Goal: Task Accomplishment & Management: Manage account settings

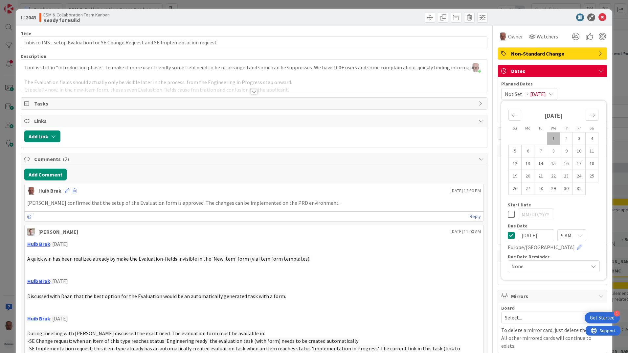
scroll to position [131, 181]
click at [562, 152] on td "9" at bounding box center [566, 151] width 13 height 12
type input "10/09/2025"
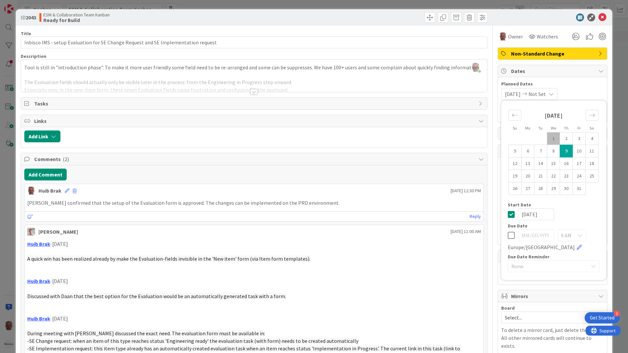
drag, startPoint x: 508, startPoint y: 234, endPoint x: 508, endPoint y: 224, distance: 10.2
click at [508, 231] on icon at bounding box center [511, 235] width 7 height 8
type input "10/10/2025"
click at [508, 214] on icon at bounding box center [511, 214] width 7 height 8
click at [599, 17] on icon at bounding box center [603, 17] width 8 height 8
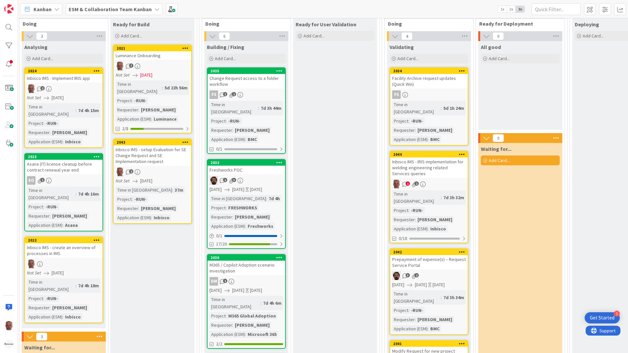
scroll to position [99, 181]
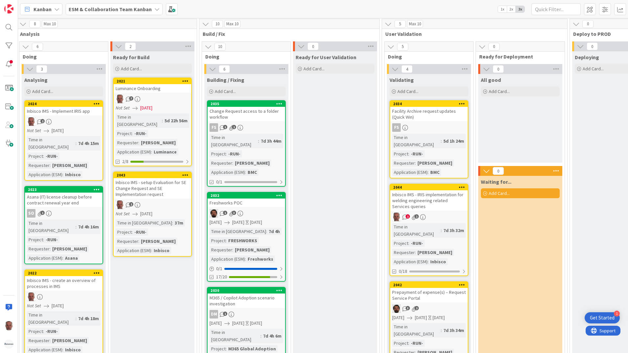
click at [129, 122] on div "Time in Column : 5d 22h 56m Project : -RUN- Requester : Viktor Application (ESM…" at bounding box center [153, 134] width 74 height 42
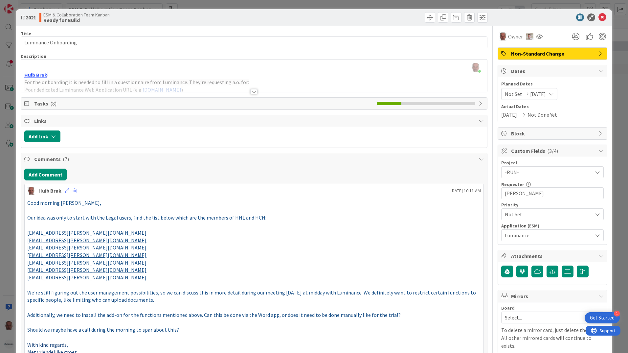
scroll to position [33, 0]
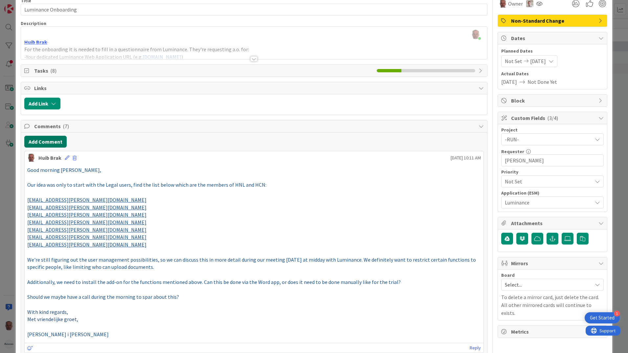
click at [43, 142] on button "Add Comment" at bounding box center [45, 142] width 42 height 12
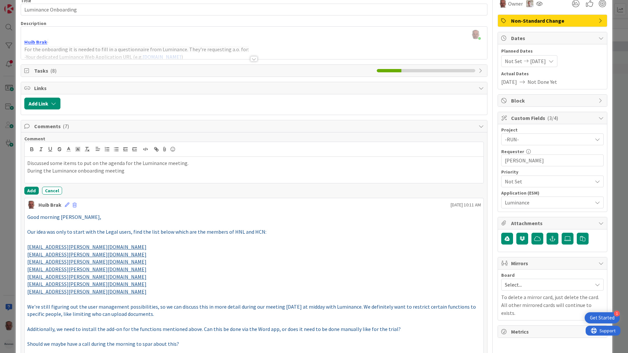
click at [133, 172] on p "During the Luminance onboarding meeting" at bounding box center [254, 171] width 454 height 8
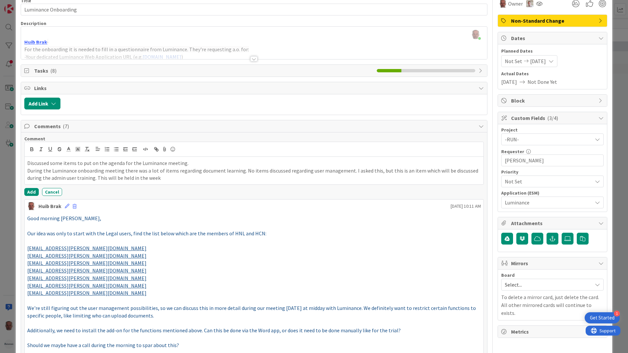
click at [107, 177] on p "During the Luminance onboarding meeting there was a lot of items regarding docu…" at bounding box center [254, 174] width 454 height 15
click at [33, 192] on button "Add" at bounding box center [31, 192] width 14 height 8
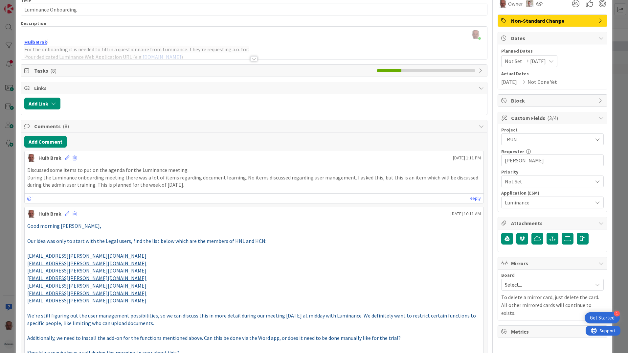
drag, startPoint x: 8, startPoint y: 206, endPoint x: 5, endPoint y: 162, distance: 43.8
click at [8, 205] on div "ID 2021 ESM & Collaboration Team Kanban Ready for Build Title 20 / 128 Luminanc…" at bounding box center [314, 176] width 628 height 353
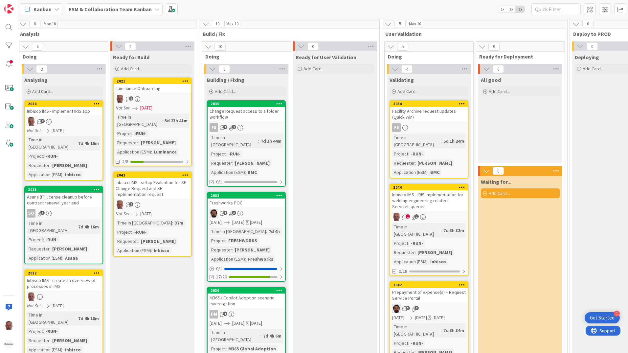
click at [154, 10] on icon at bounding box center [156, 9] width 5 height 5
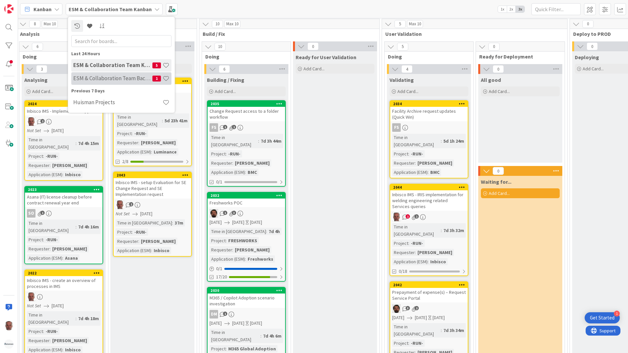
click at [112, 77] on h4 "ESM & Collaboration Team Backlog" at bounding box center [112, 78] width 79 height 7
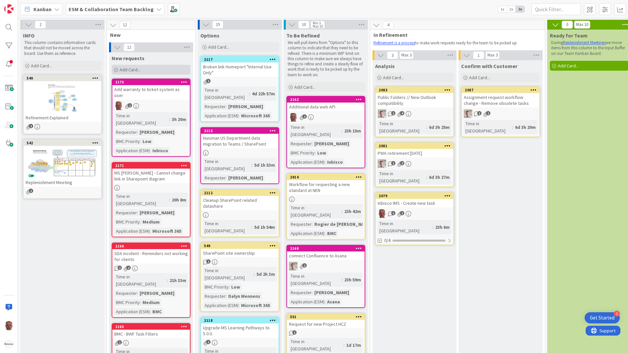
click at [127, 69] on span "Add Card..." at bounding box center [130, 70] width 21 height 6
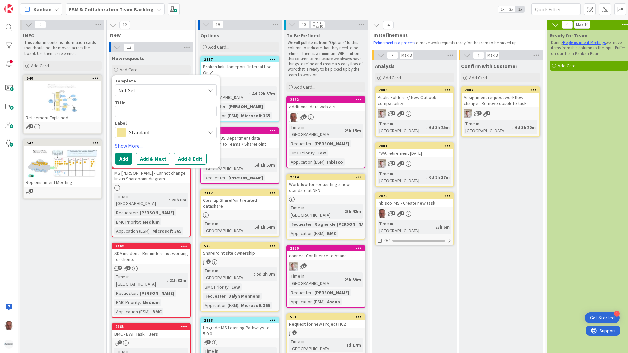
type textarea "x"
type textarea "E"
type textarea "x"
type textarea "ES"
type textarea "x"
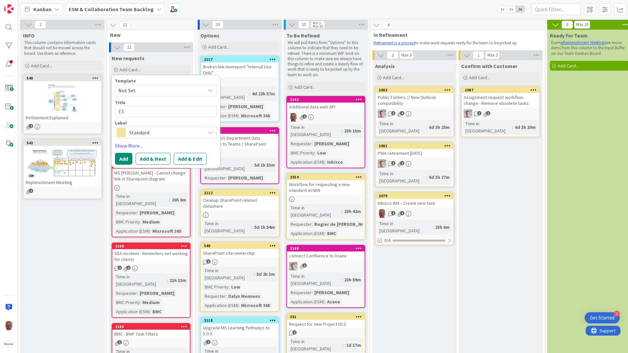
type textarea "ESM"
type textarea "x"
type textarea "ESM"
type textarea "x"
type textarea "ESM re"
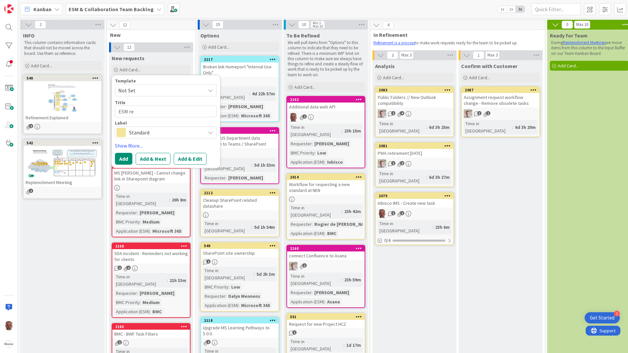
type textarea "x"
type textarea "ESM req"
type textarea "x"
type textarea "ESM requ"
type textarea "x"
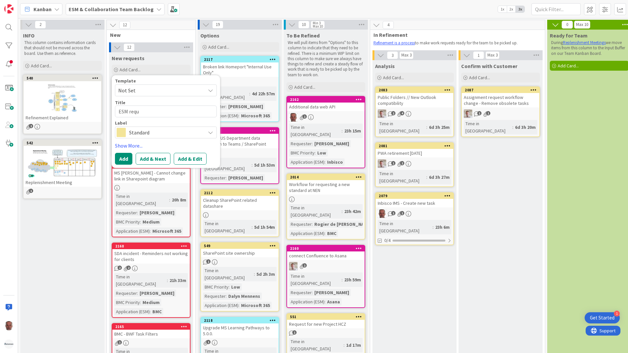
type textarea "ESM requi"
type textarea "x"
type textarea "ESM requie"
type textarea "x"
type textarea "ESM requier"
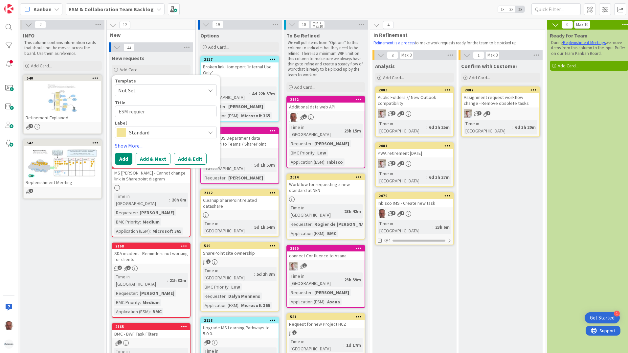
type textarea "x"
type textarea "ESM requie"
type textarea "x"
type textarea "ESM requi"
type textarea "x"
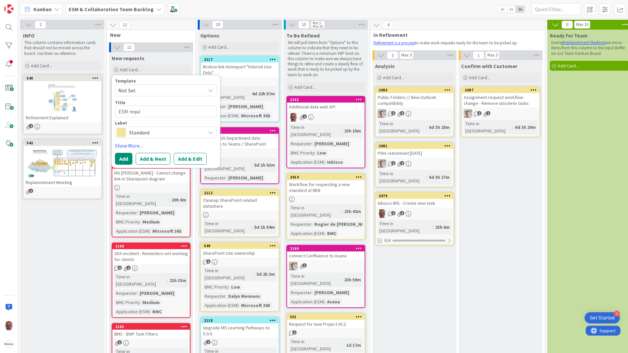
type textarea "ESM requ"
type textarea "x"
type textarea "ESM requu"
type textarea "x"
type textarea "ESM requ"
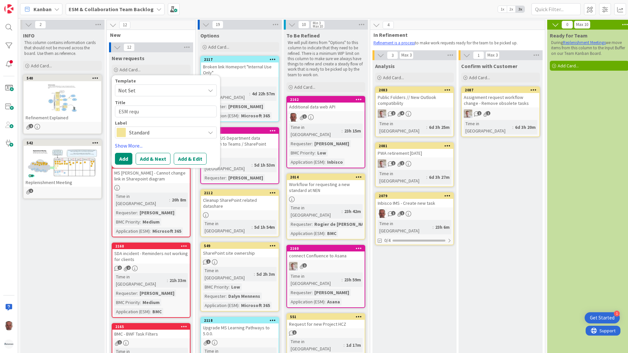
type textarea "x"
type textarea "ESM requi"
type textarea "x"
type textarea "ESM requir"
type textarea "x"
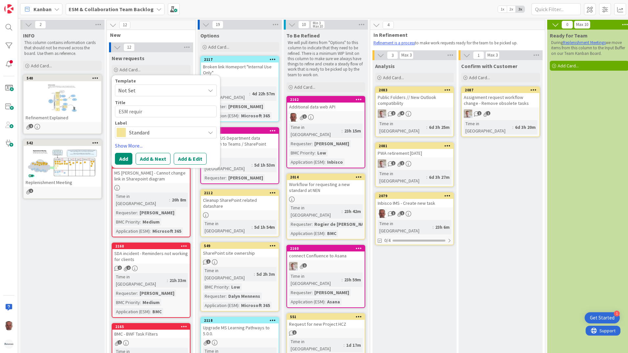
type textarea "ESM require"
type textarea "x"
type textarea "ESM requirem"
type textarea "x"
type textarea "ESM requireme"
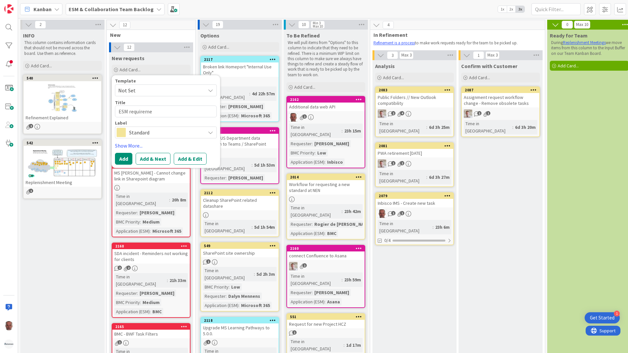
type textarea "x"
type textarea "ESM requiremen"
type textarea "x"
type textarea "ESM requirement"
type textarea "x"
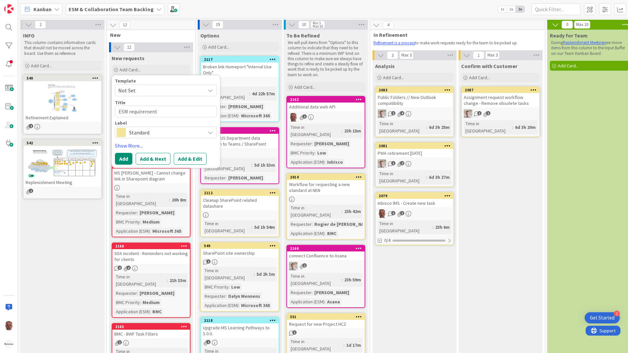
type textarea "ESM requirements"
type textarea "x"
type textarea "ESM requirements"
type textarea "x"
type textarea "ESM requirements h"
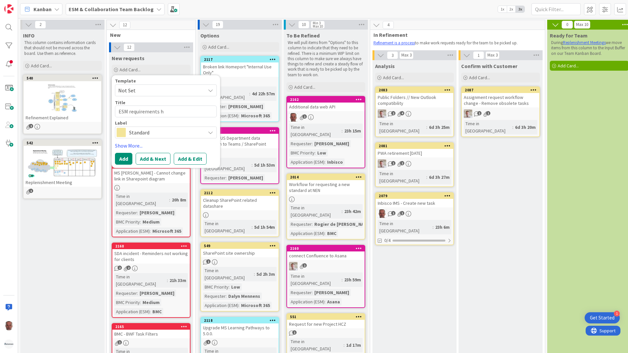
type textarea "x"
type textarea "ESM requirements hu"
type textarea "x"
type textarea "ESM requirements hui"
type textarea "x"
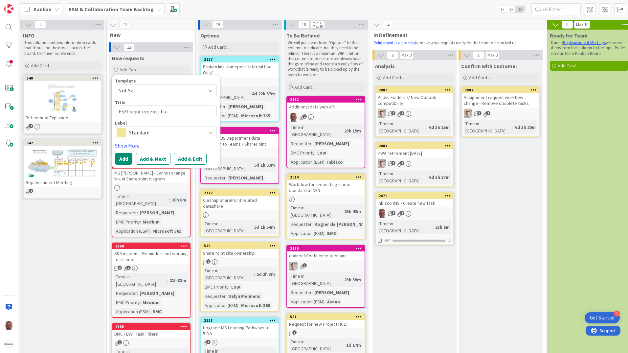
type textarea "ESM requirements huis"
type textarea "x"
type textarea "ESM requirements hui"
type textarea "x"
type textarea "ESM requirements hu"
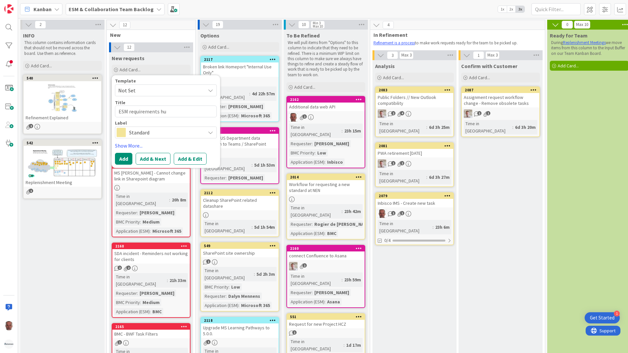
type textarea "x"
type textarea "ESM requirements h"
type textarea "x"
type textarea "ESM requirements"
type textarea "x"
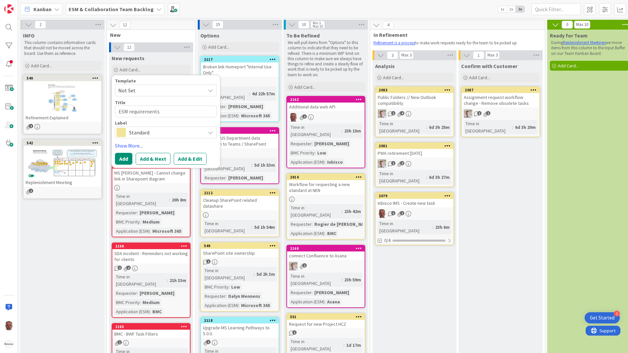
type textarea "ESM requirements H"
type textarea "x"
type textarea "ESM requirements Hu"
type textarea "x"
type textarea "ESM requirements Hui"
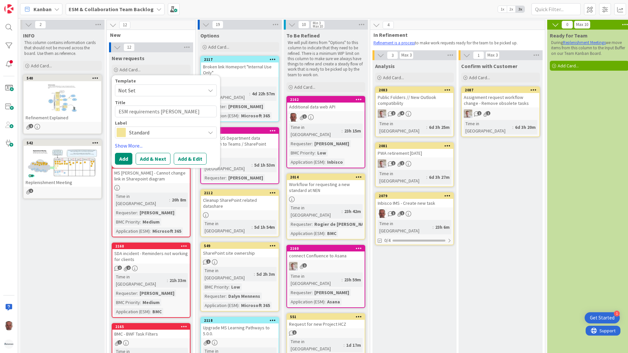
type textarea "x"
type textarea "ESM requirements Huis"
type textarea "x"
type textarea "ESM requirements Huism"
type textarea "x"
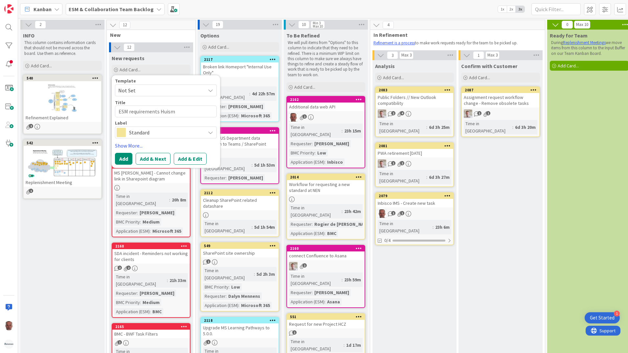
type textarea "ESM requirements Huisma"
type textarea "x"
type textarea "ESM requirements Huisman"
type textarea "x"
type textarea "ESM requirements Huisman"
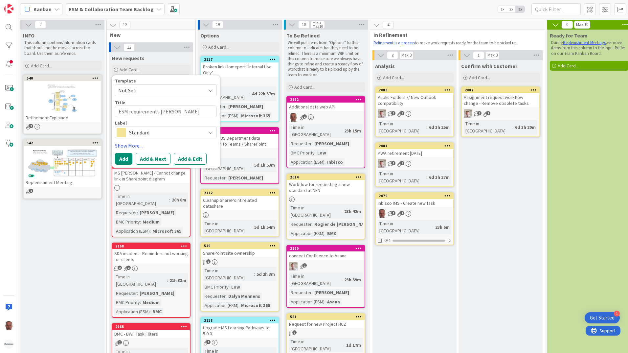
type textarea "x"
type textarea "ESM requirements Huisman F"
type textarea "x"
type textarea "ESM requirements Huisman Fa"
type textarea "x"
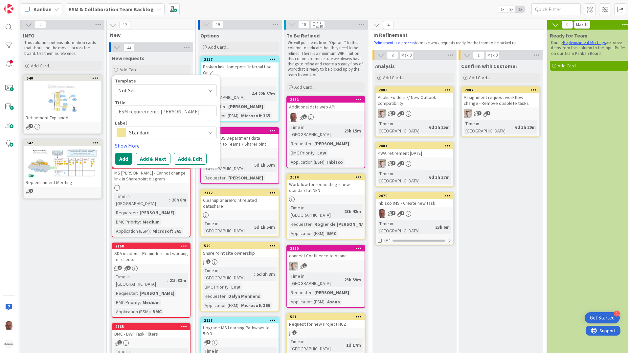
type textarea "ESM requirements Huisman Fac"
type textarea "x"
type textarea "ESM requirements Huisman Faci"
type textarea "x"
type textarea "ESM requirements Huisman Facil"
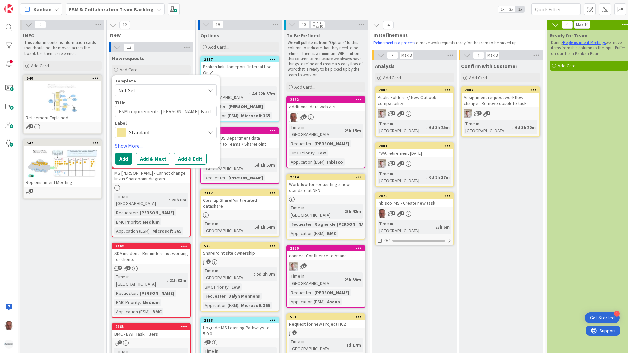
type textarea "x"
type textarea "ESM requirements Huisman Facili"
type textarea "x"
type textarea "ESM requirements Huisman Facilit"
type textarea "x"
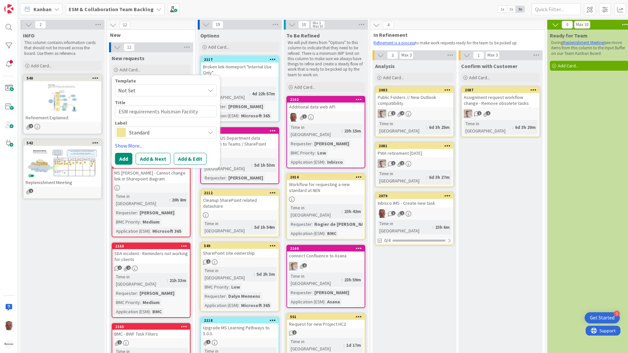
drag, startPoint x: 178, startPoint y: 110, endPoint x: 108, endPoint y: 107, distance: 70.4
type textarea "ESM requirements [PERSON_NAME] Facility"
click at [211, 133] on icon at bounding box center [210, 132] width 5 height 5
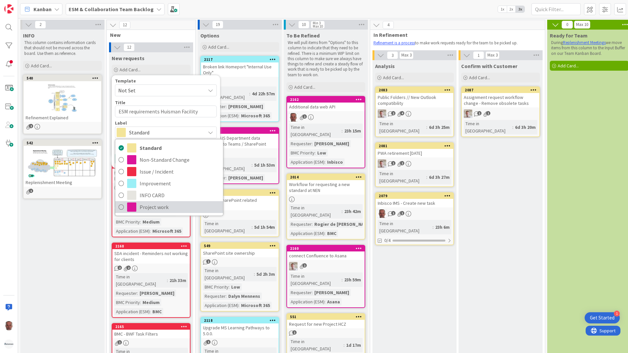
click at [164, 206] on span "Project work" at bounding box center [180, 207] width 80 height 10
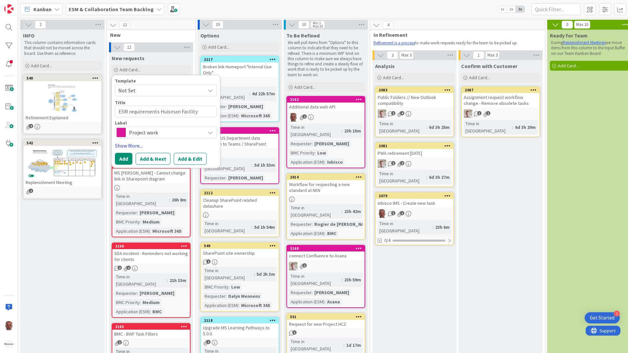
click at [128, 145] on link "Show More..." at bounding box center [166, 146] width 102 height 8
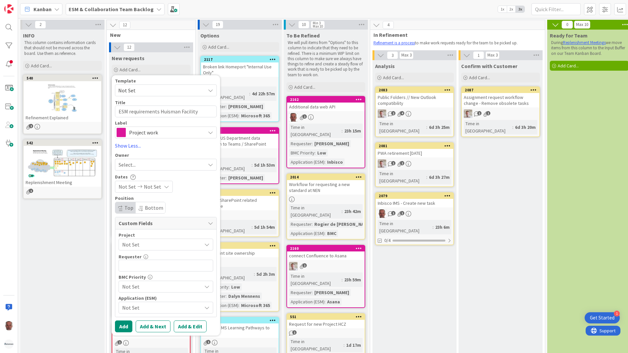
click at [176, 160] on div "Select..." at bounding box center [166, 165] width 102 height 12
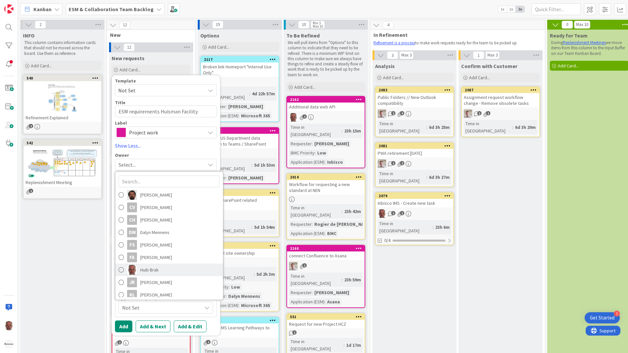
click at [153, 266] on span "Huib Brak" at bounding box center [149, 270] width 18 height 10
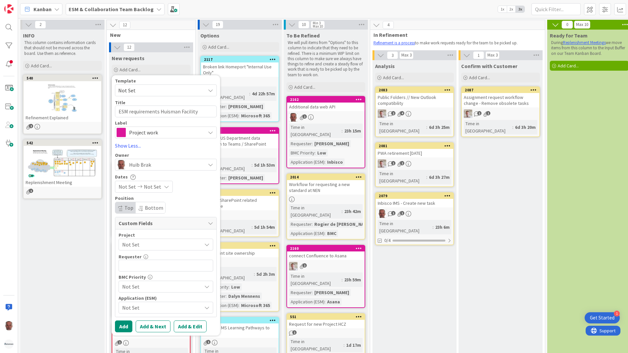
click at [152, 245] on span "Not Set" at bounding box center [160, 244] width 76 height 9
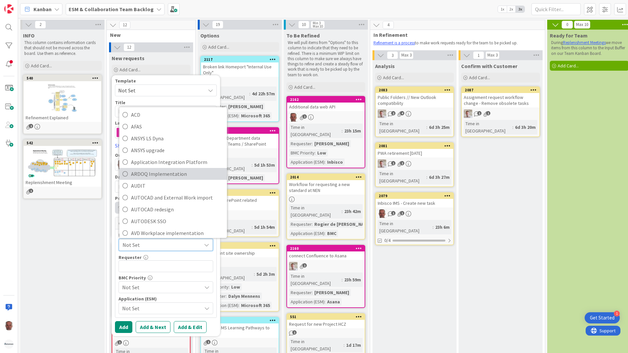
scroll to position [66, 0]
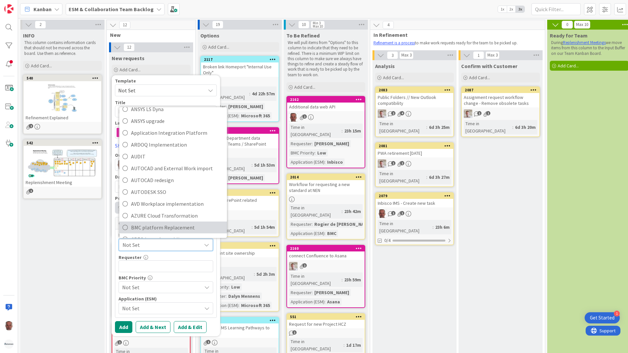
click at [160, 227] on span "BMC platform Replacement" at bounding box center [177, 227] width 93 height 10
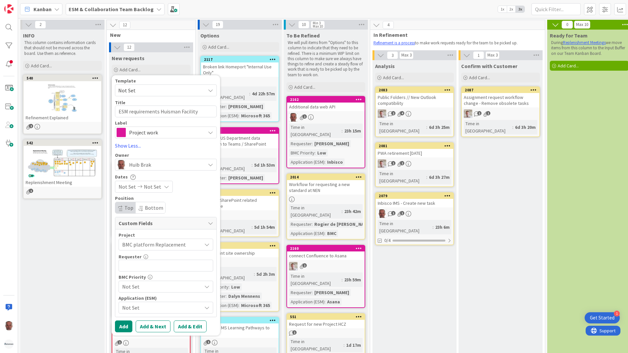
click at [171, 287] on span "Not Set" at bounding box center [160, 286] width 76 height 9
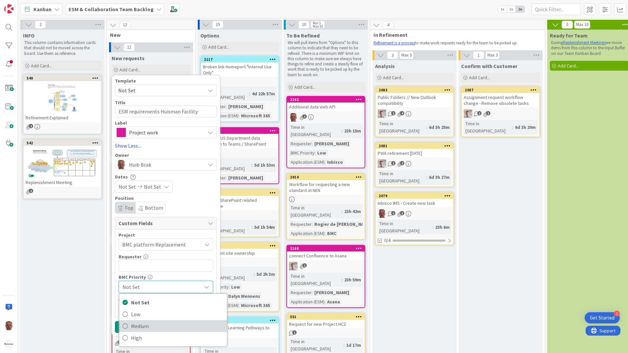
click at [149, 328] on span "Medium" at bounding box center [177, 326] width 93 height 10
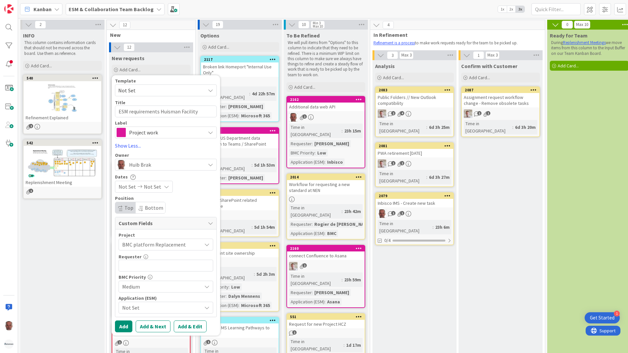
click at [164, 308] on span "Not Set" at bounding box center [160, 307] width 76 height 9
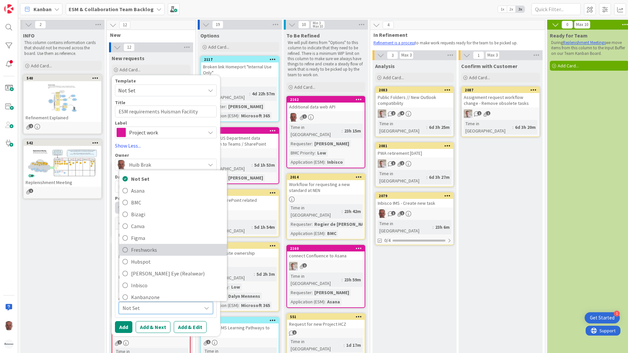
click at [152, 249] on span "Freshworks" at bounding box center [177, 250] width 93 height 10
type textarea "x"
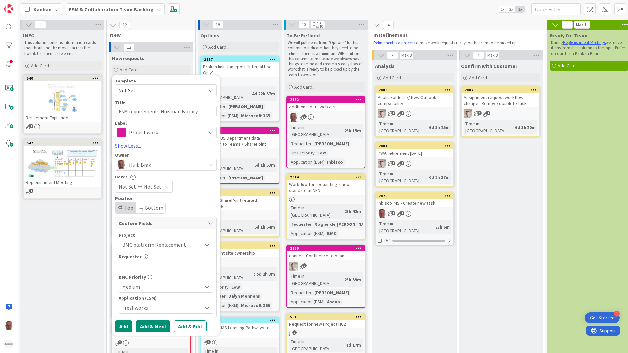
click at [151, 325] on button "Add & Next" at bounding box center [153, 326] width 35 height 12
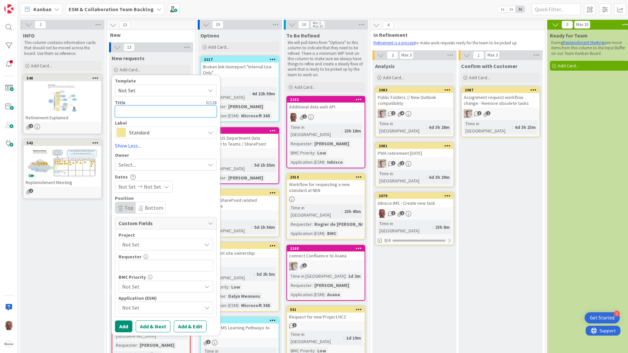
click at [137, 114] on textarea at bounding box center [166, 111] width 102 height 12
paste textarea "ESM requirements Huisman"
type textarea "x"
type textarea "ESM requirements Huisman"
type textarea "x"
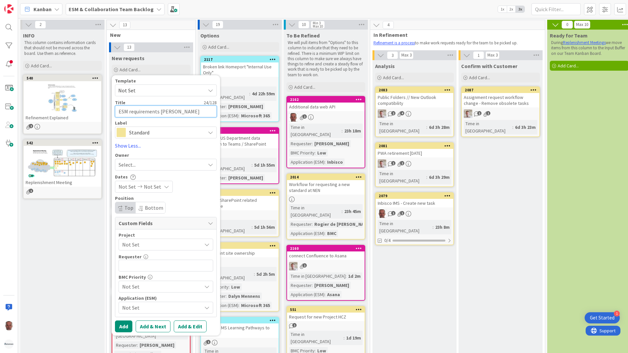
type textarea "ESM requirements Huisman"
type textarea "x"
type textarea "ESM requirements Huisman F"
type textarea "x"
type textarea "ESM requirements Huisman Fi"
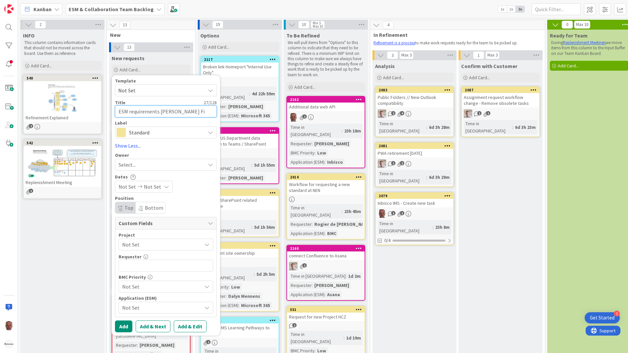
type textarea "x"
type textarea "ESM requirements Huisman Fin"
type textarea "x"
type textarea "ESM requirements Huisman Fina"
type textarea "x"
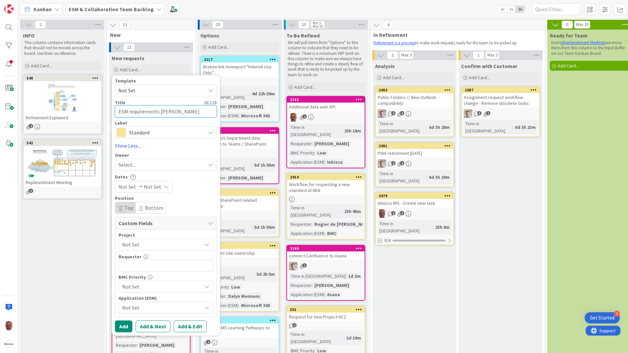
type textarea "ESM requirements Huisman Finan"
type textarea "x"
type textarea "ESM requirements Huisman Financ"
type textarea "x"
type textarea "ESM requirements [PERSON_NAME] Finance"
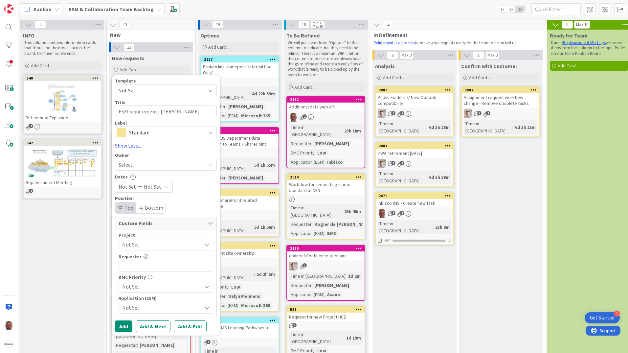
drag, startPoint x: 191, startPoint y: 132, endPoint x: 162, endPoint y: 149, distance: 33.3
click at [188, 134] on span "Standard" at bounding box center [165, 132] width 73 height 9
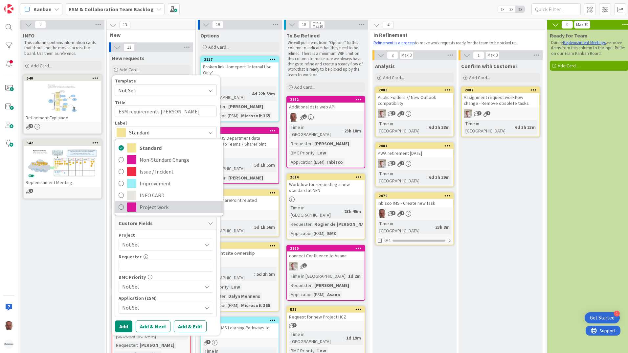
click at [153, 207] on span "Project work" at bounding box center [180, 207] width 80 height 10
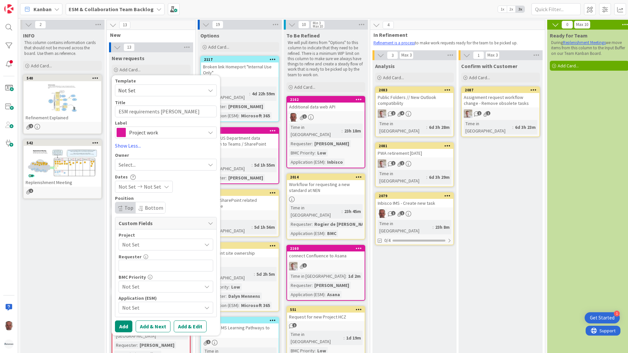
click at [158, 164] on div "Select..." at bounding box center [162, 165] width 87 height 8
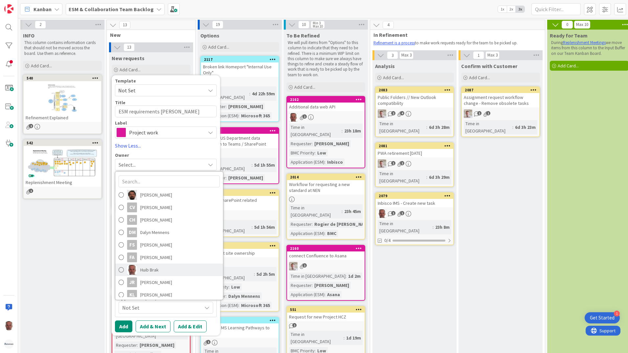
click at [154, 271] on span "Huib Brak" at bounding box center [149, 270] width 18 height 10
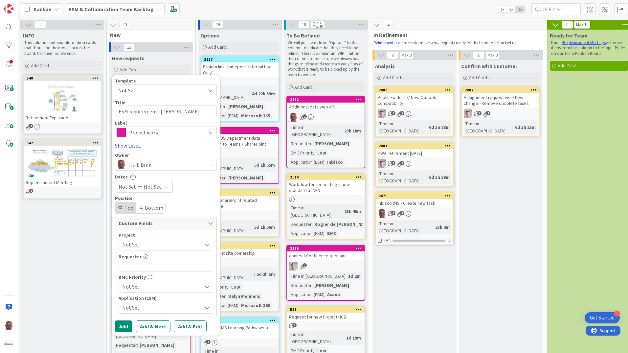
click at [164, 249] on div "Not Set" at bounding box center [166, 245] width 95 height 12
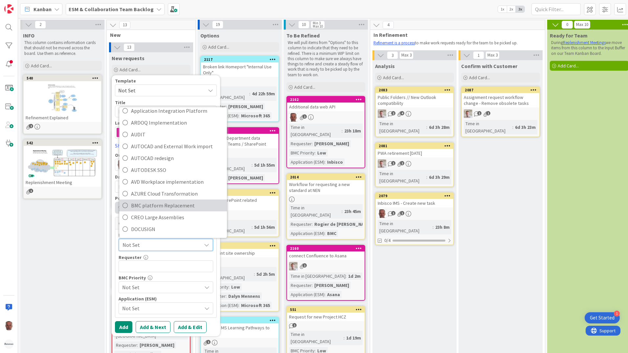
scroll to position [99, 0]
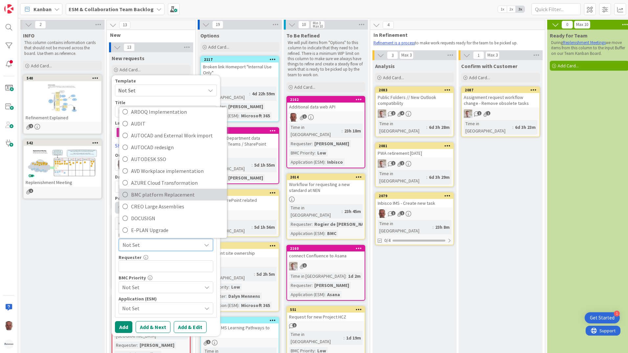
click at [174, 196] on span "BMC platform Replacement" at bounding box center [177, 195] width 93 height 10
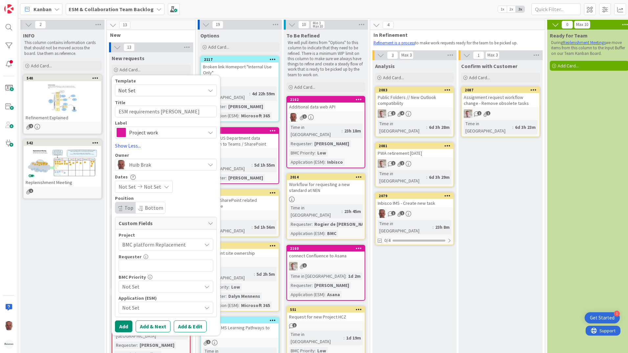
click at [169, 287] on span "Not Set" at bounding box center [160, 286] width 76 height 9
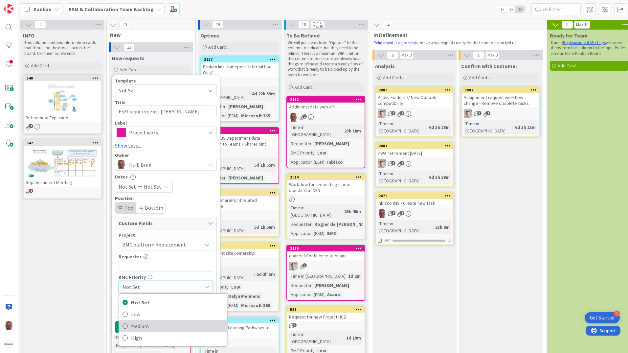
click at [146, 331] on span "Medium" at bounding box center [177, 326] width 93 height 10
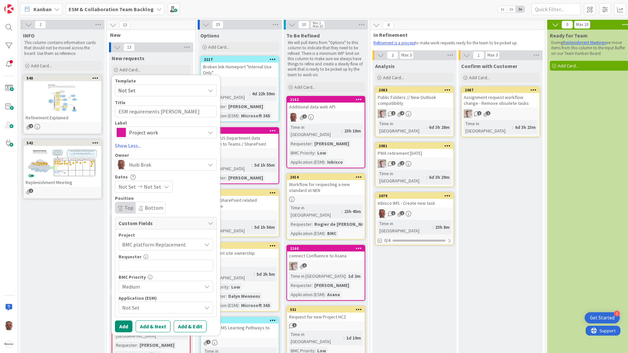
click at [159, 307] on span "Not Set" at bounding box center [160, 307] width 76 height 9
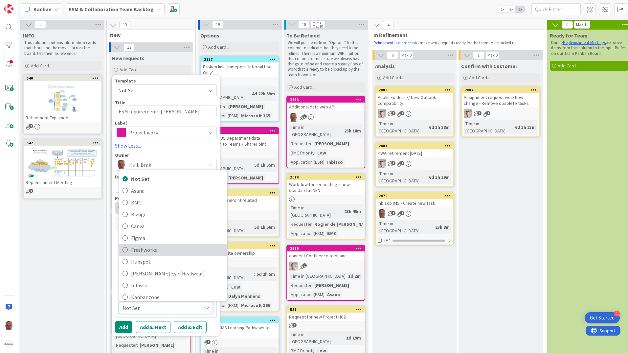
click at [148, 251] on span "Freshworks" at bounding box center [177, 250] width 93 height 10
type textarea "x"
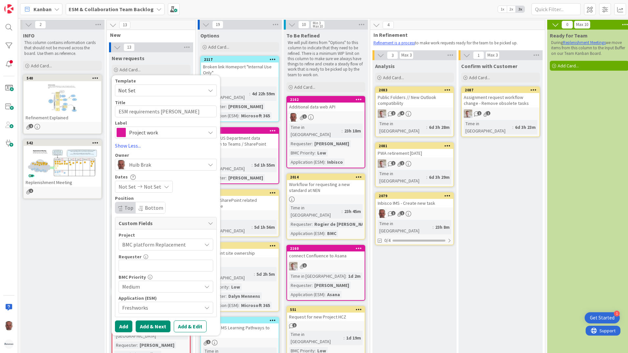
click at [154, 325] on button "Add & Next" at bounding box center [153, 326] width 35 height 12
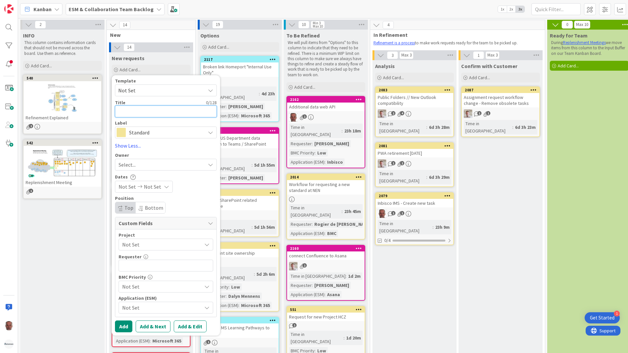
click at [162, 110] on textarea at bounding box center [166, 111] width 102 height 12
paste textarea "ESM requirements Huisman"
type textarea "x"
type textarea "ESM requirements Huisman"
type textarea "x"
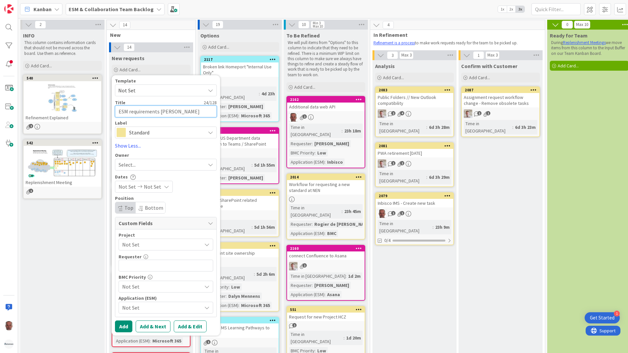
type textarea "ESM requirements Huisman"
type textarea "x"
type textarea "ESM requirements Huisman H"
type textarea "x"
type textarea "ESM requirements [PERSON_NAME]"
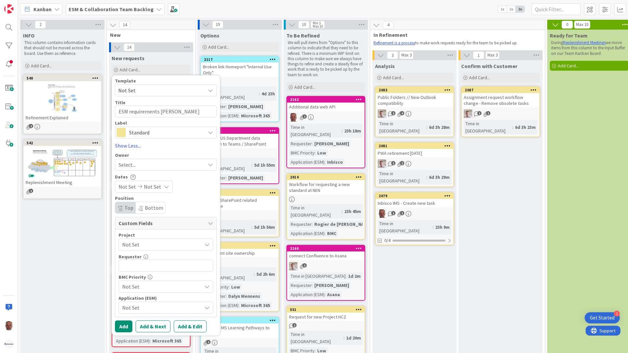
click at [166, 132] on span "Standard" at bounding box center [165, 132] width 73 height 9
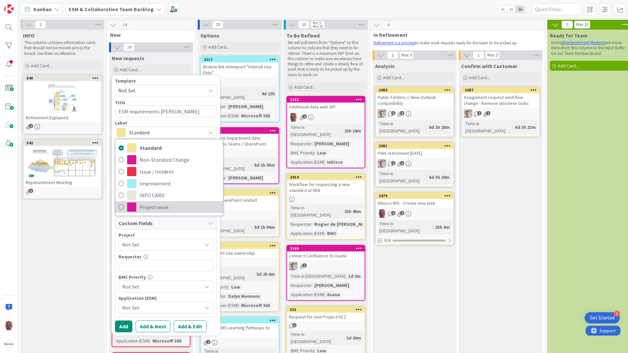
click at [155, 208] on span "Project work" at bounding box center [180, 207] width 80 height 10
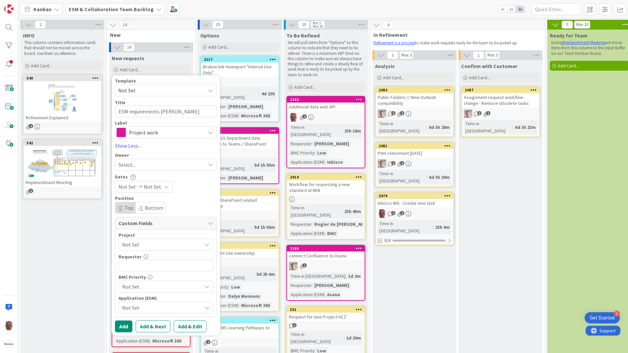
click at [149, 168] on div "Select..." at bounding box center [162, 165] width 87 height 8
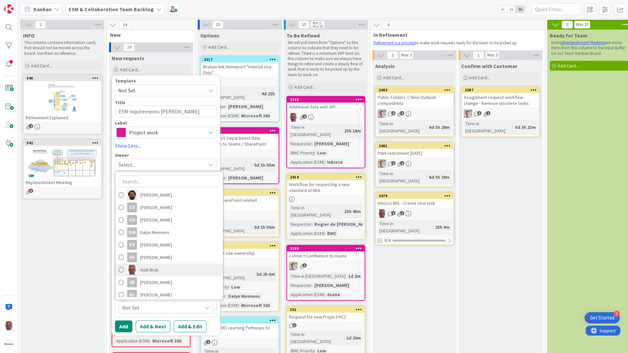
click at [148, 272] on span "Huib Brak" at bounding box center [149, 270] width 18 height 10
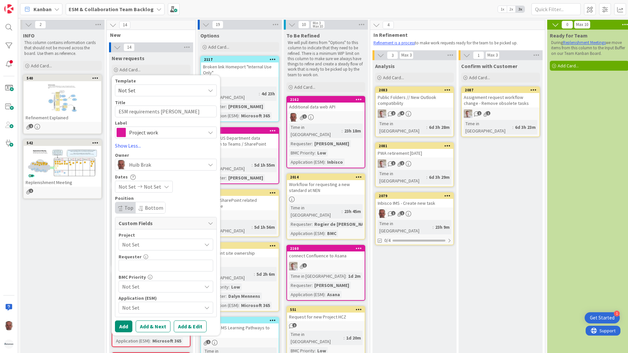
click at [143, 244] on span "Not Set" at bounding box center [160, 244] width 76 height 9
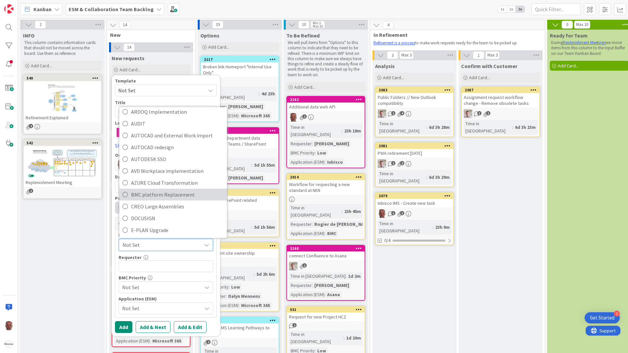
click at [152, 196] on span "BMC platform Replacement" at bounding box center [177, 195] width 93 height 10
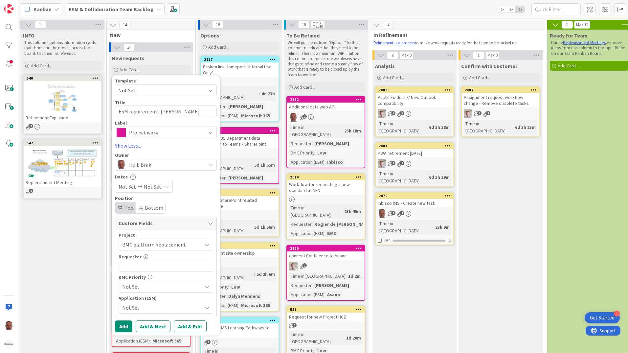
click at [156, 284] on span "Not Set" at bounding box center [160, 286] width 76 height 9
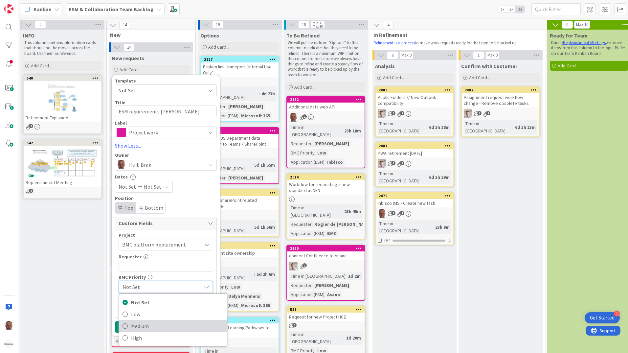
click at [143, 329] on span "Medium" at bounding box center [177, 326] width 93 height 10
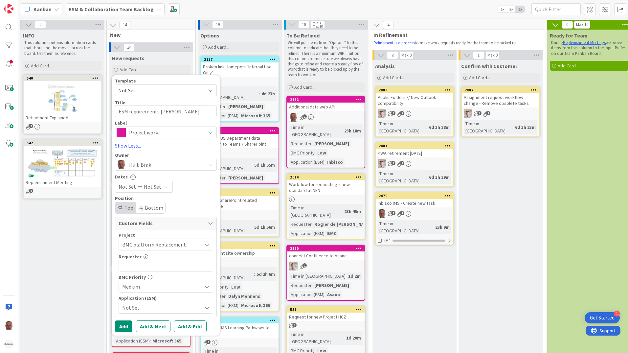
click at [146, 307] on span "Not Set" at bounding box center [160, 307] width 76 height 9
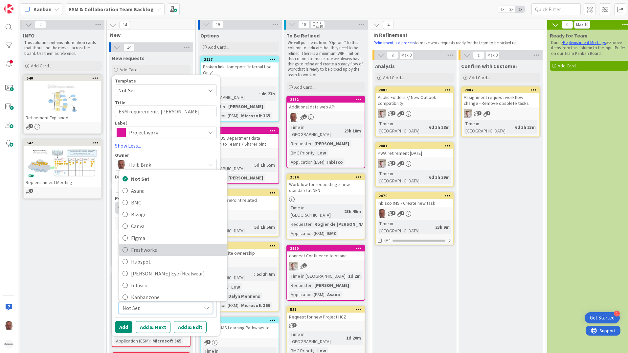
click at [148, 250] on span "Freshworks" at bounding box center [177, 250] width 93 height 10
type textarea "x"
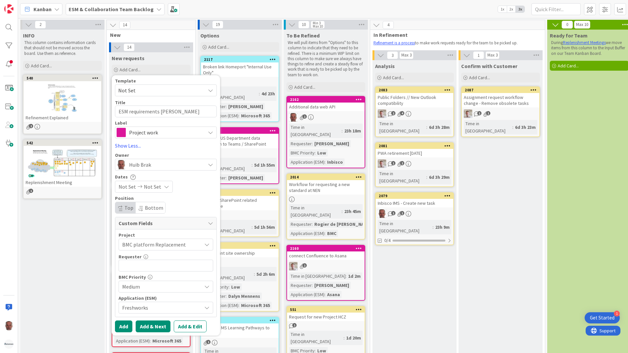
click at [148, 325] on button "Add & Next" at bounding box center [153, 326] width 35 height 12
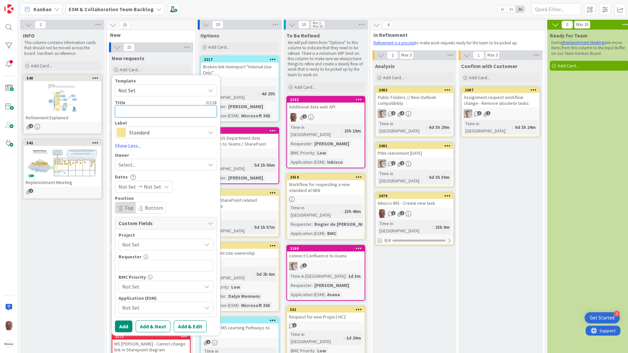
click at [176, 111] on textarea at bounding box center [166, 111] width 102 height 12
paste textarea "ESM requirements Huisman"
type textarea "x"
type textarea "ESM requirements Huisman"
type textarea "x"
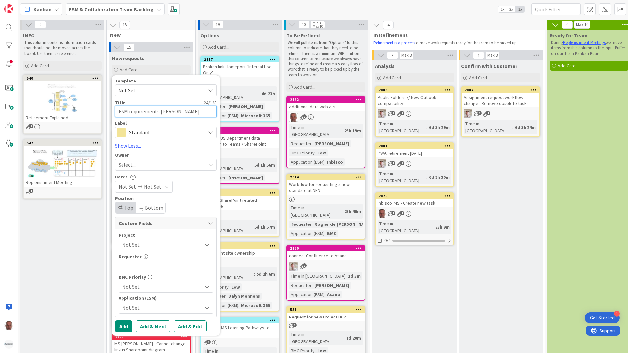
type textarea "ESM requirements Huisman"
type textarea "x"
type textarea "ESM requirements Huisman H"
type textarea "x"
type textarea "ESM requirements Huisman HS"
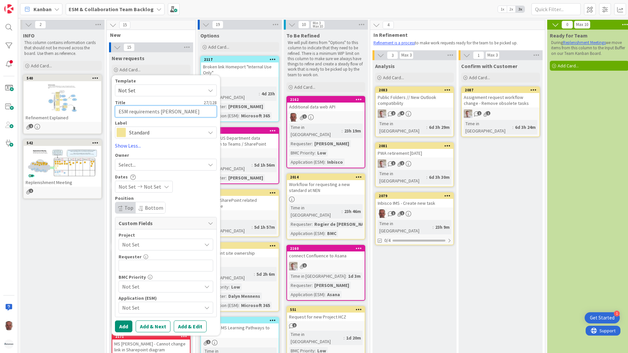
type textarea "x"
type textarea "ESM requirements [PERSON_NAME] HSE"
click at [161, 132] on span "Standard" at bounding box center [165, 132] width 73 height 9
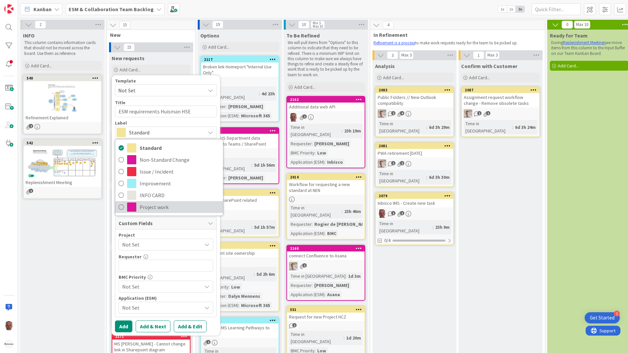
click at [159, 204] on span "Project work" at bounding box center [180, 207] width 80 height 10
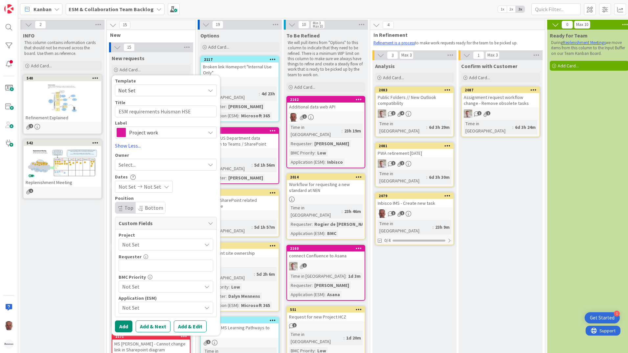
click at [159, 166] on div "Select..." at bounding box center [162, 165] width 87 height 8
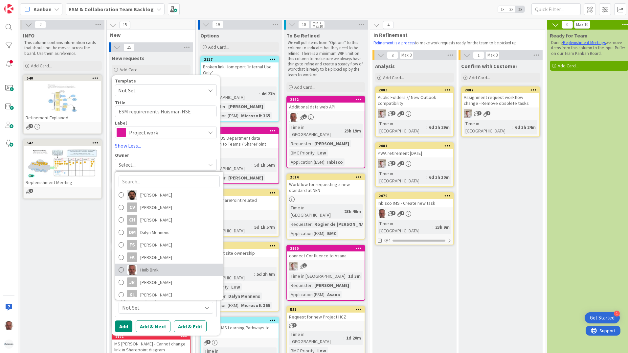
drag, startPoint x: 155, startPoint y: 269, endPoint x: 154, endPoint y: 266, distance: 3.4
click at [154, 269] on span "Huib Brak" at bounding box center [149, 270] width 18 height 10
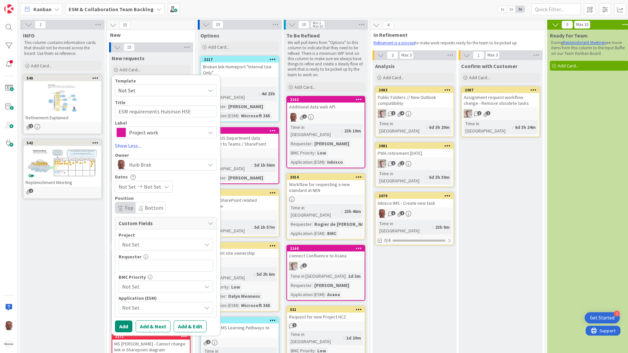
click at [146, 243] on span "Not Set" at bounding box center [160, 244] width 76 height 9
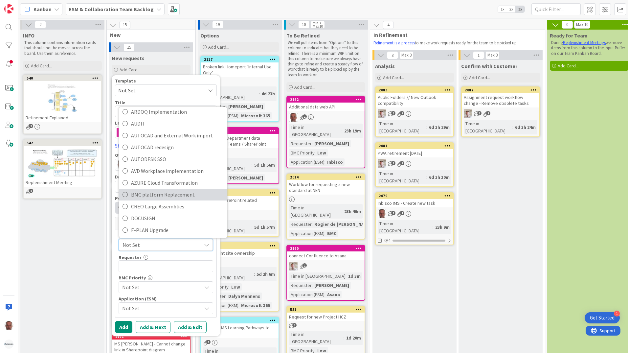
click at [148, 196] on span "BMC platform Replacement" at bounding box center [177, 195] width 93 height 10
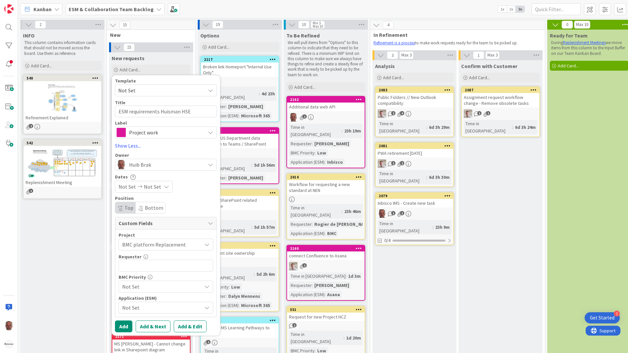
click at [136, 288] on span "Not Set" at bounding box center [160, 286] width 76 height 9
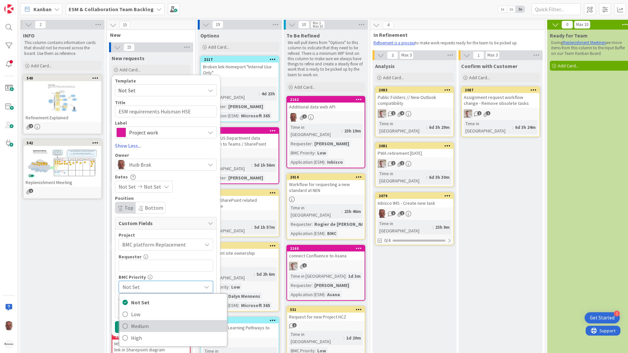
click at [142, 324] on span "Medium" at bounding box center [177, 326] width 93 height 10
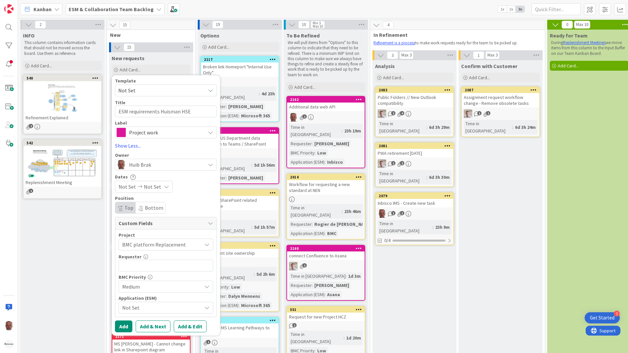
click at [145, 308] on span "Not Set" at bounding box center [160, 307] width 76 height 9
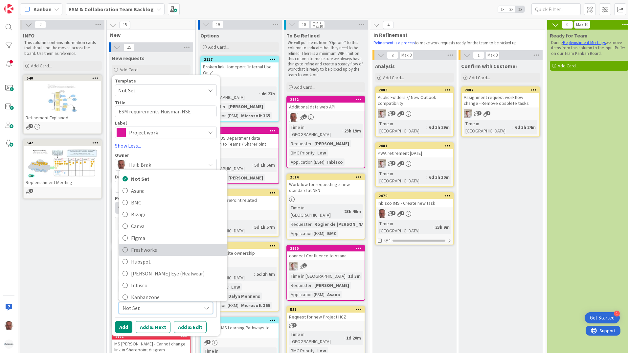
click at [154, 248] on span "Freshworks" at bounding box center [177, 250] width 93 height 10
type textarea "x"
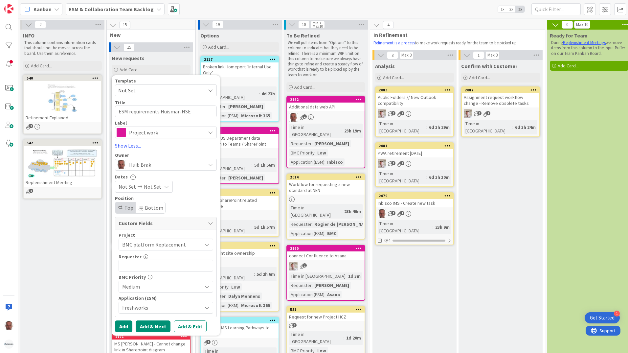
click at [148, 326] on button "Add & Next" at bounding box center [153, 326] width 35 height 12
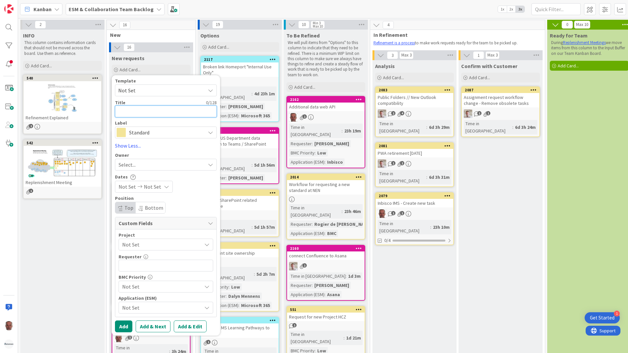
click at [156, 112] on textarea at bounding box center [166, 111] width 102 height 12
paste textarea "ESM requirements Huisman"
type textarea "x"
type textarea "ESM requirements Huisman"
type textarea "x"
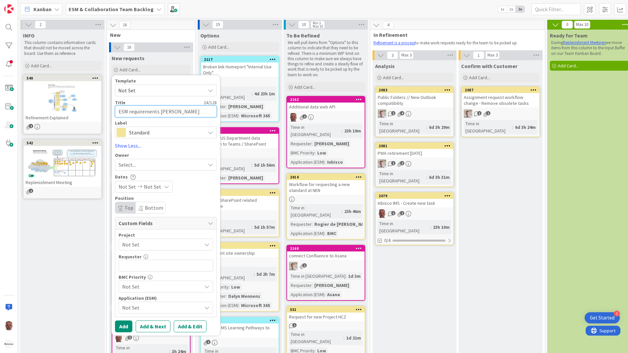
type textarea "ESM requirements Huisman"
type textarea "x"
type textarea "ESM requirements Huisman I"
type textarea "x"
type textarea "ESM requirements Huisman In"
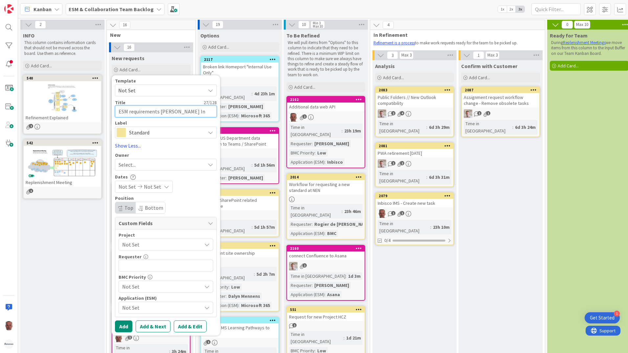
type textarea "x"
type textarea "ESM requirements Huisman Inf"
type textarea "x"
type textarea "ESM requirements Huisman Info"
type textarea "x"
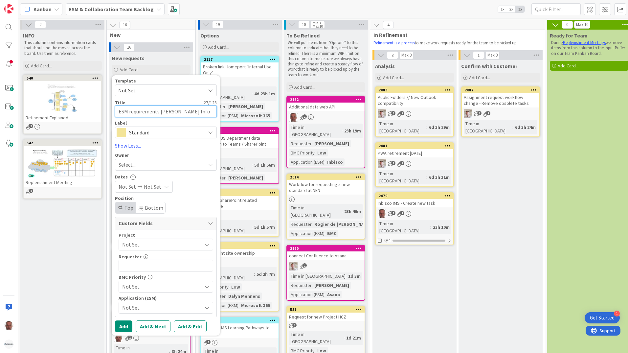
type textarea "ESM requirements Huisman Infor"
type textarea "x"
type textarea "ESM requirements Huisman Inform"
type textarea "x"
type textarea "ESM requirements Huisman Informa"
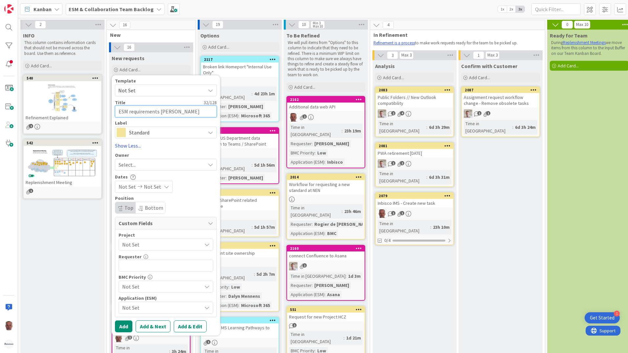
type textarea "x"
type textarea "ESM requirements Huisman Informat"
type textarea "x"
type textarea "ESM requirements Huisman Informati"
type textarea "x"
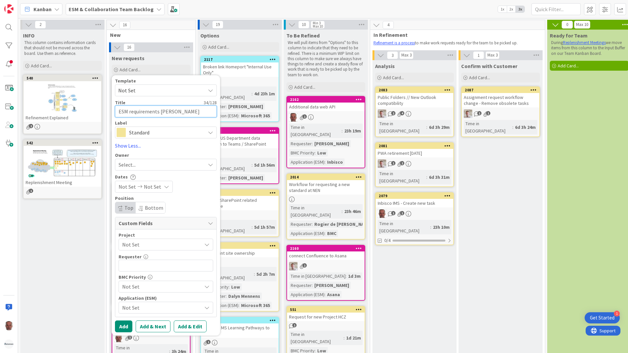
type textarea "ESM requirements Huisman Informatio"
type textarea "x"
type textarea "ESM requirements Huisman Information"
type textarea "x"
type textarea "ESM requirements Huisman Information"
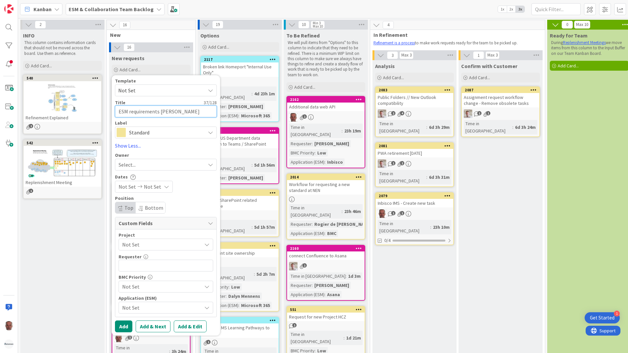
type textarea "x"
type textarea "ESM requirements Huisman Information M"
type textarea "x"
type textarea "ESM requirements Huisman Information Ma"
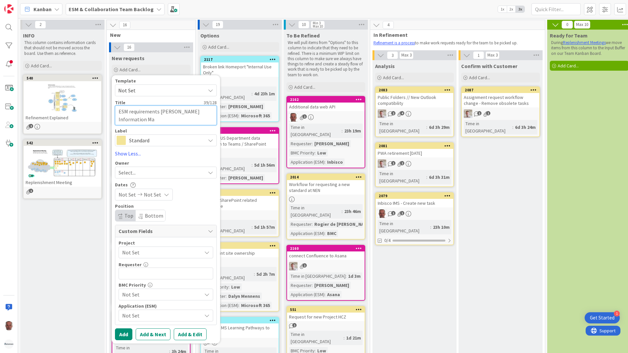
type textarea "x"
type textarea "ESM requirements Huisman Information Man"
type textarea "x"
type textarea "ESM requirements Huisman Information Mana"
type textarea "x"
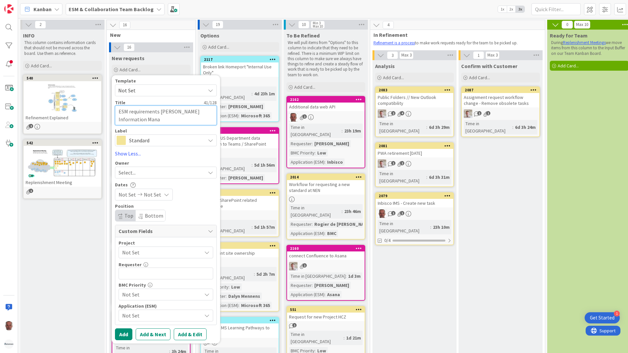
type textarea "ESM requirements Huisman Information Manag"
type textarea "x"
type textarea "ESM requirements Huisman Information Manage"
type textarea "x"
type textarea "ESM requirements Huisman Information Managem"
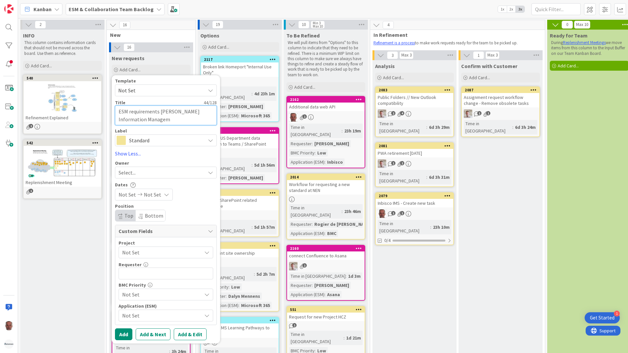
type textarea "x"
type textarea "ESM requirements Huisman Information Manageme"
type textarea "x"
type textarea "ESM requirements Huisman Information Managemen"
type textarea "x"
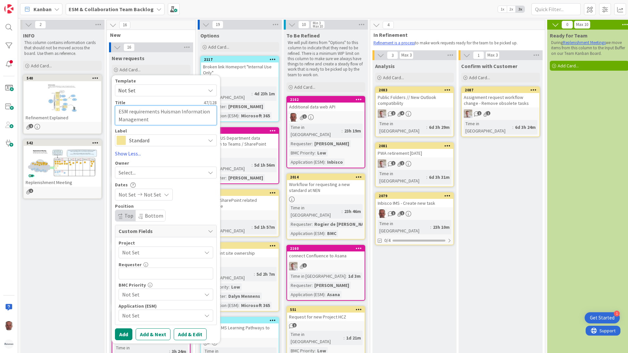
type textarea "ESM requirements [PERSON_NAME] Information Management"
click at [189, 142] on span "Standard" at bounding box center [165, 140] width 73 height 9
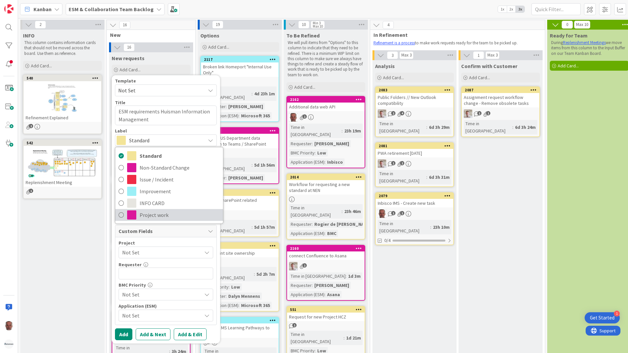
click at [151, 215] on span "Project work" at bounding box center [180, 215] width 80 height 10
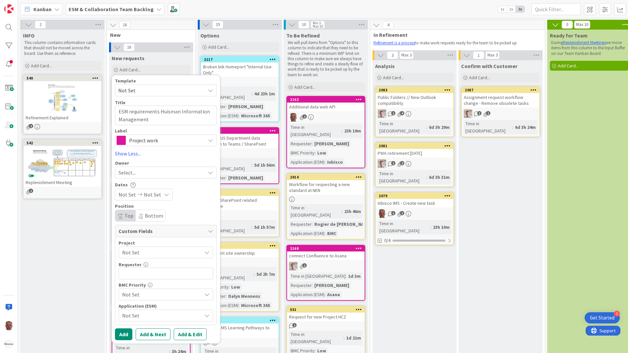
click at [146, 172] on div "Select..." at bounding box center [162, 173] width 87 height 8
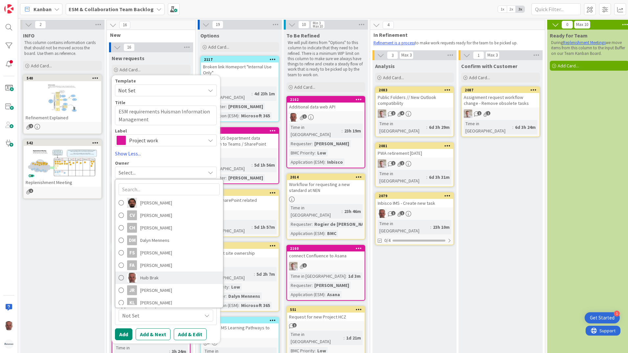
click at [151, 278] on span "Huib Brak" at bounding box center [149, 278] width 18 height 10
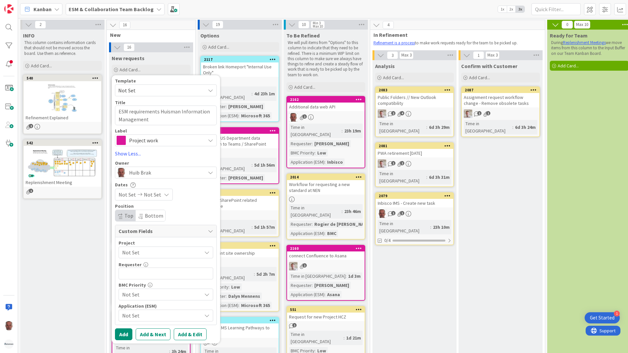
click at [162, 253] on span "Not Set" at bounding box center [160, 252] width 76 height 9
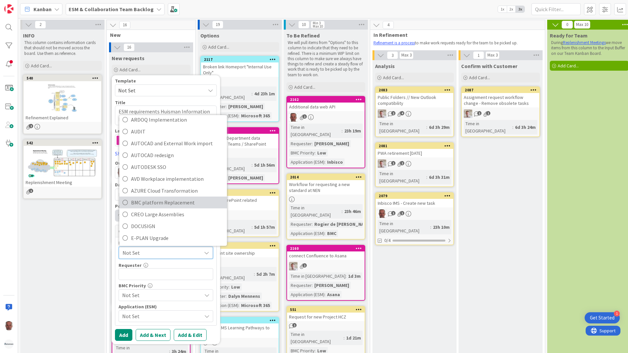
click at [154, 203] on span "BMC platform Replacement" at bounding box center [177, 202] width 93 height 10
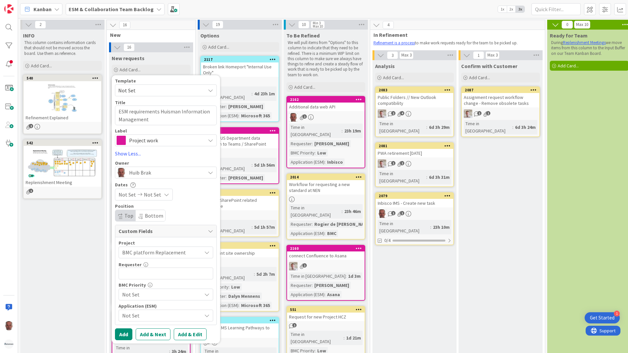
click at [151, 297] on span "Not Set" at bounding box center [160, 294] width 76 height 9
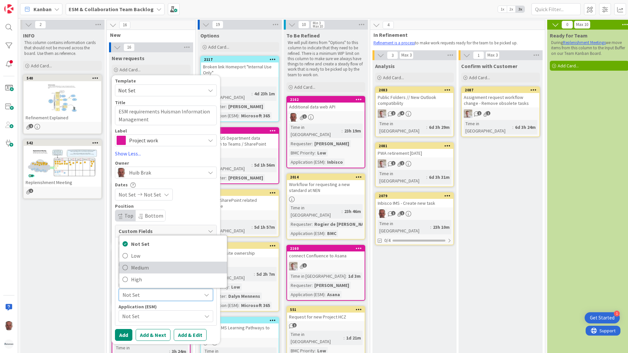
click at [142, 266] on span "Medium" at bounding box center [177, 267] width 93 height 10
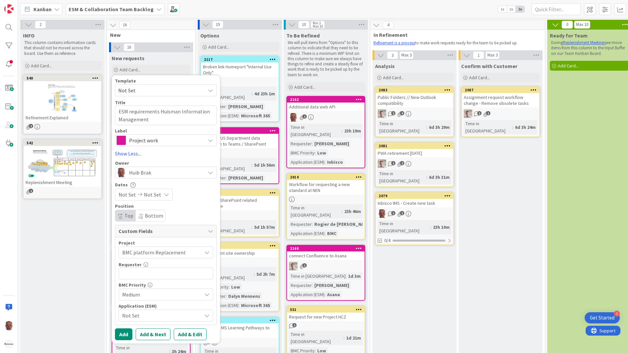
click at [146, 315] on span "Not Set" at bounding box center [160, 315] width 76 height 9
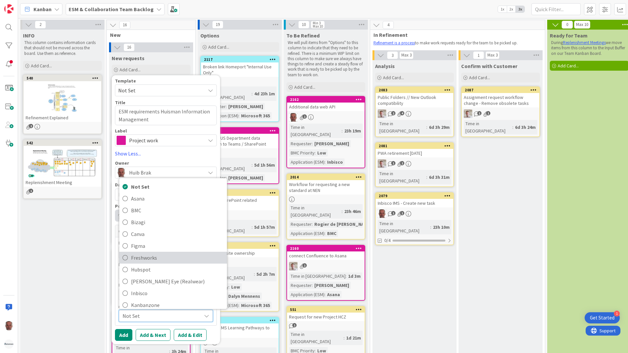
click at [144, 258] on span "Freshworks" at bounding box center [177, 258] width 93 height 10
type textarea "x"
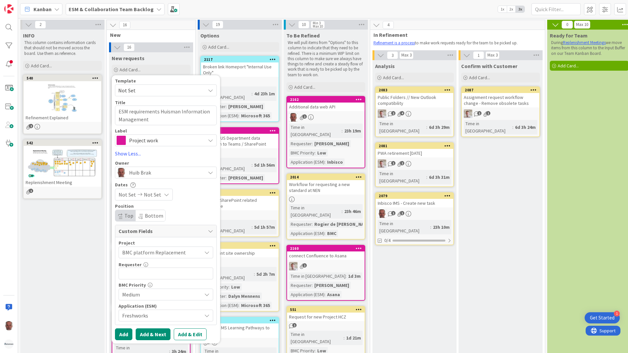
click at [148, 334] on button "Add & Next" at bounding box center [153, 334] width 35 height 12
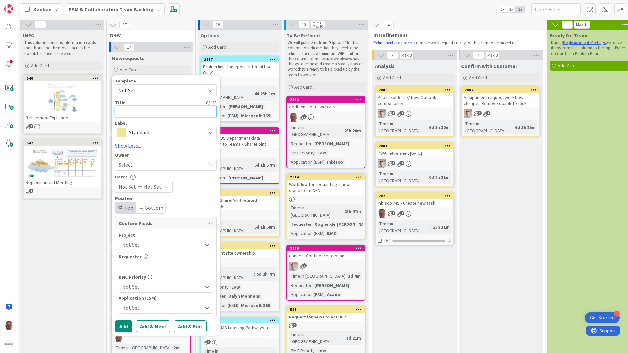
click at [151, 112] on textarea at bounding box center [166, 111] width 102 height 12
paste textarea "ESM requirements Huisman"
type textarea "x"
type textarea "ESM requirements Huisman"
drag, startPoint x: 121, startPoint y: 112, endPoint x: 112, endPoint y: 112, distance: 9.5
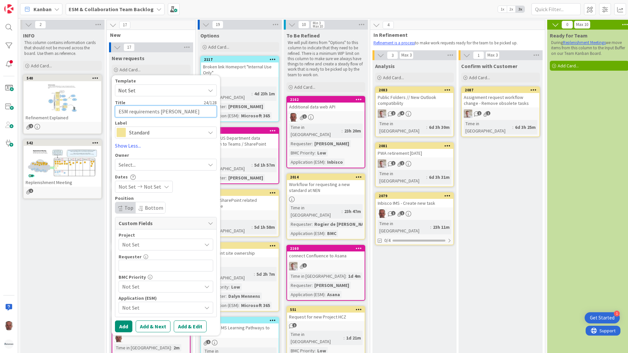
type textarea "x"
type textarea "ISM requirements Huisman"
type textarea "x"
type textarea "ITSM requirements Huisman"
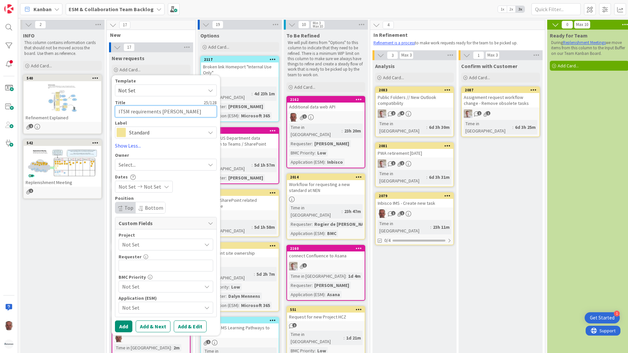
click at [190, 112] on textarea "ITSM requirements Huisman" at bounding box center [166, 111] width 102 height 12
click at [194, 134] on span "Standard" at bounding box center [165, 132] width 73 height 9
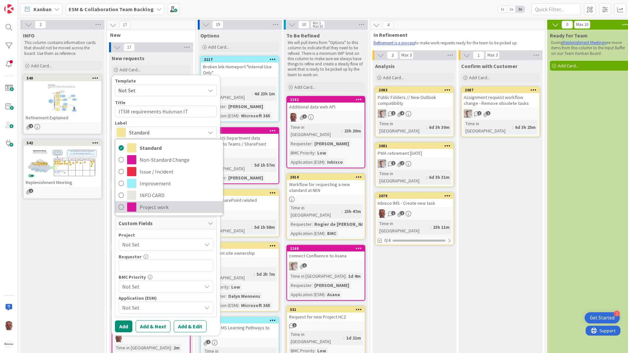
click at [143, 207] on span "Project work" at bounding box center [180, 207] width 80 height 10
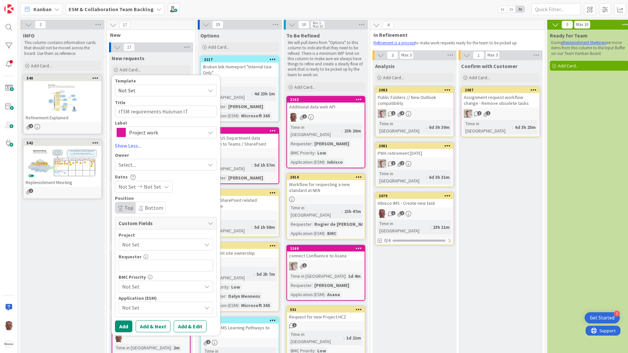
click at [148, 163] on div "Select..." at bounding box center [162, 165] width 87 height 8
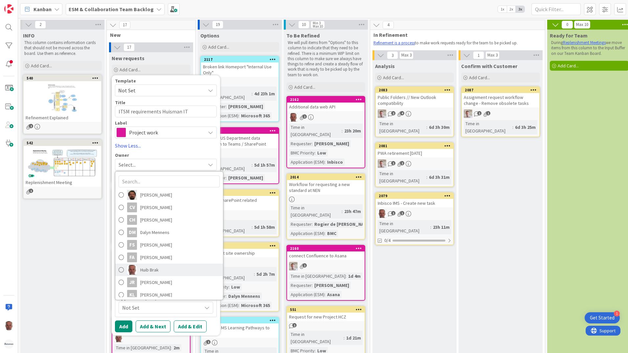
click at [154, 268] on span "Huib Brak" at bounding box center [149, 270] width 18 height 10
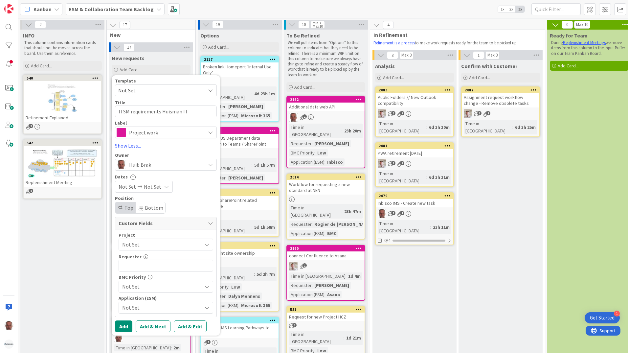
click at [156, 244] on span "Not Set" at bounding box center [160, 244] width 76 height 9
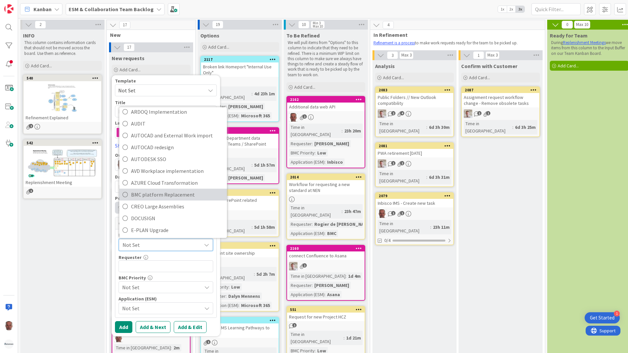
click at [150, 194] on span "BMC platform Replacement" at bounding box center [177, 195] width 93 height 10
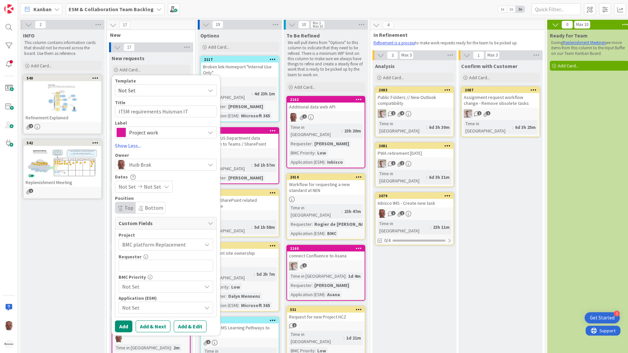
click at [149, 285] on span "Not Set" at bounding box center [160, 286] width 76 height 9
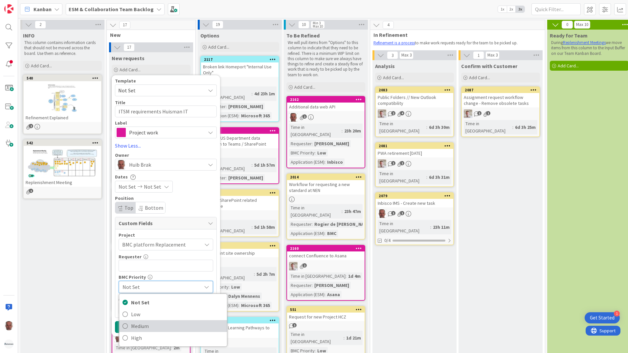
click at [136, 326] on span "Medium" at bounding box center [177, 326] width 93 height 10
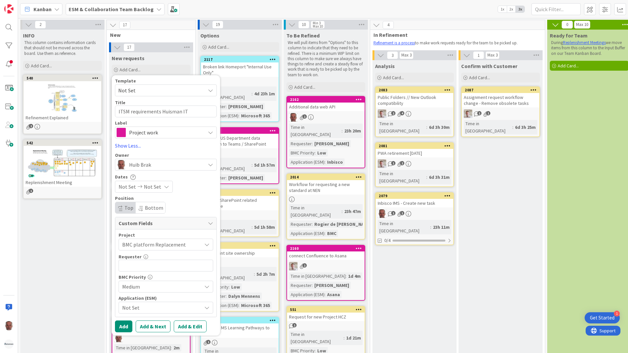
click at [144, 308] on span "Not Set" at bounding box center [160, 307] width 76 height 9
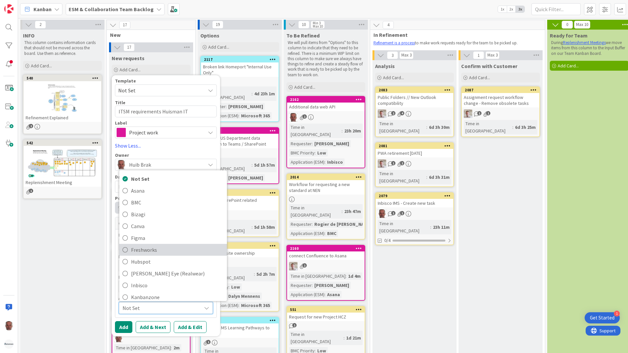
click at [142, 249] on span "Freshworks" at bounding box center [177, 250] width 93 height 10
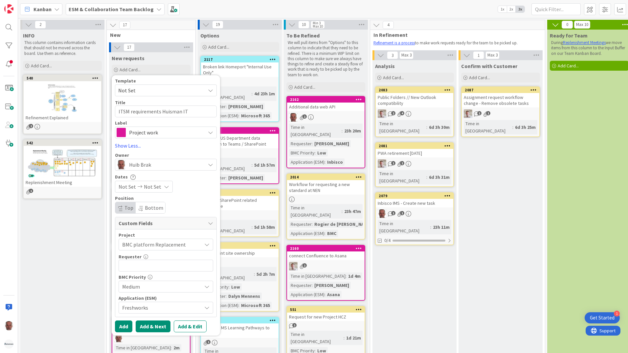
click at [154, 323] on button "Add & Next" at bounding box center [153, 326] width 35 height 12
click at [160, 111] on textarea at bounding box center [166, 111] width 102 height 12
paste textarea "ESM requirements Huisman"
click at [167, 133] on span "Standard" at bounding box center [165, 132] width 73 height 9
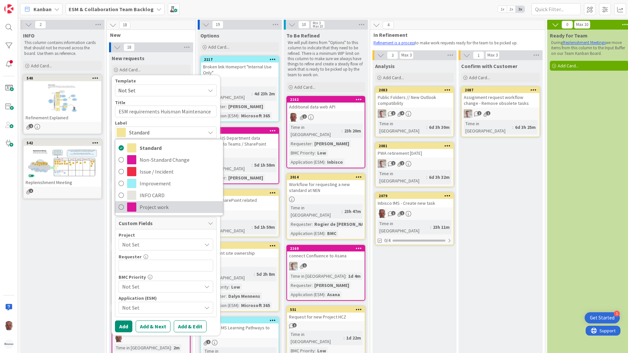
click at [157, 205] on span "Project work" at bounding box center [180, 207] width 80 height 10
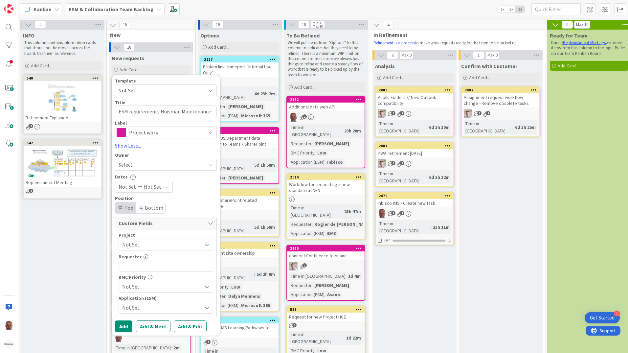
click at [155, 165] on div "Select..." at bounding box center [162, 165] width 87 height 8
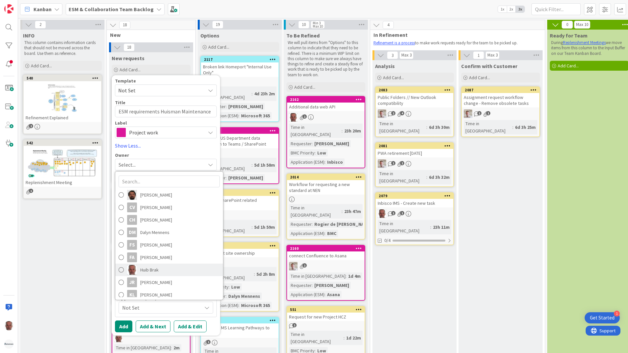
click at [143, 270] on span "Huib Brak" at bounding box center [149, 270] width 18 height 10
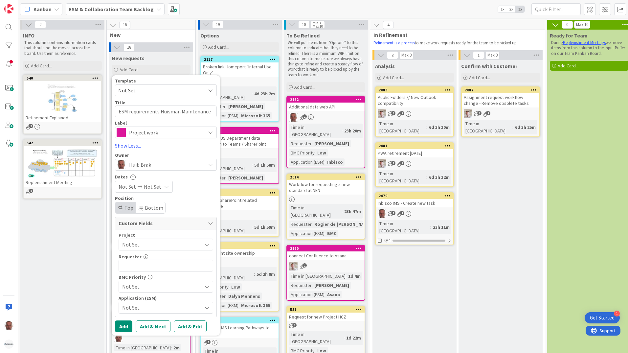
click at [171, 244] on span "Not Set" at bounding box center [160, 244] width 76 height 9
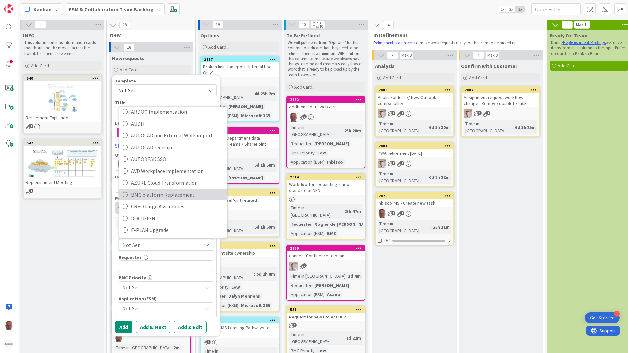
click at [150, 195] on span "BMC platform Replacement" at bounding box center [177, 195] width 93 height 10
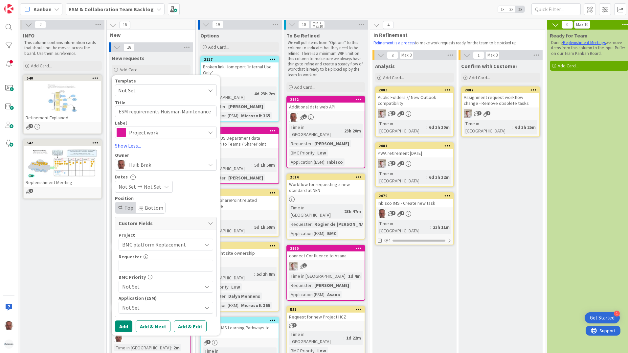
click at [136, 286] on span "Not Set" at bounding box center [160, 286] width 76 height 9
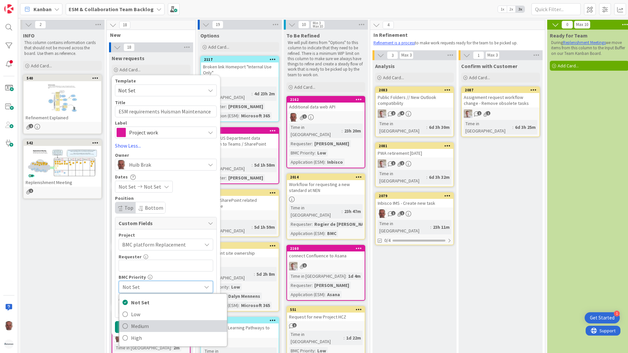
click at [134, 327] on span "Medium" at bounding box center [177, 326] width 93 height 10
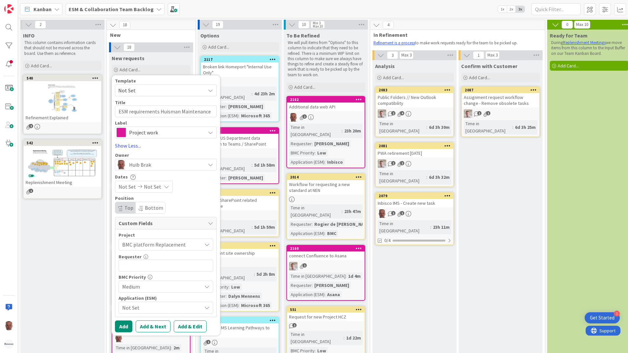
click at [136, 307] on span "Not Set" at bounding box center [160, 307] width 76 height 9
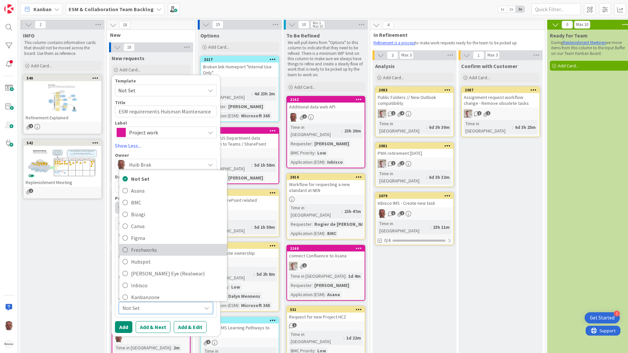
drag, startPoint x: 141, startPoint y: 251, endPoint x: 139, endPoint y: 272, distance: 21.8
click at [141, 251] on span "Freshworks" at bounding box center [177, 250] width 93 height 10
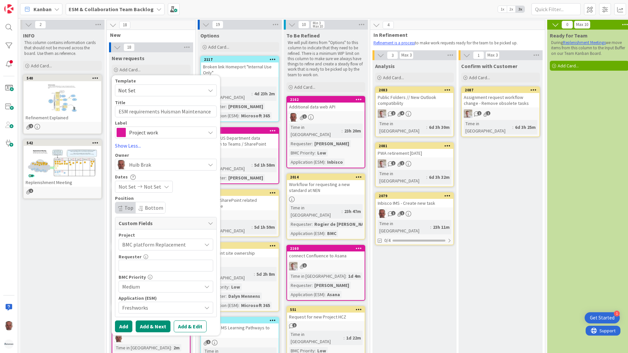
click at [147, 324] on button "Add & Next" at bounding box center [153, 326] width 35 height 12
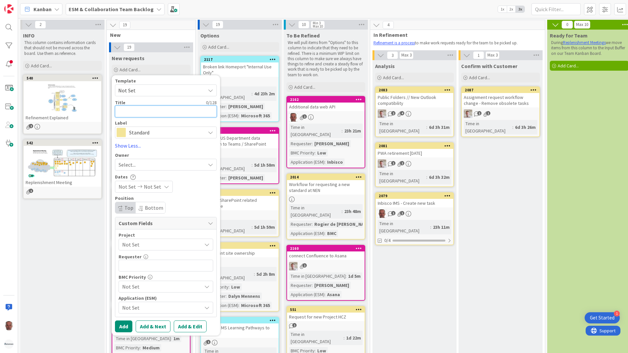
click at [132, 113] on textarea at bounding box center [166, 111] width 102 height 12
paste textarea "ESM requirements Huisman"
click at [153, 132] on span "Standard" at bounding box center [165, 132] width 73 height 9
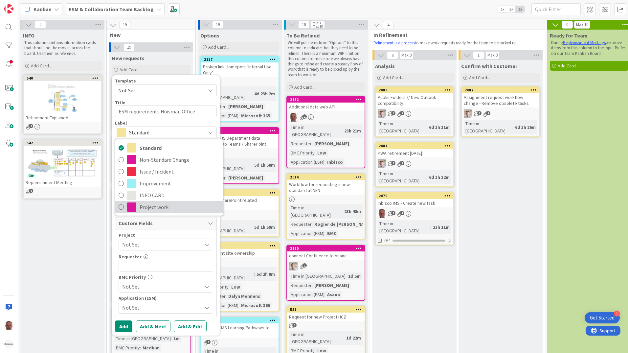
click at [157, 206] on span "Project work" at bounding box center [180, 207] width 80 height 10
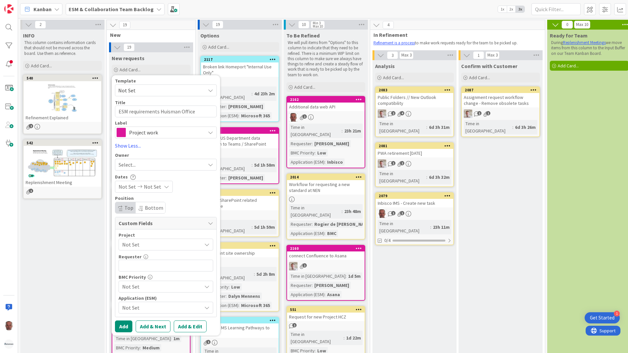
click at [138, 163] on div "Select..." at bounding box center [162, 165] width 87 height 8
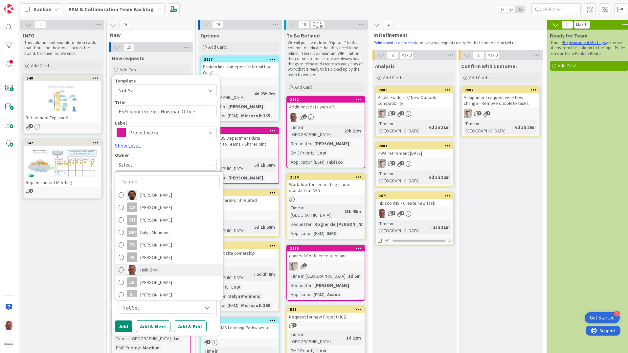
click at [147, 271] on span "Huib Brak" at bounding box center [149, 270] width 18 height 10
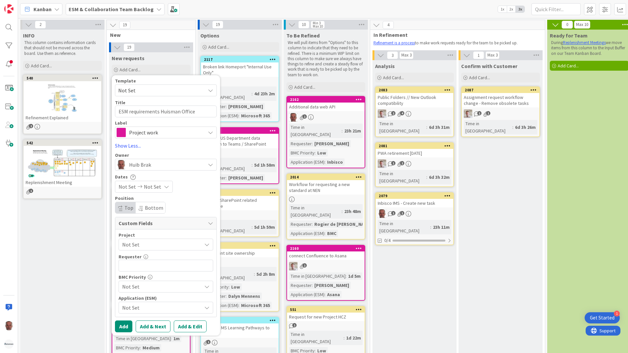
click at [157, 244] on span "Not Set" at bounding box center [160, 244] width 76 height 9
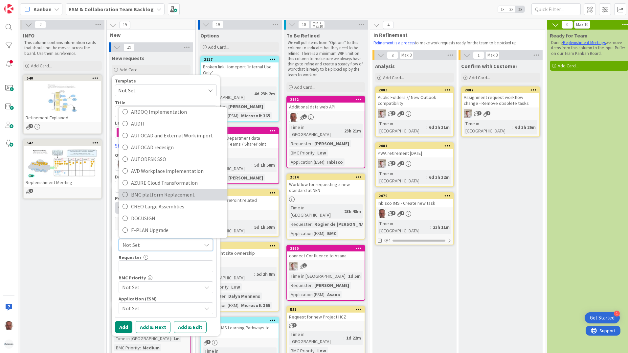
click at [151, 195] on span "BMC platform Replacement" at bounding box center [177, 195] width 93 height 10
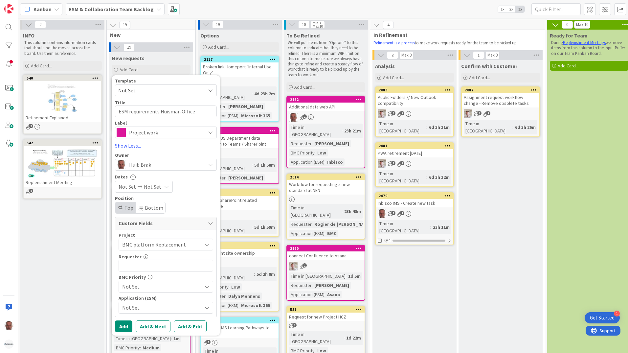
drag, startPoint x: 135, startPoint y: 285, endPoint x: 137, endPoint y: 288, distance: 3.7
click at [136, 285] on span "Not Set" at bounding box center [160, 286] width 76 height 9
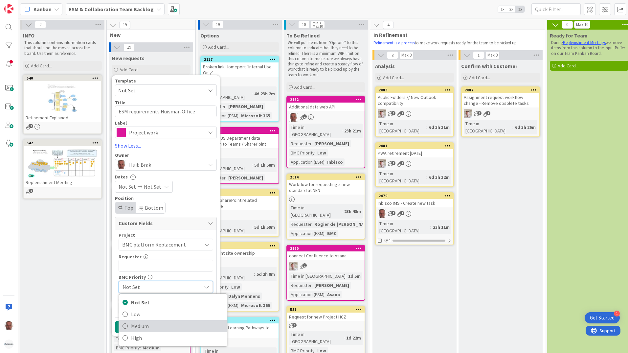
click at [139, 326] on span "Medium" at bounding box center [177, 326] width 93 height 10
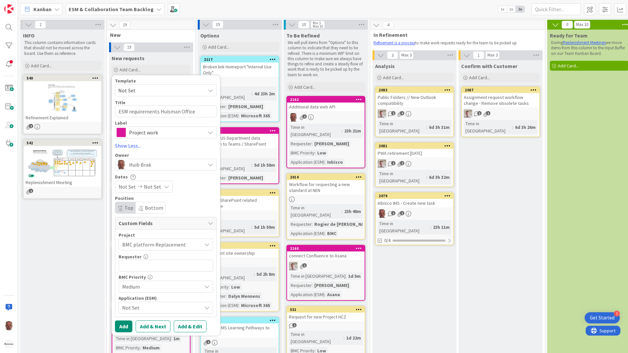
click at [135, 307] on span "Not Set" at bounding box center [160, 307] width 76 height 9
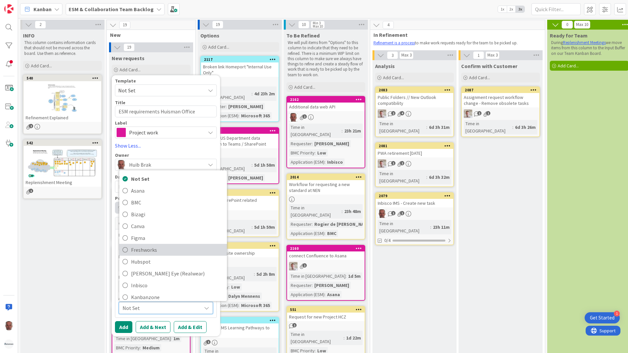
click at [139, 250] on span "Freshworks" at bounding box center [177, 250] width 93 height 10
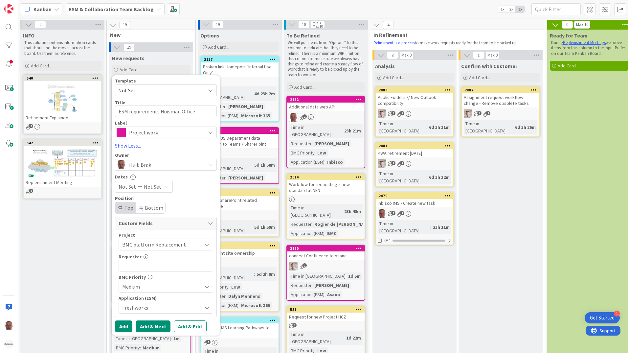
click at [148, 325] on button "Add & Next" at bounding box center [153, 326] width 35 height 12
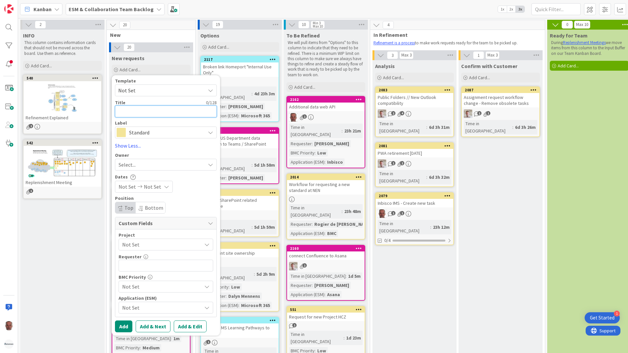
drag, startPoint x: 146, startPoint y: 108, endPoint x: 142, endPoint y: 115, distance: 7.8
click at [146, 109] on textarea at bounding box center [166, 111] width 102 height 12
paste textarea "ESM requirements Huisman"
click at [159, 132] on span "Standard" at bounding box center [165, 132] width 73 height 9
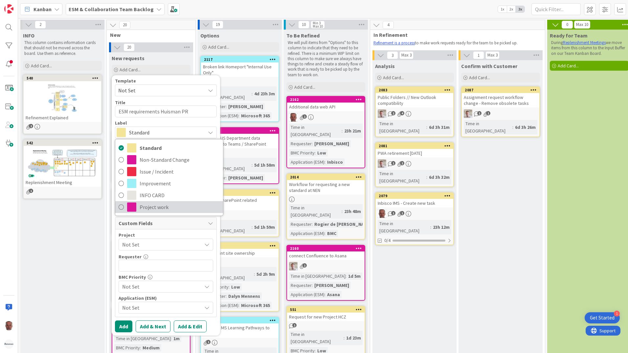
click at [156, 208] on span "Project work" at bounding box center [180, 207] width 80 height 10
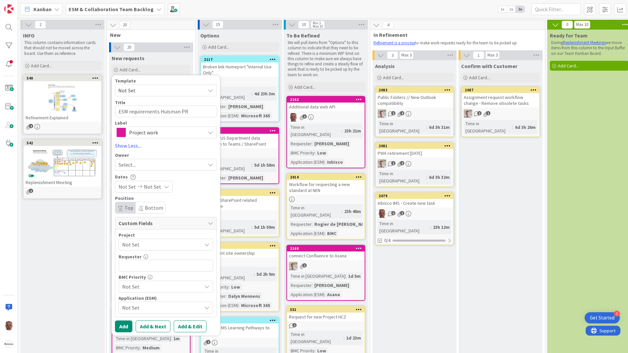
click at [136, 164] on span "Select..." at bounding box center [127, 165] width 17 height 8
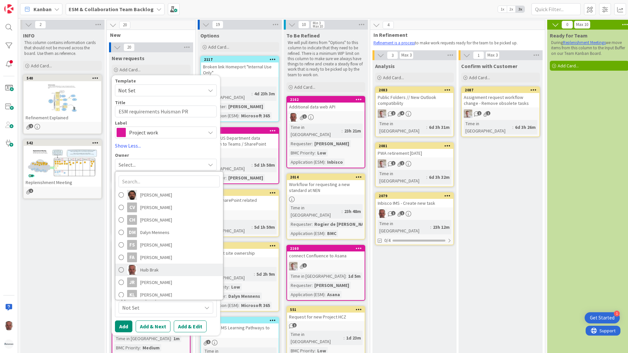
click at [151, 270] on span "Huib Brak" at bounding box center [149, 270] width 18 height 10
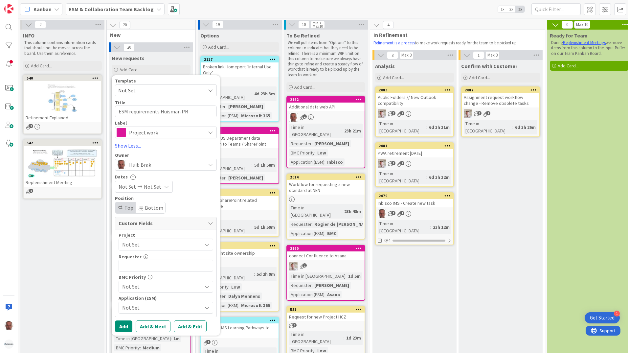
click at [134, 244] on span "Not Set" at bounding box center [160, 244] width 76 height 9
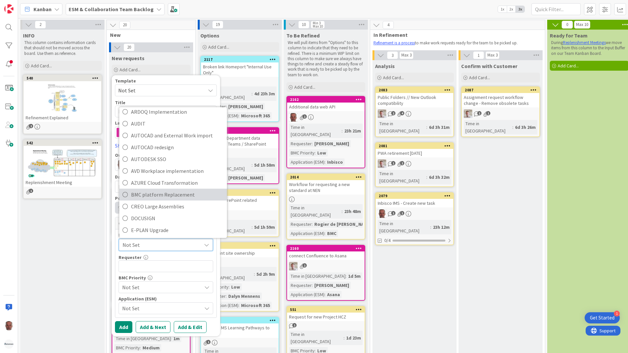
click at [147, 195] on span "BMC platform Replacement" at bounding box center [177, 195] width 93 height 10
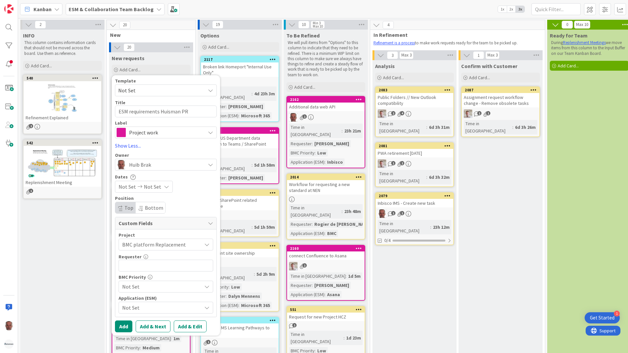
click at [139, 285] on span "Not Set" at bounding box center [160, 286] width 76 height 9
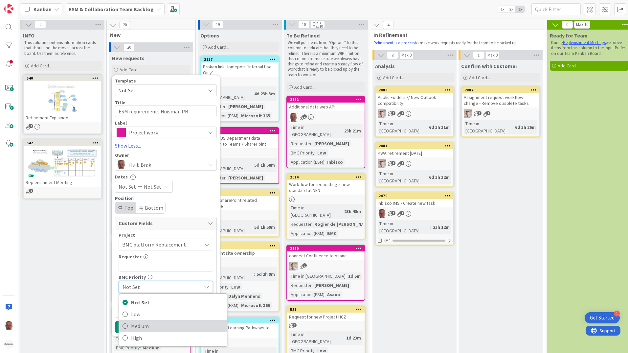
click at [138, 327] on span "Medium" at bounding box center [177, 326] width 93 height 10
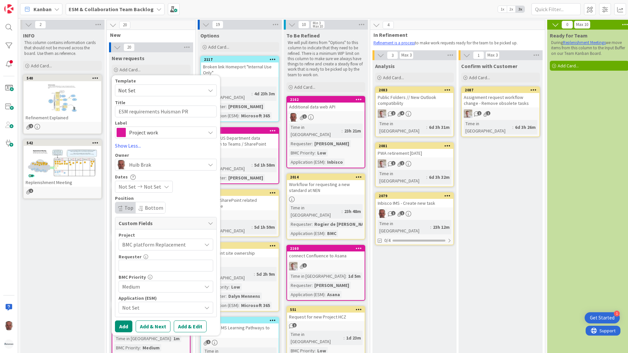
click at [137, 306] on span "Not Set" at bounding box center [160, 307] width 76 height 9
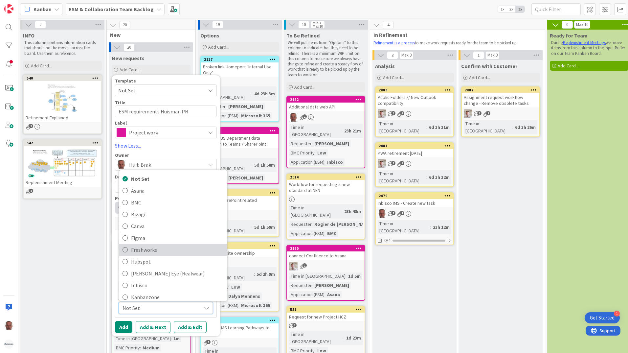
click at [138, 249] on span "Freshworks" at bounding box center [177, 250] width 93 height 10
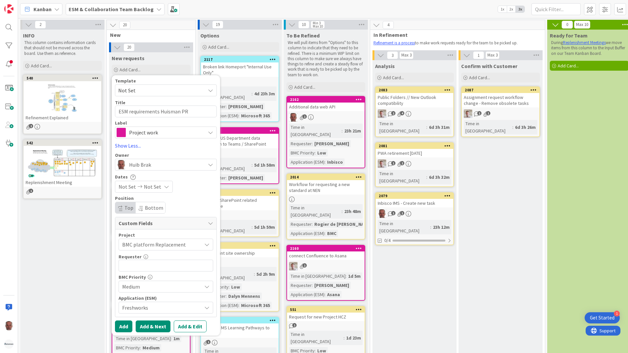
click at [153, 324] on button "Add & Next" at bounding box center [153, 326] width 35 height 12
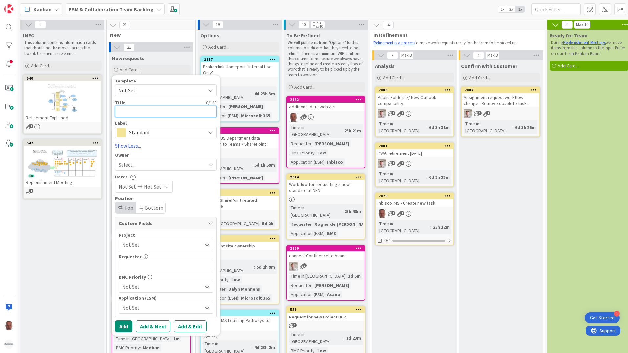
click at [171, 113] on textarea at bounding box center [166, 111] width 102 height 12
paste textarea "ESM requirements Huisman"
click at [169, 134] on span "Standard" at bounding box center [165, 132] width 73 height 9
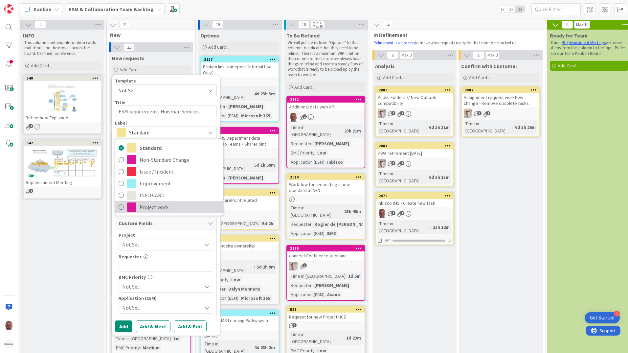
click at [147, 206] on span "Project work" at bounding box center [180, 207] width 80 height 10
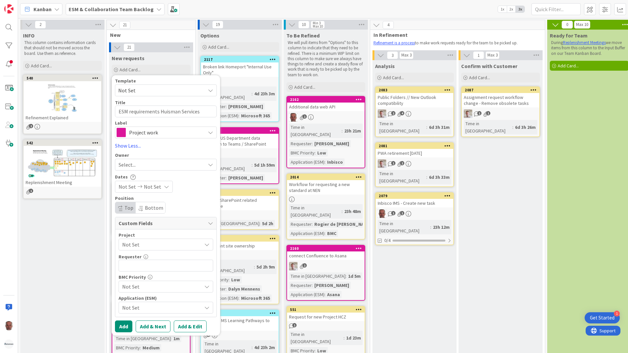
click at [149, 165] on div "Select..." at bounding box center [162, 165] width 87 height 8
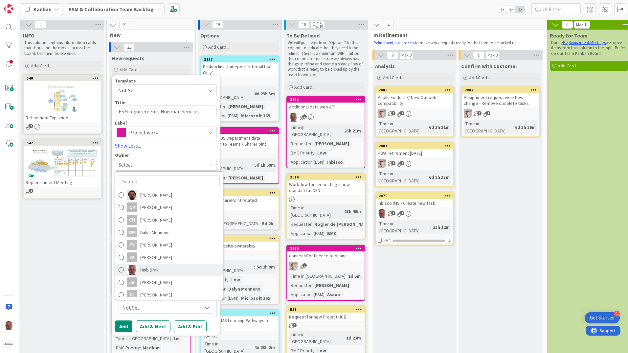
click at [154, 269] on span "Huib Brak" at bounding box center [149, 270] width 18 height 10
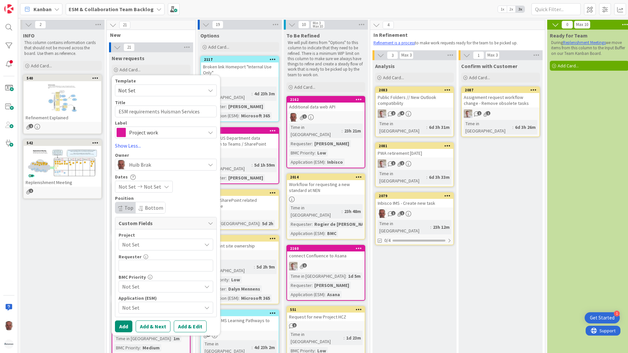
click at [139, 243] on span "Not Set" at bounding box center [160, 244] width 76 height 9
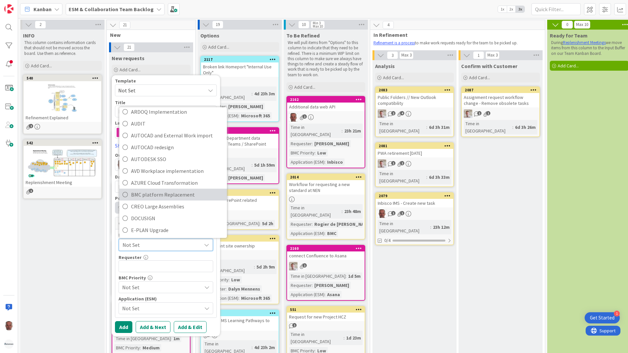
click at [145, 194] on span "BMC platform Replacement" at bounding box center [177, 195] width 93 height 10
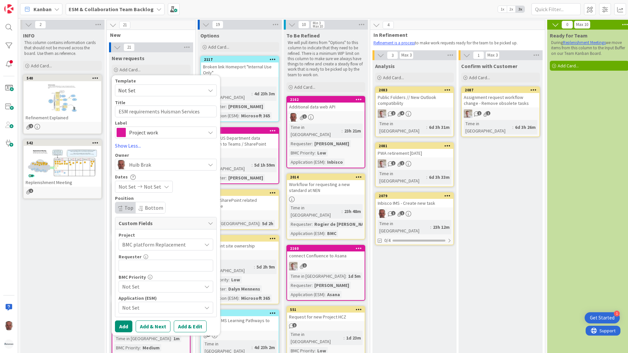
click at [147, 285] on span "Not Set" at bounding box center [160, 286] width 76 height 9
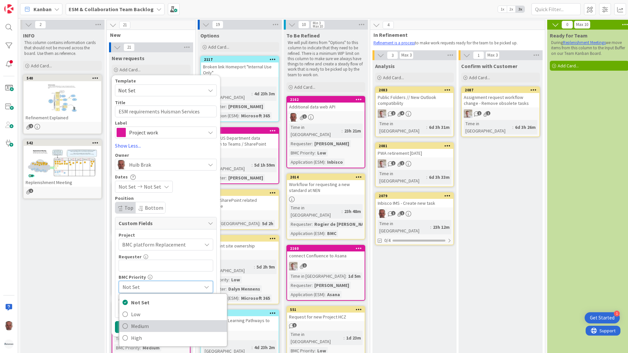
click at [146, 328] on span "Medium" at bounding box center [177, 326] width 93 height 10
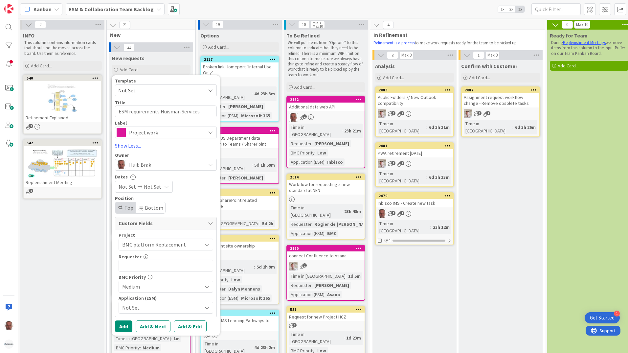
click at [147, 307] on span "Not Set" at bounding box center [160, 307] width 76 height 9
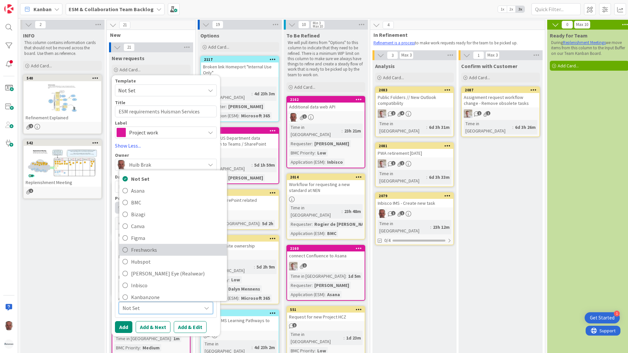
click at [146, 249] on span "Freshworks" at bounding box center [177, 250] width 93 height 10
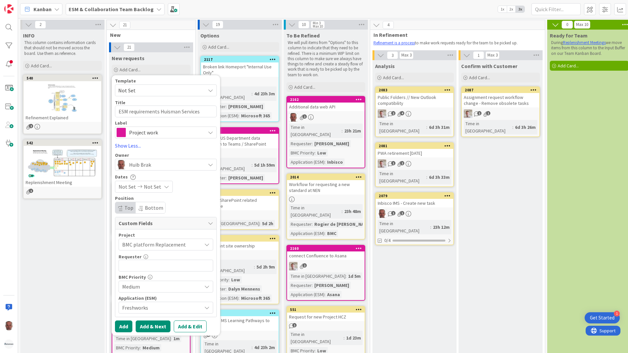
click at [148, 327] on button "Add & Next" at bounding box center [153, 326] width 35 height 12
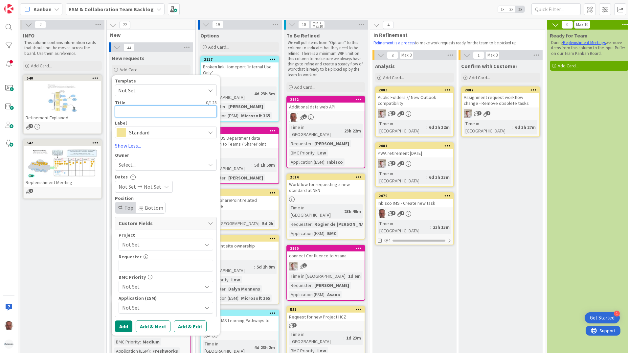
click at [153, 111] on textarea at bounding box center [166, 111] width 102 height 12
paste textarea "ESM requirements Huisman"
click at [179, 133] on span "Standard" at bounding box center [165, 132] width 73 height 9
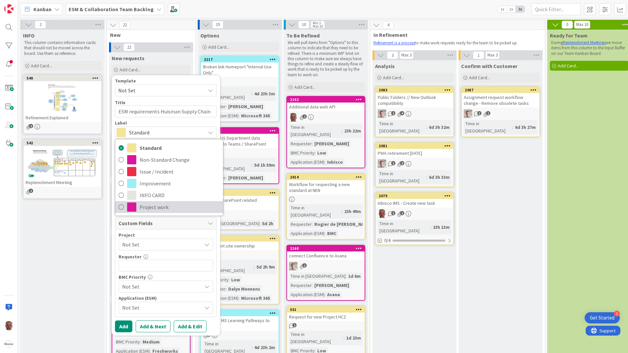
click at [157, 205] on span "Project work" at bounding box center [180, 207] width 80 height 10
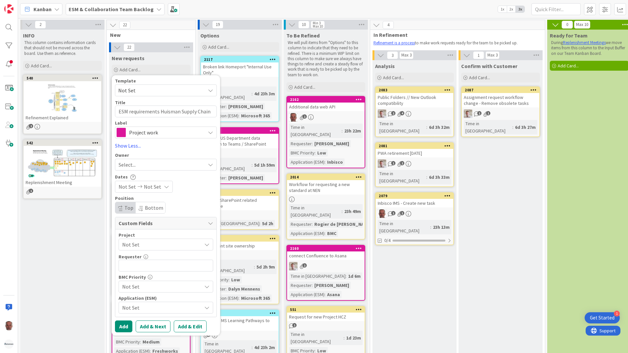
click at [142, 164] on div "Select..." at bounding box center [162, 165] width 87 height 8
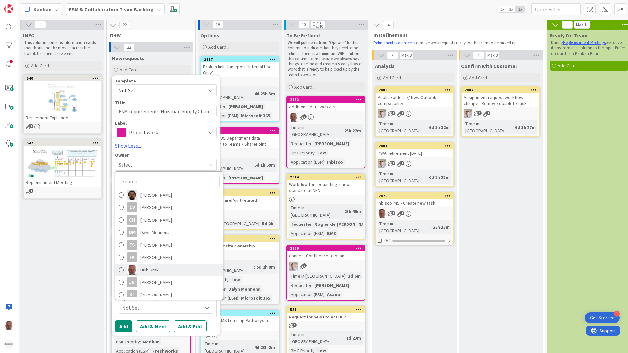
click at [148, 272] on span "Huib Brak" at bounding box center [149, 270] width 18 height 10
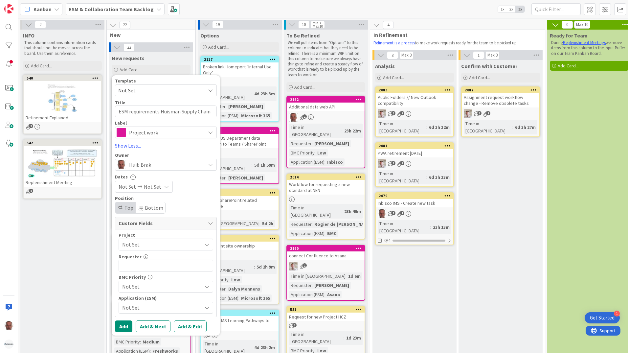
click at [147, 243] on span "Not Set" at bounding box center [160, 244] width 76 height 9
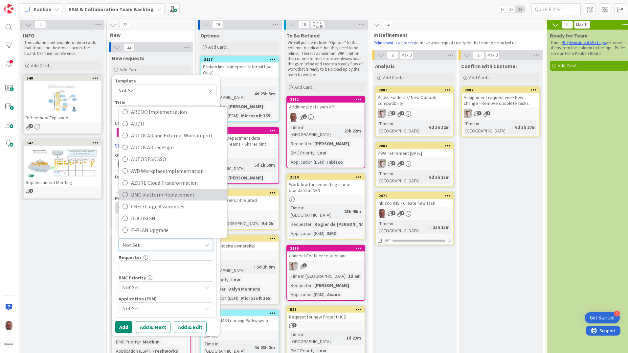
click at [147, 194] on span "BMC platform Replacement" at bounding box center [177, 195] width 93 height 10
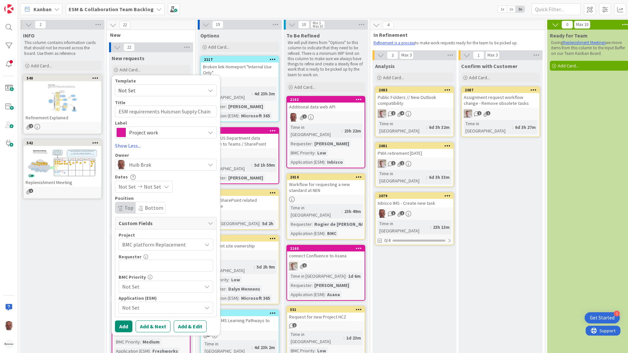
click at [170, 286] on span "Not Set" at bounding box center [160, 286] width 76 height 9
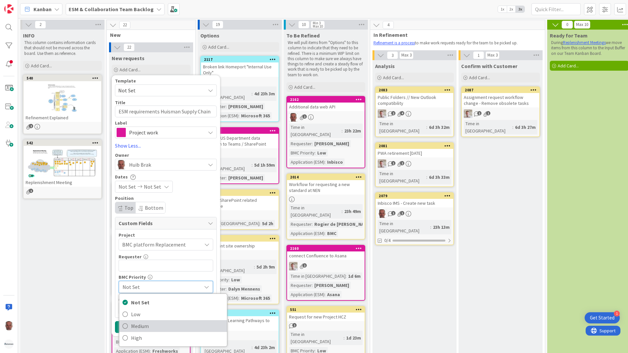
click at [146, 325] on span "Medium" at bounding box center [177, 326] width 93 height 10
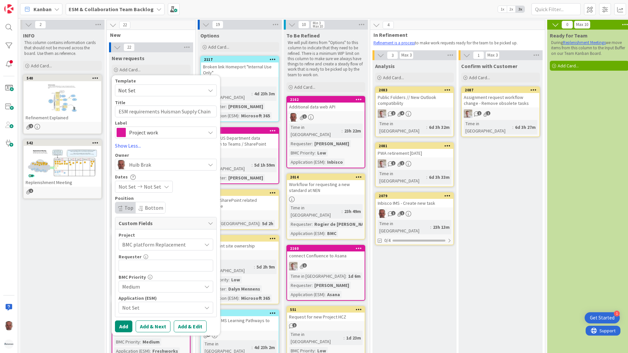
click at [138, 304] on span "Not Set" at bounding box center [160, 307] width 76 height 9
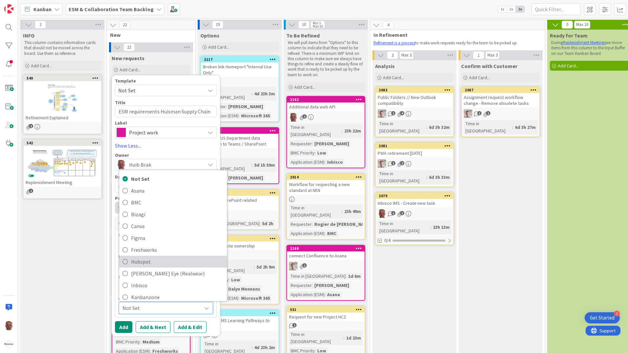
click at [142, 261] on span "Hubspot" at bounding box center [177, 262] width 93 height 10
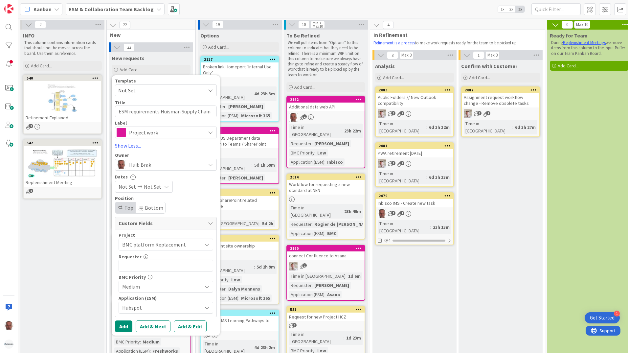
click at [146, 307] on span "Hubspot" at bounding box center [160, 307] width 76 height 9
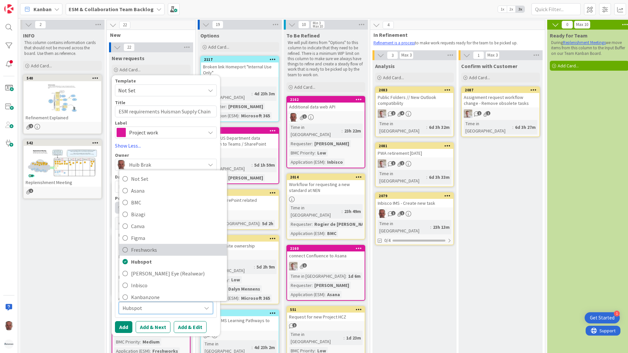
click at [149, 249] on span "Freshworks" at bounding box center [177, 250] width 93 height 10
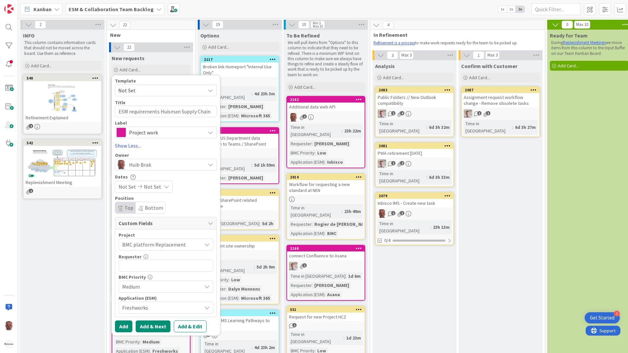
click at [149, 326] on button "Add & Next" at bounding box center [153, 326] width 35 height 12
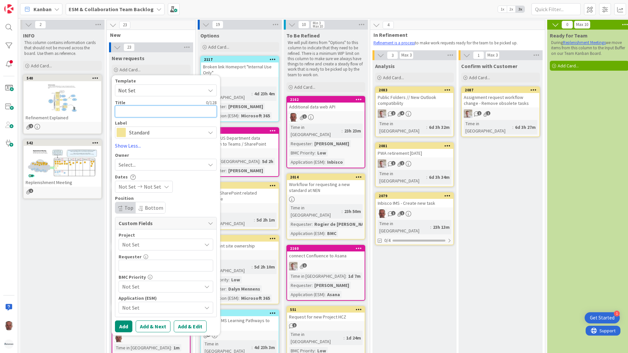
click at [150, 112] on textarea at bounding box center [166, 111] width 102 height 12
paste textarea "ESM requirements Huisman"
click at [147, 129] on span "Standard" at bounding box center [165, 132] width 73 height 9
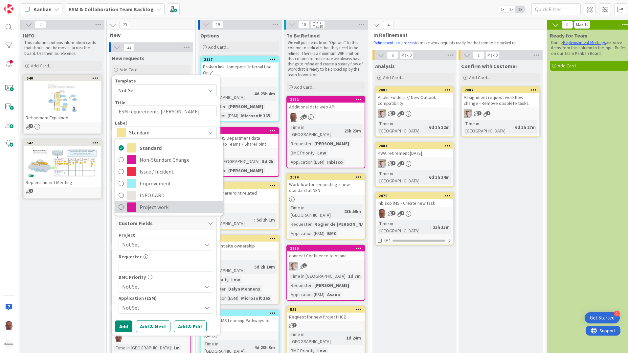
click at [153, 212] on link "Project work" at bounding box center [169, 207] width 108 height 12
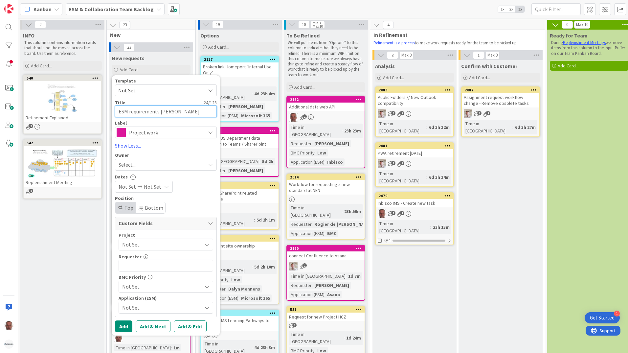
click at [184, 110] on textarea "ESM requirements Huisman" at bounding box center [166, 111] width 102 height 12
click at [156, 164] on div "Select..." at bounding box center [162, 165] width 87 height 8
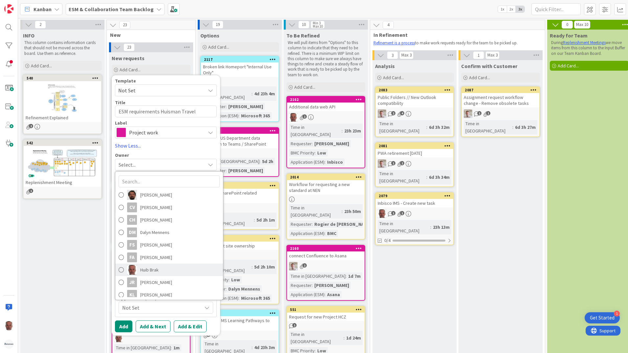
click at [150, 268] on span "Huib Brak" at bounding box center [149, 270] width 18 height 10
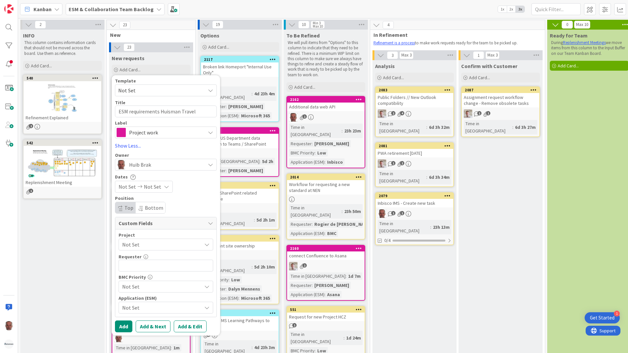
click at [153, 245] on span "Not Set" at bounding box center [160, 244] width 76 height 9
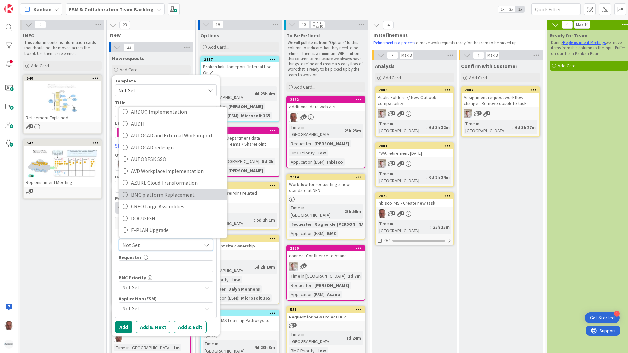
click at [152, 194] on span "BMC platform Replacement" at bounding box center [177, 195] width 93 height 10
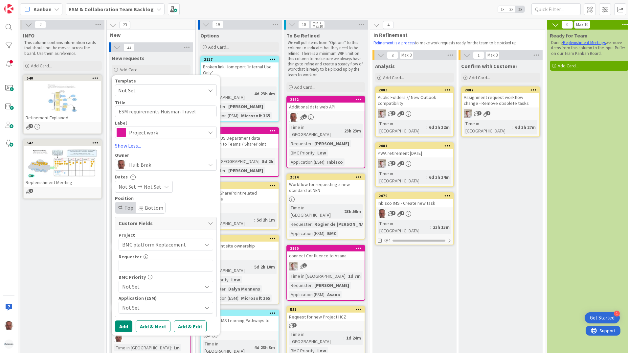
click at [142, 284] on span "Not Set" at bounding box center [160, 286] width 76 height 9
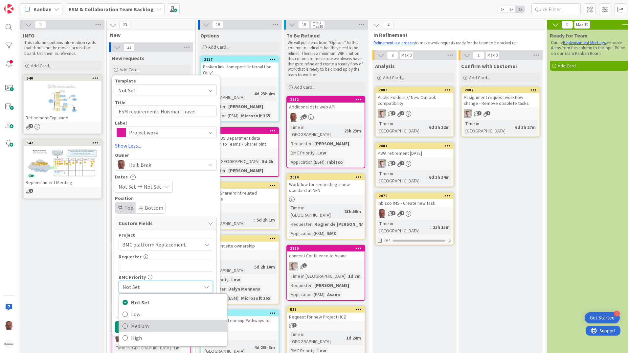
click at [138, 323] on span "Medium" at bounding box center [177, 326] width 93 height 10
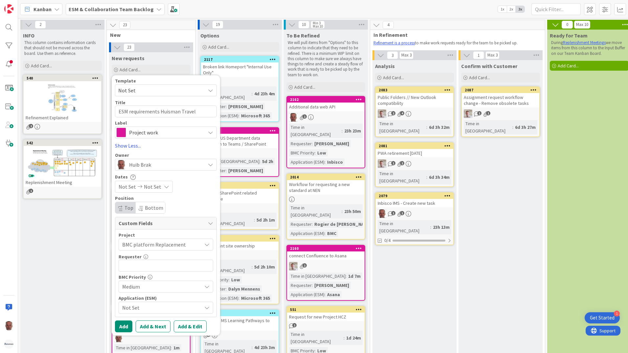
click at [137, 308] on span "Not Set" at bounding box center [160, 307] width 76 height 9
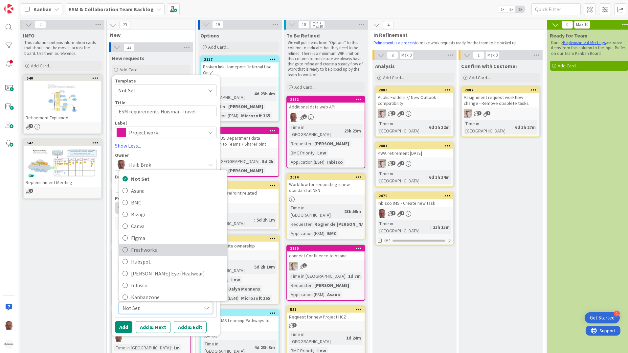
click at [141, 247] on span "Freshworks" at bounding box center [177, 250] width 93 height 10
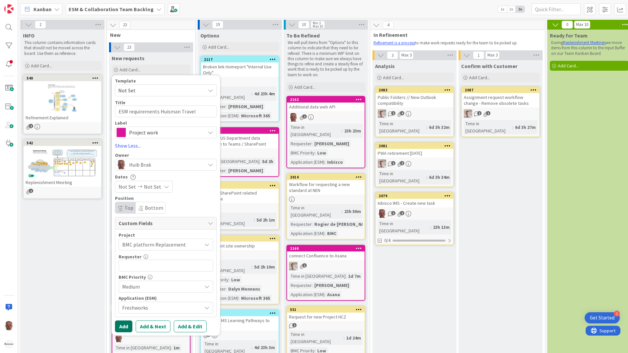
click at [121, 324] on button "Add" at bounding box center [123, 326] width 17 height 12
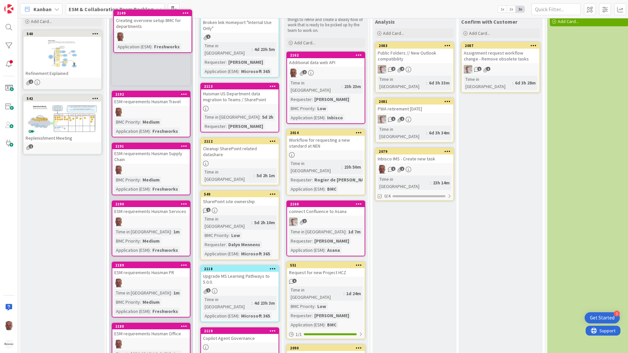
scroll to position [0, 0]
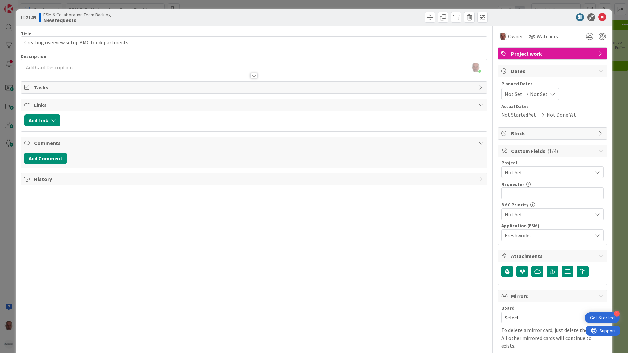
drag, startPoint x: 133, startPoint y: 95, endPoint x: 559, endPoint y: 171, distance: 432.0
click at [559, 171] on span "Not Set" at bounding box center [547, 172] width 84 height 9
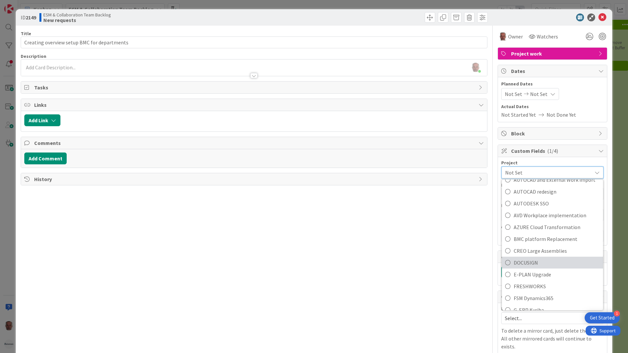
scroll to position [131, 0]
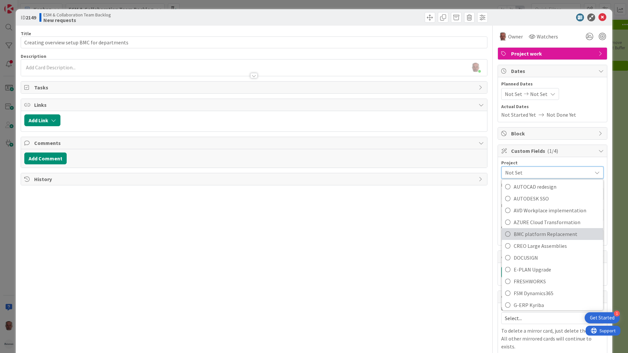
click at [519, 235] on span "BMC platform Replacement" at bounding box center [557, 234] width 86 height 10
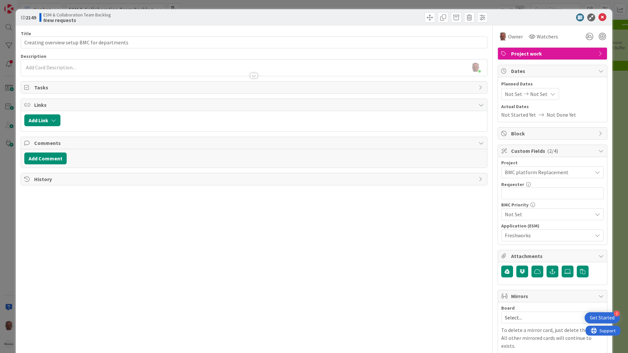
click at [531, 212] on span "Not Set" at bounding box center [547, 214] width 84 height 9
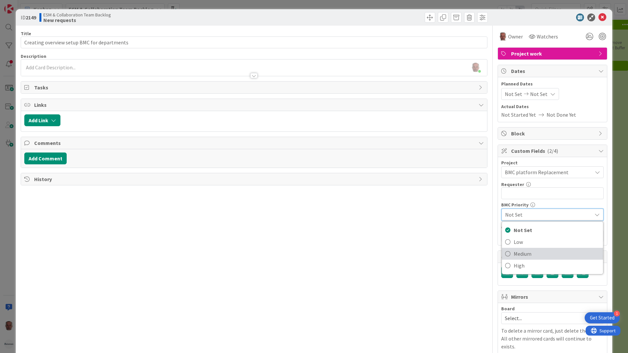
click at [525, 255] on span "Medium" at bounding box center [557, 254] width 86 height 10
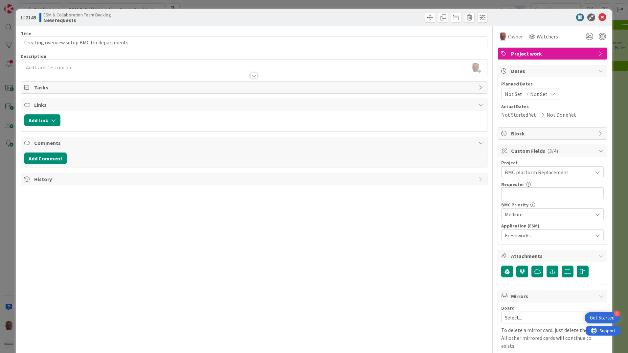
click at [405, 267] on div "Title 43 / 128 Creating overview setup BMC for departments Description Huib Bra…" at bounding box center [254, 198] width 467 height 345
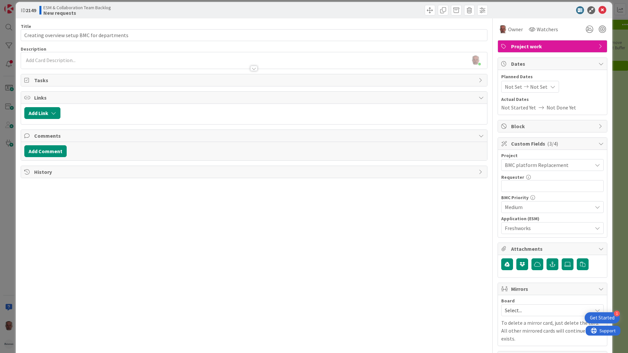
scroll to position [0, 0]
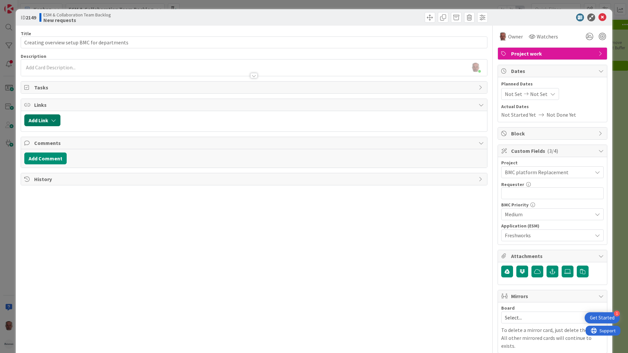
click at [53, 118] on icon "button" at bounding box center [53, 120] width 5 height 5
click at [96, 146] on div "Existing" at bounding box center [97, 145] width 46 height 11
click at [79, 159] on span "Current Board" at bounding box center [68, 160] width 74 height 9
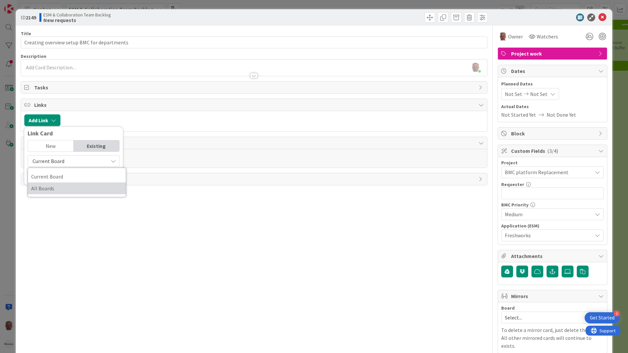
click at [47, 188] on span "All Boards" at bounding box center [76, 188] width 91 height 10
click at [45, 177] on input "text" at bounding box center [74, 176] width 92 height 12
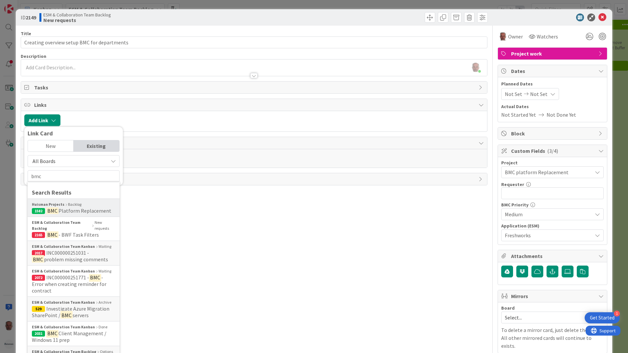
click at [67, 208] on span "Platform Replacement" at bounding box center [84, 210] width 53 height 7
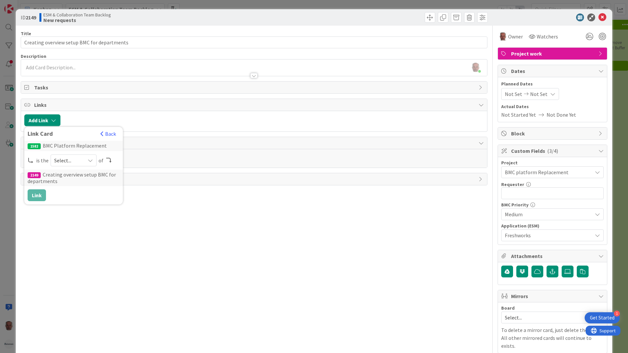
click at [89, 161] on icon at bounding box center [90, 160] width 5 height 5
click at [79, 176] on span "parent" at bounding box center [108, 176] width 74 height 10
click at [164, 264] on div "Title 43 / 128 Creating overview setup BMC for departments Description Huib Bra…" at bounding box center [254, 198] width 467 height 345
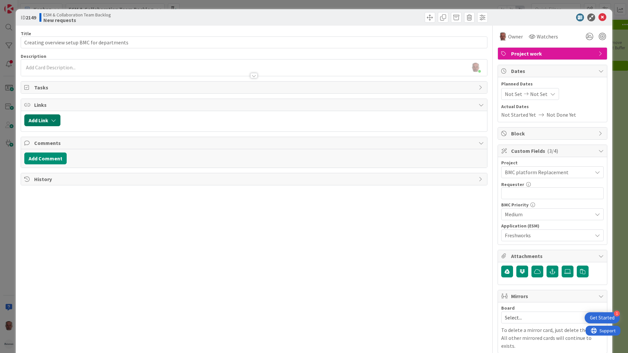
click at [56, 118] on icon "button" at bounding box center [53, 120] width 5 height 5
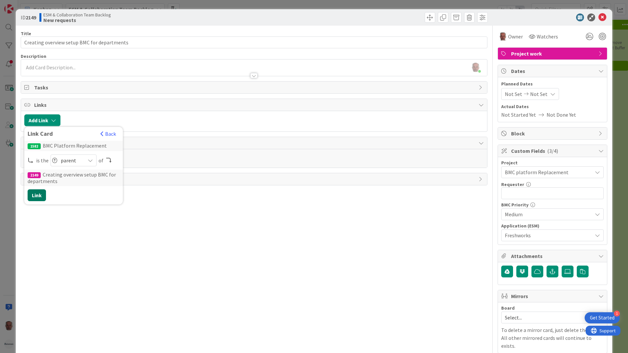
click at [33, 192] on button "Link" at bounding box center [37, 195] width 18 height 12
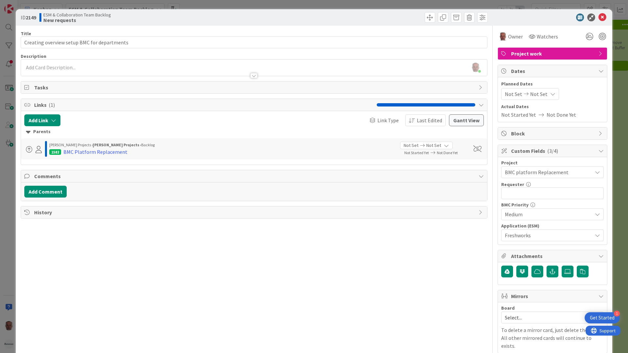
click at [8, 195] on div "ID 2149 ESM & Collaboration Team Backlog New requests Title 43 / 128 Creating o…" at bounding box center [314, 176] width 628 height 353
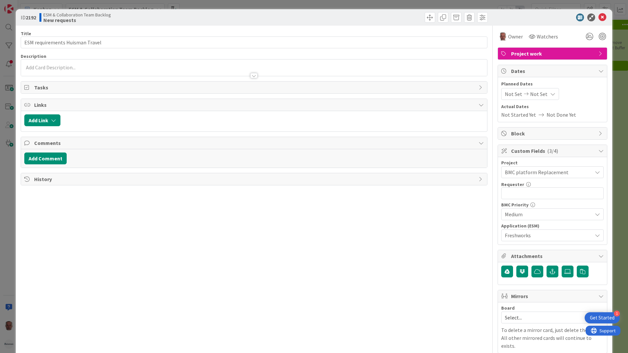
drag, startPoint x: 160, startPoint y: 164, endPoint x: 96, endPoint y: 266, distance: 120.9
click at [96, 267] on div "Title 31 / 128 ESM requirements Huisman Travel Description Owner Watchers Proje…" at bounding box center [254, 198] width 467 height 345
click at [54, 119] on icon "button" at bounding box center [53, 120] width 5 height 5
click at [95, 144] on div "Existing" at bounding box center [97, 145] width 46 height 11
click at [73, 161] on span "Current Board" at bounding box center [68, 160] width 74 height 9
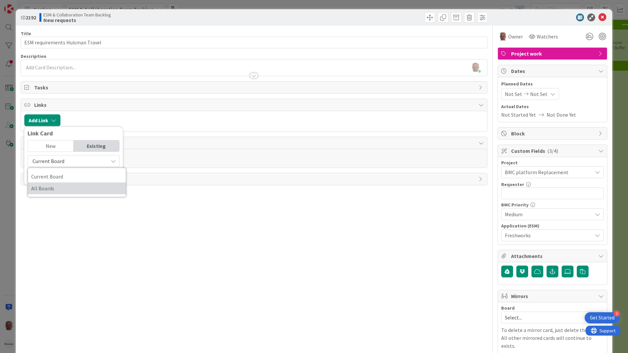
click at [63, 189] on span "All Boards" at bounding box center [76, 188] width 91 height 10
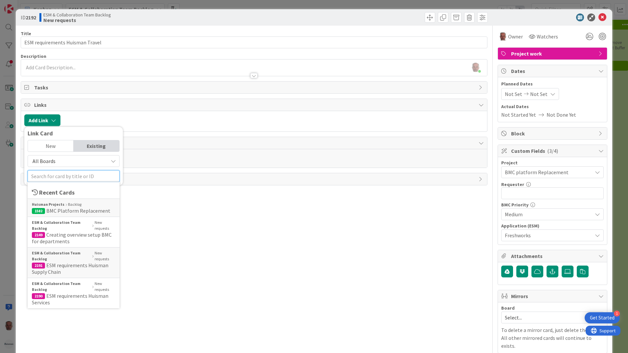
click at [70, 174] on input "text" at bounding box center [74, 176] width 92 height 12
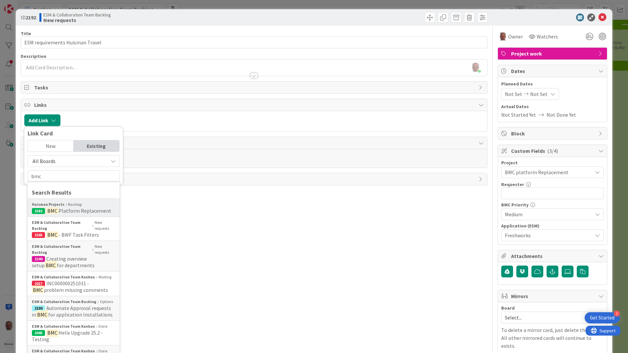
click at [73, 210] on span "Platform Replacement" at bounding box center [84, 210] width 53 height 7
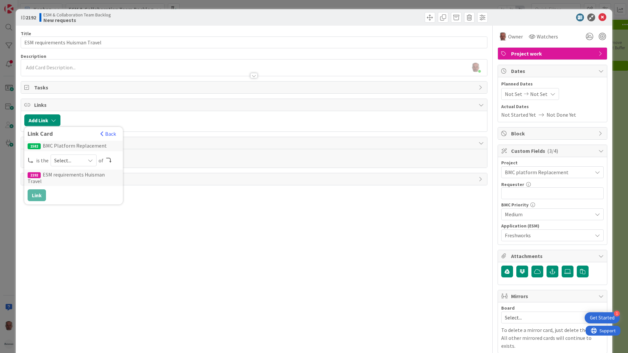
click at [69, 162] on span "Select..." at bounding box center [68, 160] width 28 height 9
click at [80, 176] on span "parent" at bounding box center [108, 176] width 74 height 10
click at [36, 190] on button "Link" at bounding box center [37, 195] width 18 height 12
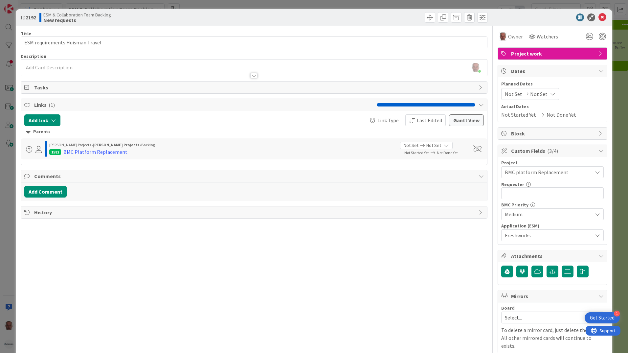
click at [6, 246] on div "ID 2192 ESM & Collaboration Team Backlog New requests Title 31 / 128 ESM requir…" at bounding box center [314, 176] width 628 height 353
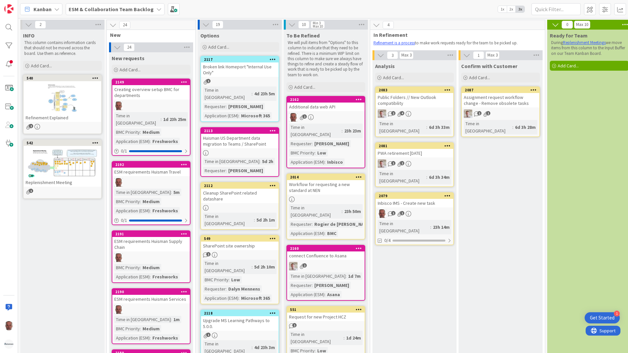
click at [161, 245] on div "2191 ESM requirements Huisman Supply Chain BMC Priority : Medium Application (E…" at bounding box center [151, 256] width 79 height 53
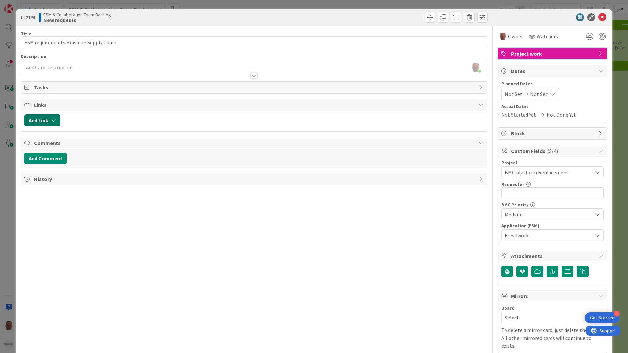
click at [56, 122] on icon "button" at bounding box center [53, 120] width 5 height 5
click at [98, 144] on div "Existing" at bounding box center [97, 145] width 46 height 11
drag, startPoint x: 98, startPoint y: 144, endPoint x: 79, endPoint y: 161, distance: 24.7
click at [80, 161] on span "Current Board" at bounding box center [68, 160] width 74 height 9
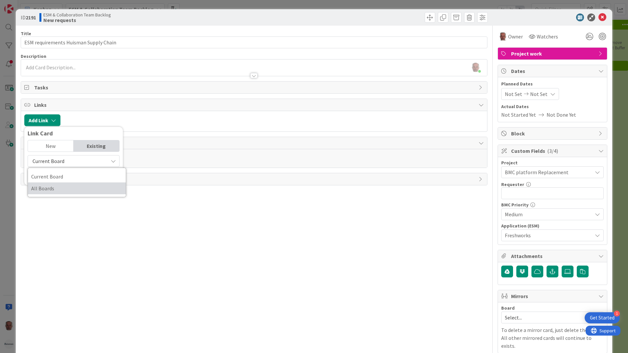
click at [58, 190] on span "All Boards" at bounding box center [76, 188] width 91 height 10
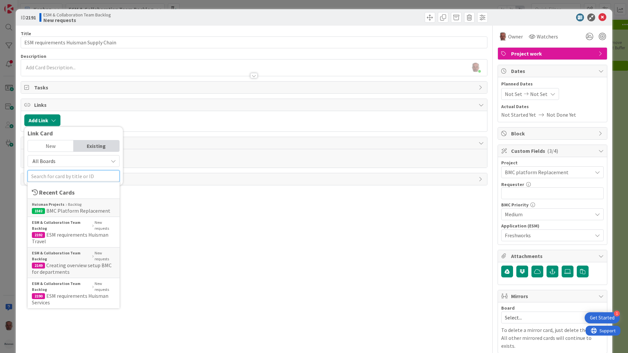
click at [57, 173] on input "text" at bounding box center [74, 176] width 92 height 12
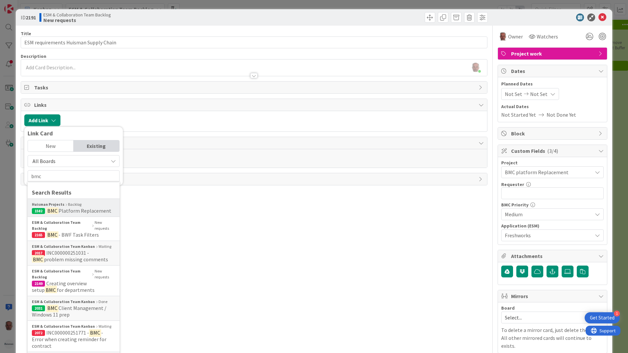
click at [53, 206] on b "Huisman Projects" at bounding box center [48, 204] width 33 height 6
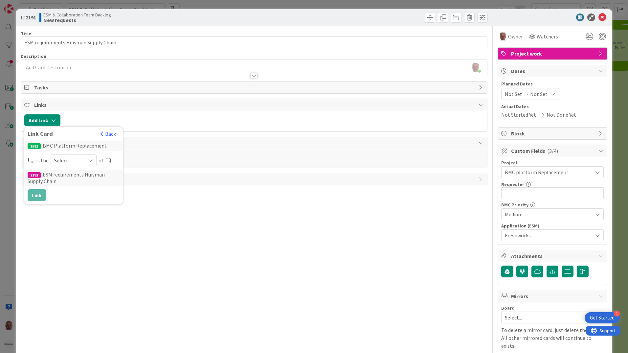
click at [63, 160] on span "Select..." at bounding box center [68, 160] width 28 height 9
click at [78, 174] on span "parent" at bounding box center [108, 176] width 74 height 10
click at [36, 194] on button "Link" at bounding box center [37, 195] width 18 height 12
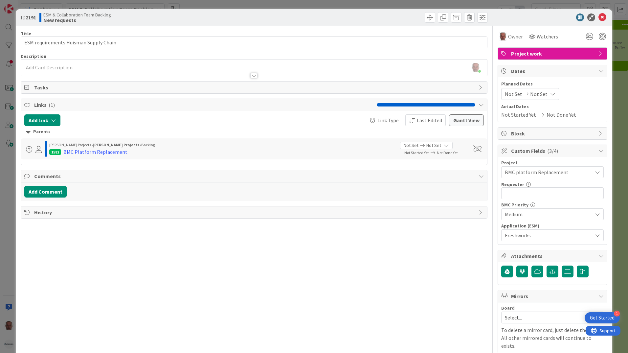
click at [9, 282] on div "ID 2191 ESM & Collaboration Team Backlog New requests Title 37 / 128 ESM requir…" at bounding box center [314, 176] width 628 height 353
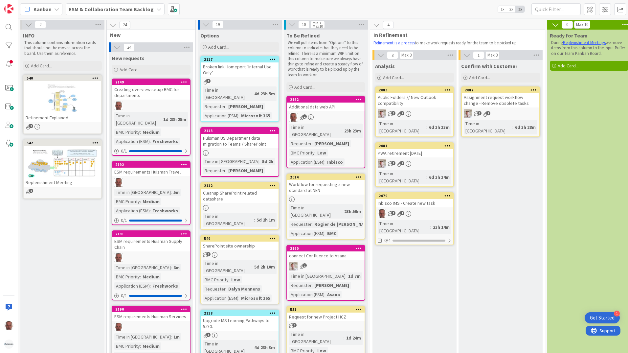
click at [155, 323] on div at bounding box center [151, 327] width 78 height 9
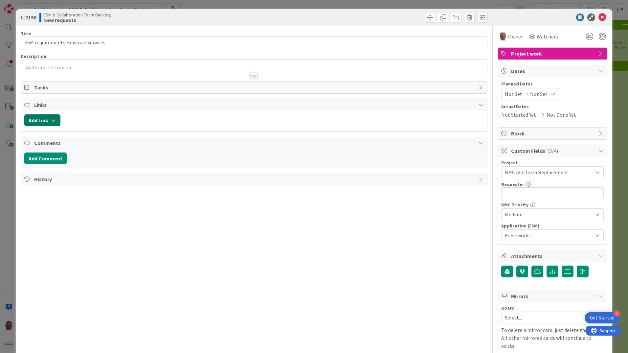
click at [55, 118] on icon "button" at bounding box center [53, 120] width 5 height 5
click at [92, 146] on div "Existing" at bounding box center [97, 145] width 46 height 11
click at [86, 156] on div "Current Board" at bounding box center [74, 161] width 92 height 12
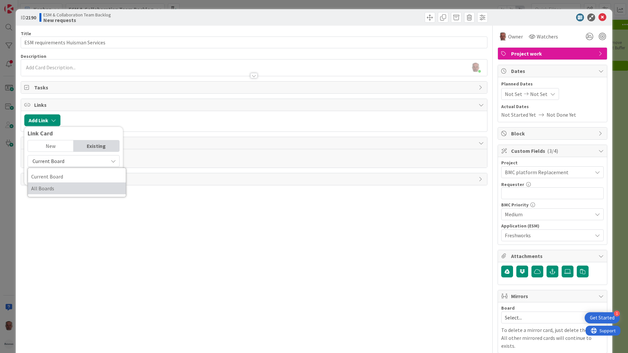
click at [55, 189] on span "All Boards" at bounding box center [76, 188] width 91 height 10
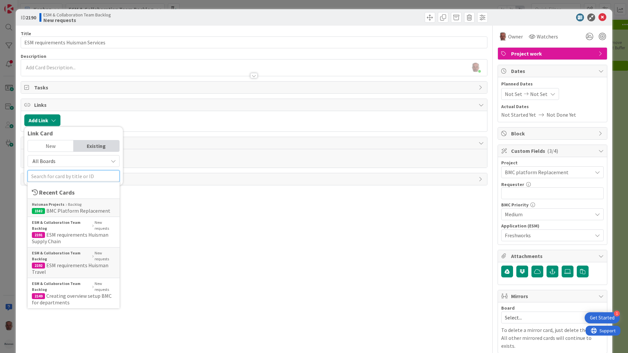
click at [61, 175] on input "text" at bounding box center [74, 176] width 92 height 12
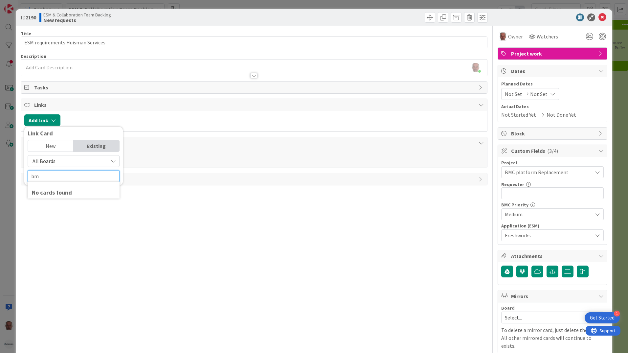
click at [40, 178] on input "bm" at bounding box center [74, 176] width 92 height 12
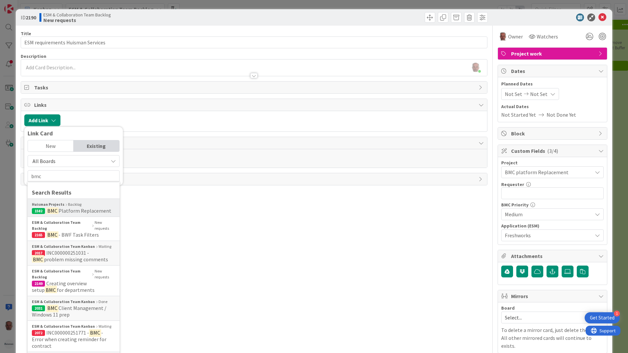
click at [63, 208] on span "Platform Replacement" at bounding box center [84, 210] width 53 height 7
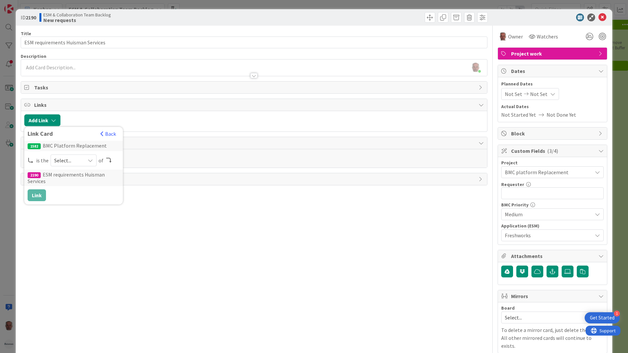
click at [80, 158] on span "Select..." at bounding box center [68, 160] width 28 height 9
click at [80, 174] on span "parent" at bounding box center [108, 176] width 74 height 10
click at [33, 194] on button "Link" at bounding box center [37, 195] width 18 height 12
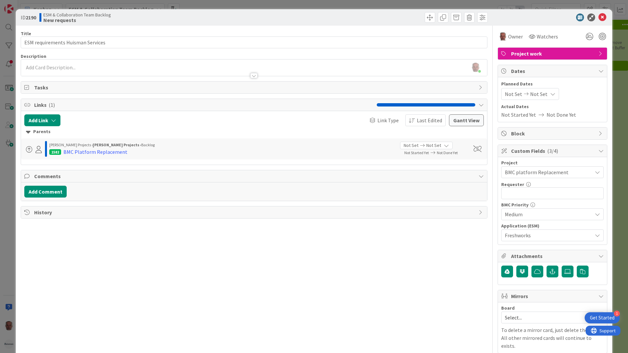
click at [8, 233] on div "ID 2190 ESM & Collaboration Team Backlog New requests Title 33 / 128 ESM requir…" at bounding box center [314, 176] width 628 height 353
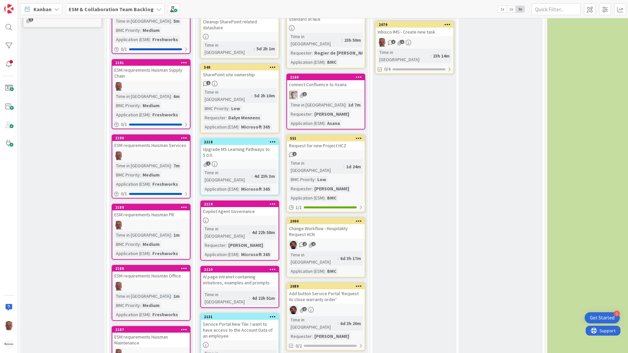
scroll to position [197, 0]
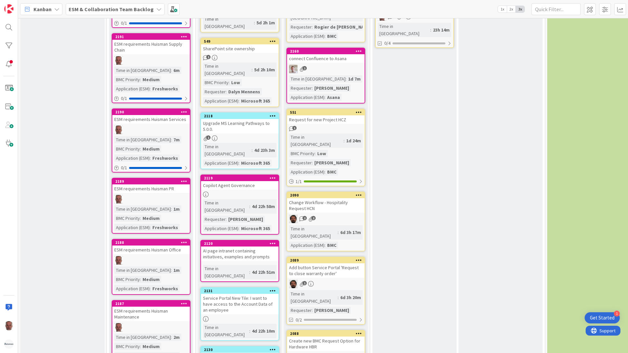
click at [161, 195] on div at bounding box center [151, 199] width 78 height 9
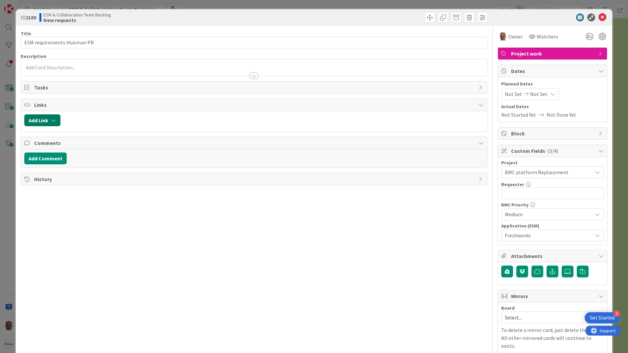
click at [53, 118] on icon "button" at bounding box center [53, 120] width 5 height 5
click at [101, 146] on div "Existing" at bounding box center [97, 145] width 46 height 11
click at [45, 159] on span "Current Board" at bounding box center [49, 161] width 32 height 7
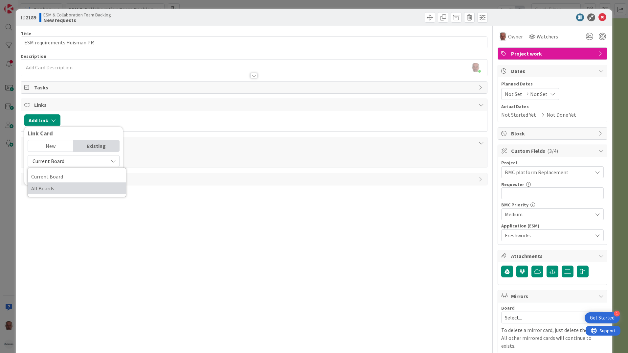
click at [42, 188] on span "All Boards" at bounding box center [76, 188] width 91 height 10
click at [49, 173] on input "text" at bounding box center [74, 176] width 92 height 12
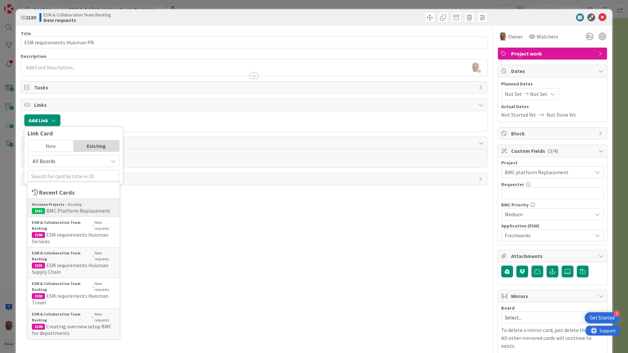
click at [53, 205] on b "Huisman Projects" at bounding box center [48, 204] width 33 height 6
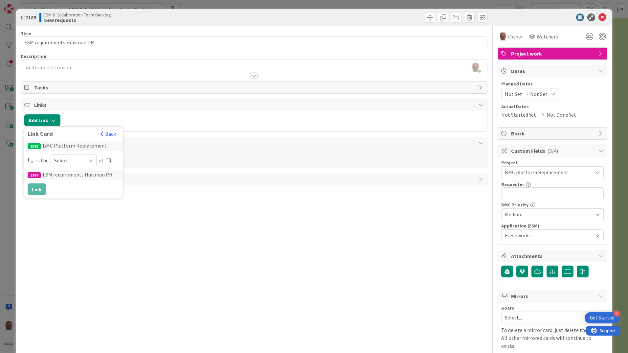
click at [57, 158] on span "Select..." at bounding box center [68, 160] width 28 height 9
click at [77, 176] on span "parent" at bounding box center [108, 176] width 74 height 10
click at [38, 190] on button "Link" at bounding box center [37, 189] width 18 height 12
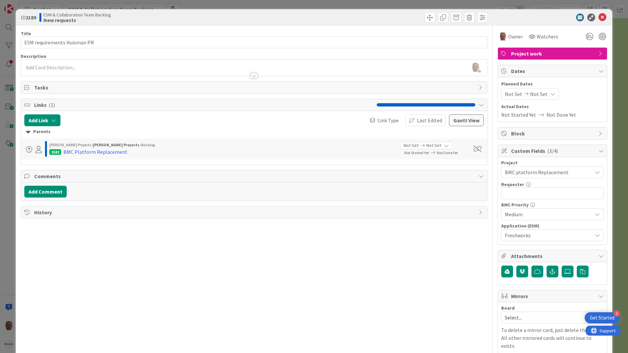
click at [8, 180] on div "ID 2189 ESM & Collaboration Team Backlog New requests Title 27 / 128 ESM requir…" at bounding box center [314, 176] width 628 height 353
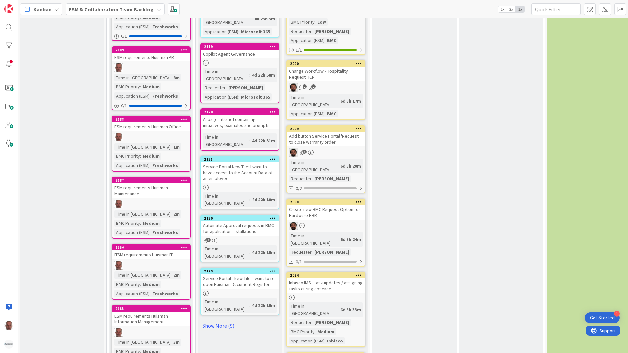
click at [172, 133] on div at bounding box center [151, 137] width 78 height 9
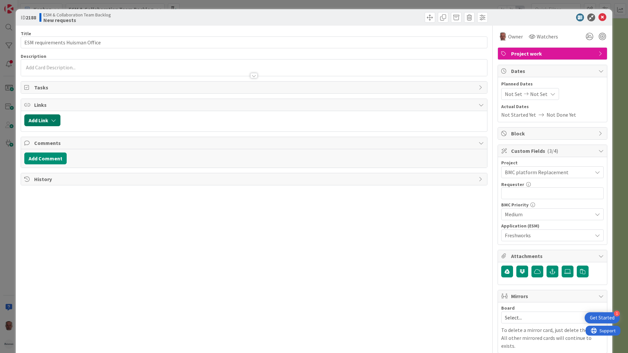
drag, startPoint x: 43, startPoint y: 118, endPoint x: 41, endPoint y: 123, distance: 5.5
click at [43, 118] on button "Add Link" at bounding box center [42, 120] width 36 height 12
click at [94, 145] on div "Existing" at bounding box center [97, 145] width 46 height 11
click at [73, 161] on span "Current Board" at bounding box center [68, 160] width 74 height 9
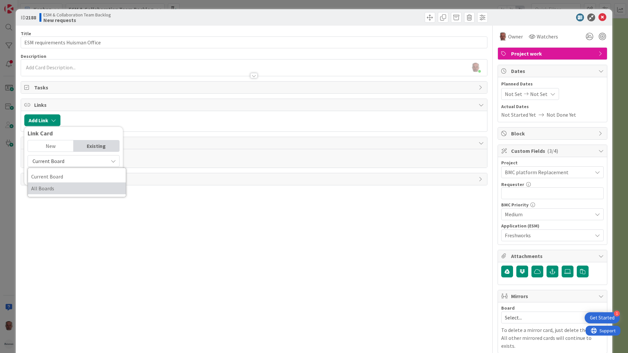
click at [61, 185] on span "All Boards" at bounding box center [76, 188] width 91 height 10
click at [57, 176] on input "text" at bounding box center [74, 176] width 92 height 12
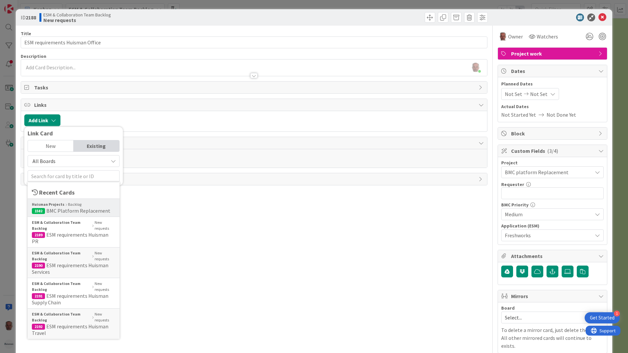
click at [58, 209] on span "BMC Platform Replacement" at bounding box center [78, 210] width 64 height 7
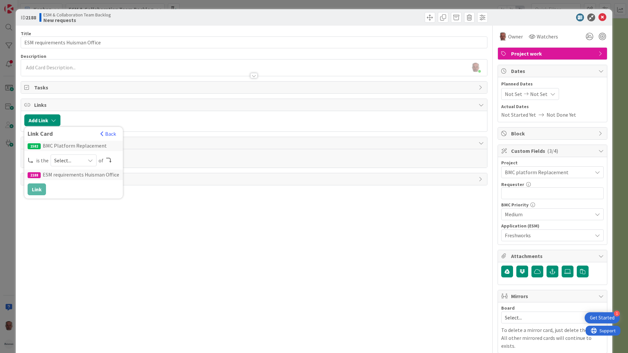
click at [67, 158] on span "Select..." at bounding box center [68, 160] width 28 height 9
click at [75, 173] on span "parent" at bounding box center [108, 176] width 74 height 10
click at [36, 187] on button "Link" at bounding box center [37, 189] width 18 height 12
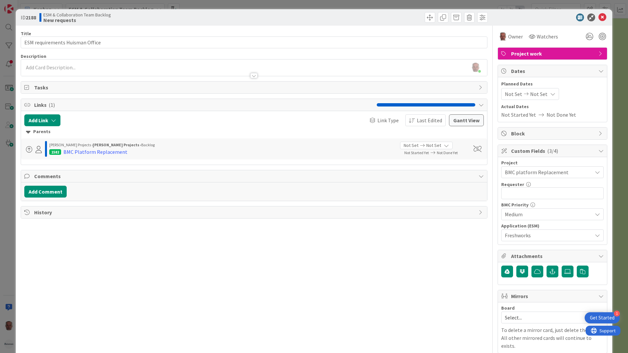
click at [8, 165] on div "ID 2188 ESM & Collaboration Team Backlog New requests Title 31 / 128 ESM requir…" at bounding box center [314, 176] width 628 height 353
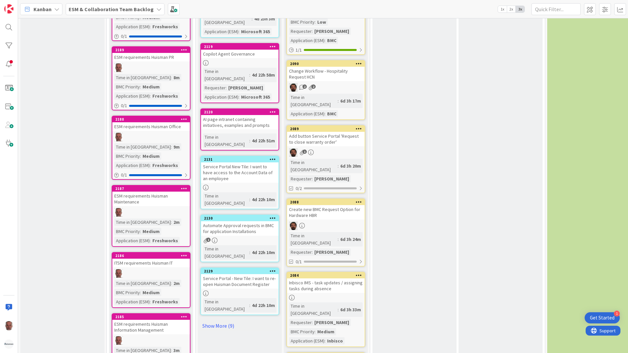
click at [166, 199] on div "2187 ESM requirements Huisman Maintenance Time in Column : 2m BMC Priority : Me…" at bounding box center [151, 216] width 79 height 62
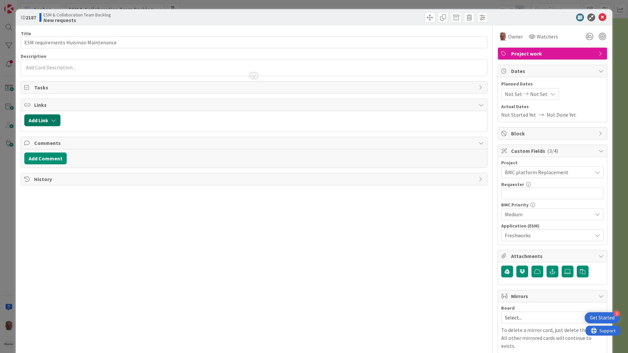
click at [56, 121] on icon "button" at bounding box center [53, 120] width 5 height 5
click at [97, 144] on div "Existing" at bounding box center [97, 145] width 46 height 11
click at [70, 161] on span "Current Board" at bounding box center [68, 160] width 74 height 9
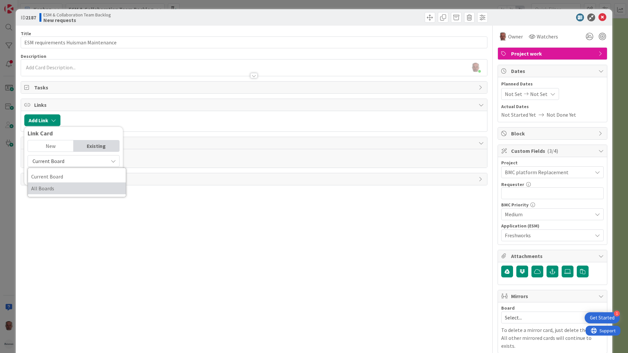
click at [61, 187] on span "All Boards" at bounding box center [76, 188] width 91 height 10
click at [62, 175] on input "text" at bounding box center [74, 176] width 92 height 12
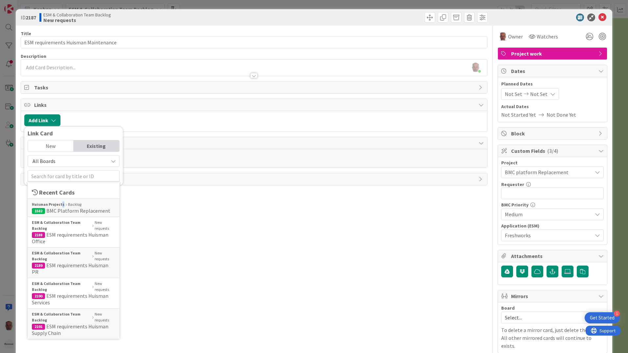
click at [61, 203] on b "Huisman Projects" at bounding box center [48, 204] width 33 height 6
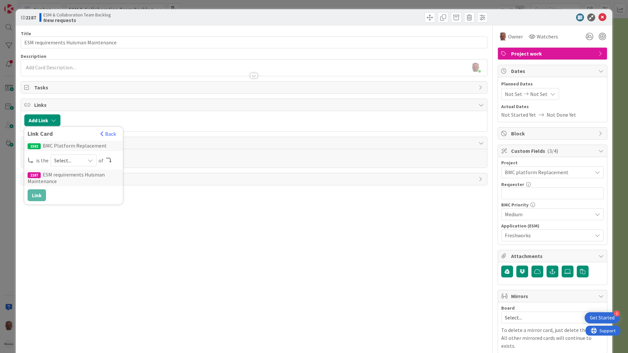
click at [71, 156] on span "Select..." at bounding box center [68, 160] width 28 height 9
click at [76, 174] on span "parent" at bounding box center [108, 176] width 74 height 10
click at [41, 194] on button "Link" at bounding box center [37, 195] width 18 height 12
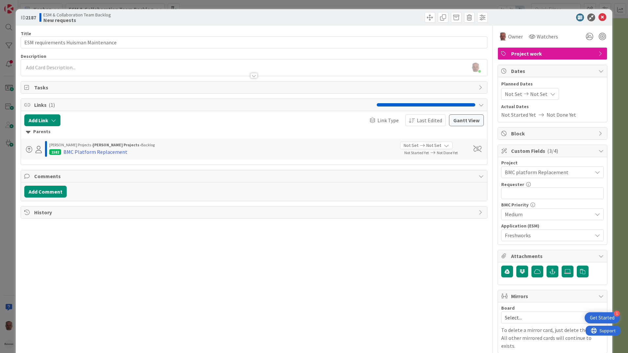
click at [10, 248] on div "ID 2187 ESM & Collaboration Team Backlog New requests Title 36 / 128 ESM requir…" at bounding box center [314, 176] width 628 height 353
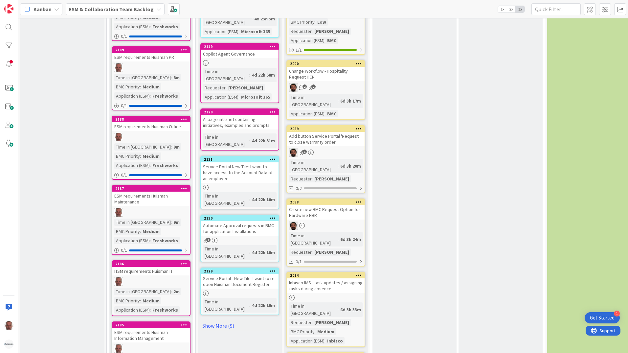
click at [163, 277] on div at bounding box center [151, 281] width 78 height 9
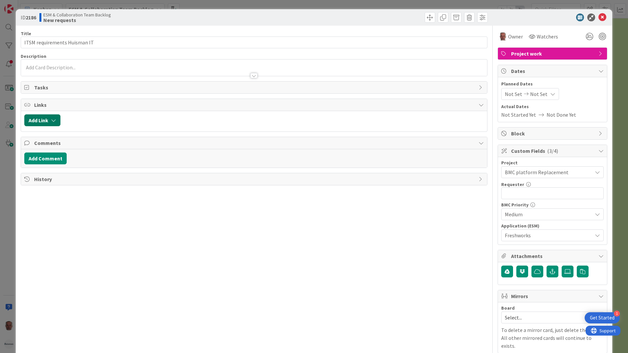
click at [47, 117] on button "Add Link" at bounding box center [42, 120] width 36 height 12
click at [95, 143] on div "Existing" at bounding box center [97, 145] width 46 height 11
click at [69, 158] on span "Current Board" at bounding box center [68, 160] width 74 height 9
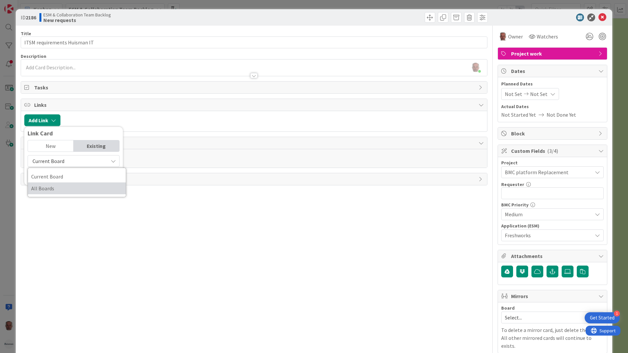
click at [54, 188] on span "All Boards" at bounding box center [76, 188] width 91 height 10
click at [60, 176] on input "text" at bounding box center [74, 176] width 92 height 12
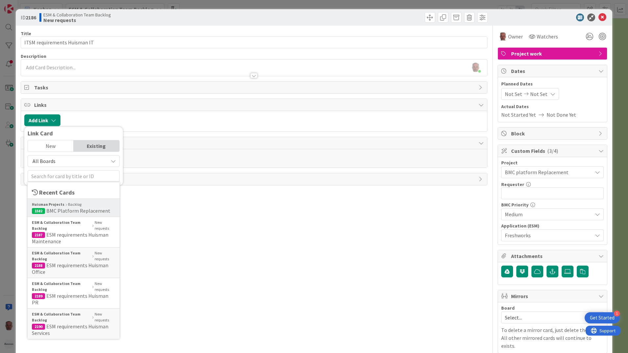
click at [56, 209] on span "BMC Platform Replacement" at bounding box center [78, 210] width 64 height 7
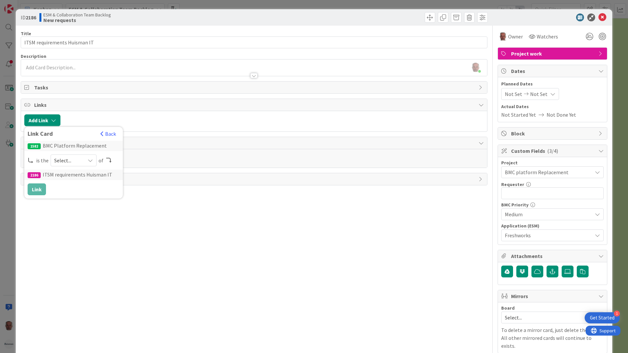
click at [72, 156] on span "Select..." at bounding box center [68, 160] width 28 height 9
click at [79, 177] on span "parent" at bounding box center [108, 176] width 74 height 10
click at [38, 188] on button "Link" at bounding box center [37, 189] width 18 height 12
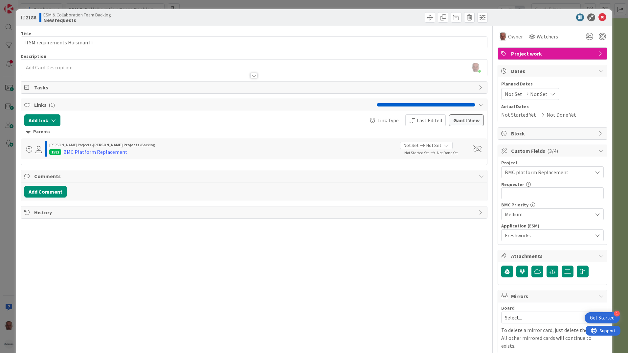
click at [6, 256] on div "ID 2186 ESM & Collaboration Team Backlog New requests Title 28 / 128 ITSM requi…" at bounding box center [314, 176] width 628 height 353
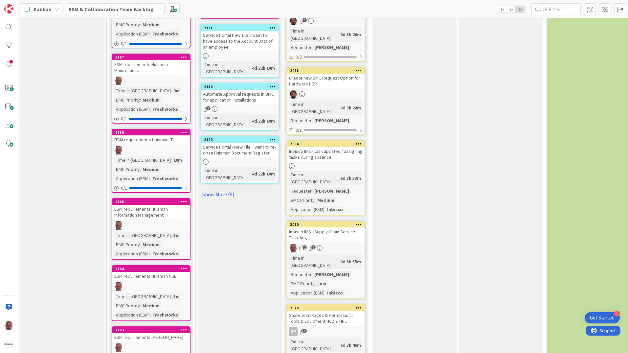
click at [150, 221] on div at bounding box center [151, 225] width 78 height 9
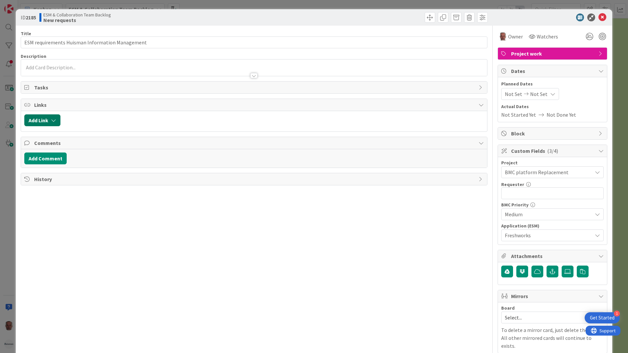
click at [43, 119] on button "Add Link" at bounding box center [42, 120] width 36 height 12
click at [99, 143] on div "Existing" at bounding box center [97, 145] width 46 height 11
click at [73, 160] on span "Current Board" at bounding box center [68, 160] width 74 height 9
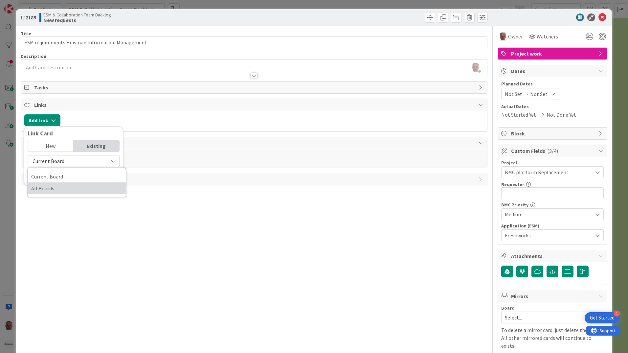
click at [50, 190] on span "All Boards" at bounding box center [76, 188] width 91 height 10
click at [52, 179] on input "text" at bounding box center [74, 176] width 92 height 12
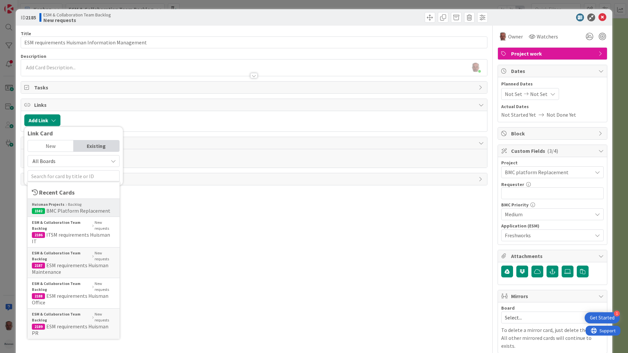
click at [55, 209] on span "BMC Platform Replacement" at bounding box center [78, 210] width 64 height 7
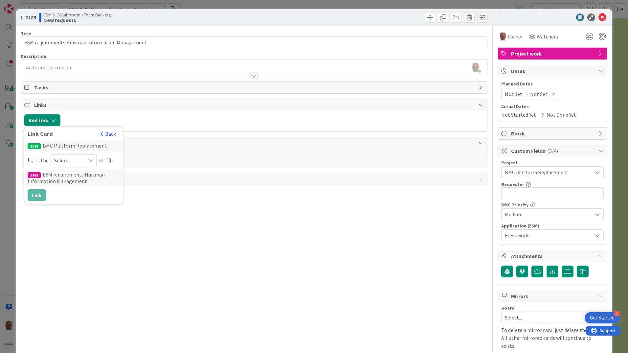
click at [68, 157] on span "Select..." at bounding box center [68, 160] width 28 height 9
click at [69, 179] on link "parent" at bounding box center [100, 176] width 98 height 12
click at [39, 196] on button "Link" at bounding box center [37, 195] width 18 height 12
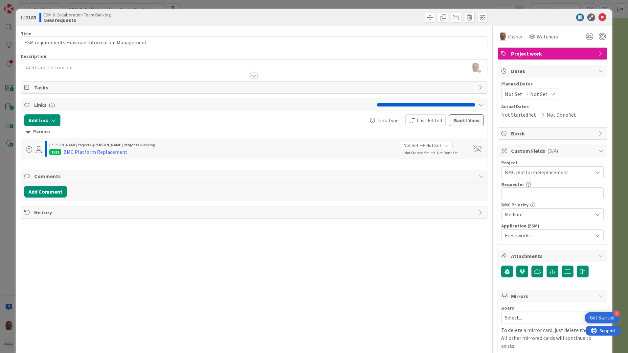
click at [6, 182] on div "ID 2185 ESM & Collaboration Team Backlog New requests Title 47 / 128 ESM requir…" at bounding box center [314, 176] width 628 height 353
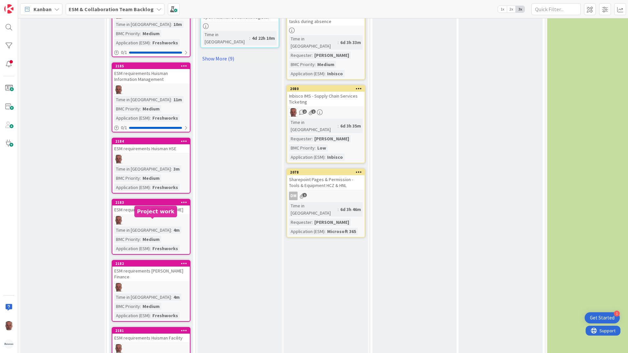
scroll to position [624, 0]
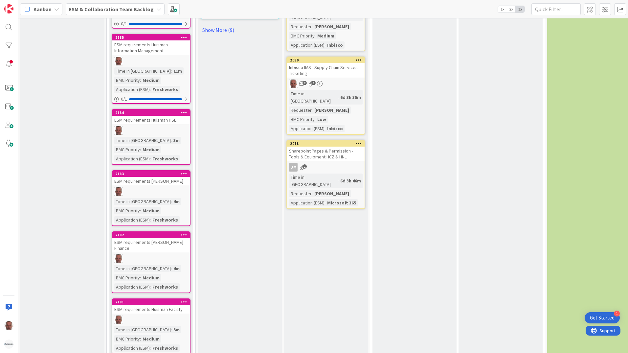
click at [170, 126] on div at bounding box center [151, 130] width 78 height 9
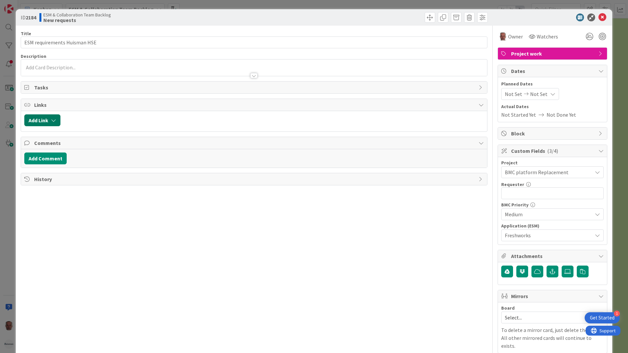
click at [44, 119] on button "Add Link" at bounding box center [42, 120] width 36 height 12
drag, startPoint x: 72, startPoint y: 160, endPoint x: 69, endPoint y: 165, distance: 6.0
click at [72, 160] on span "Current Board" at bounding box center [68, 160] width 74 height 9
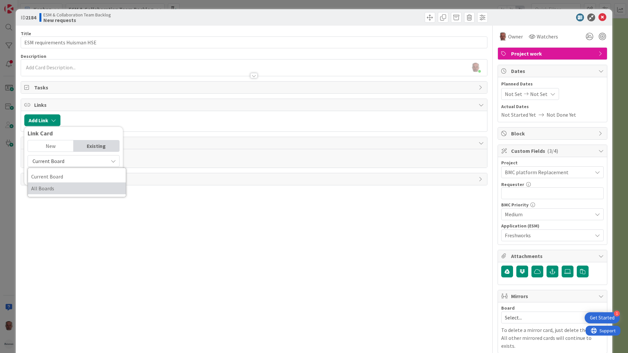
click at [53, 187] on span "All Boards" at bounding box center [76, 188] width 91 height 10
click at [59, 177] on input "text" at bounding box center [74, 176] width 92 height 12
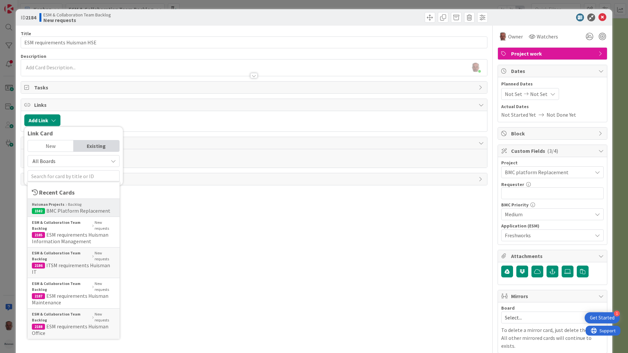
click at [54, 205] on b "Huisman Projects" at bounding box center [48, 204] width 33 height 6
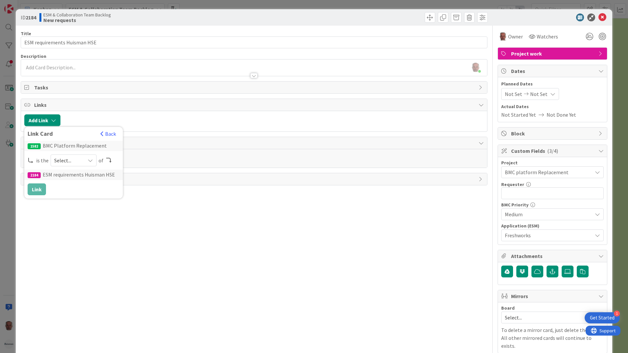
click at [72, 159] on span "Select..." at bounding box center [68, 160] width 28 height 9
click at [74, 174] on span "parent" at bounding box center [108, 176] width 74 height 10
click at [36, 188] on button "Link" at bounding box center [37, 189] width 18 height 12
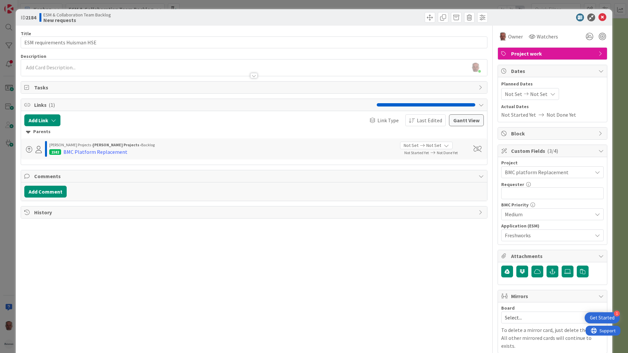
click at [9, 261] on div "ID 2184 ESM & Collaboration Team Backlog New requests Title 28 / 128 ESM requir…" at bounding box center [314, 176] width 628 height 353
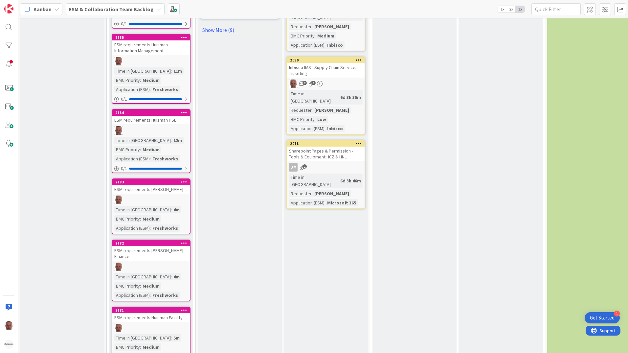
click at [163, 195] on div at bounding box center [151, 199] width 78 height 9
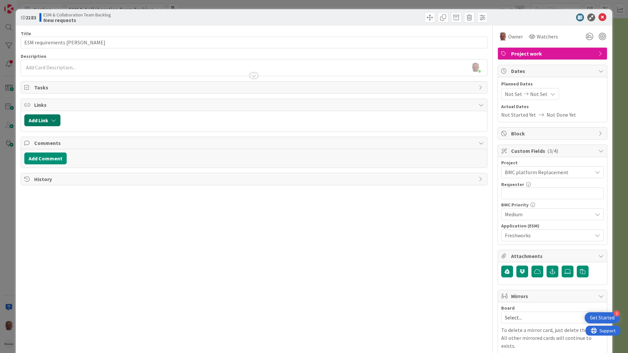
click at [54, 118] on icon "button" at bounding box center [53, 120] width 5 height 5
click at [93, 147] on div "Existing" at bounding box center [97, 145] width 46 height 11
click at [77, 165] on span "Current Board" at bounding box center [68, 160] width 74 height 9
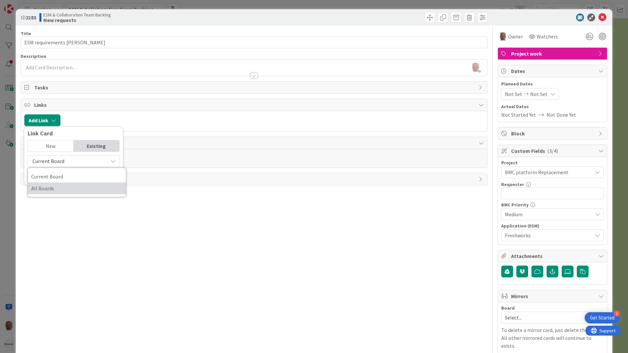
click at [54, 190] on span "All Boards" at bounding box center [76, 188] width 91 height 10
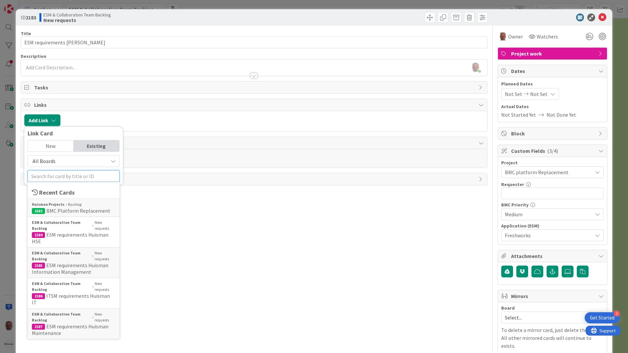
click at [58, 176] on input "text" at bounding box center [74, 176] width 92 height 12
click at [59, 210] on span "BMC Platform Replacement" at bounding box center [78, 210] width 64 height 7
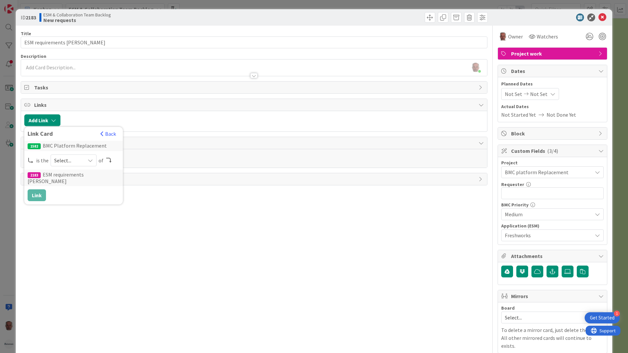
click at [62, 160] on span "Select..." at bounding box center [68, 160] width 28 height 9
click at [76, 176] on span "parent" at bounding box center [108, 176] width 74 height 10
click at [37, 190] on button "Link" at bounding box center [37, 195] width 18 height 12
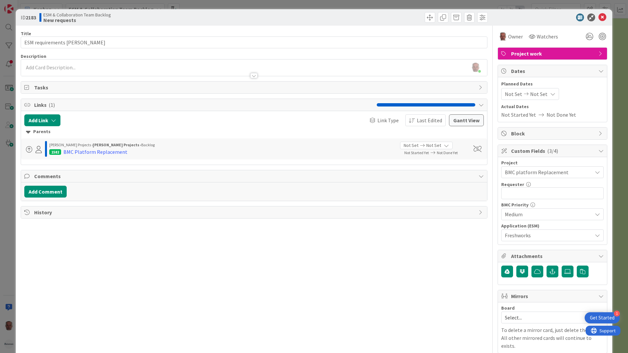
click at [11, 240] on div "ID 2183 ESM & Collaboration Team Backlog New requests Title 27 / 128 ESM requir…" at bounding box center [314, 176] width 628 height 353
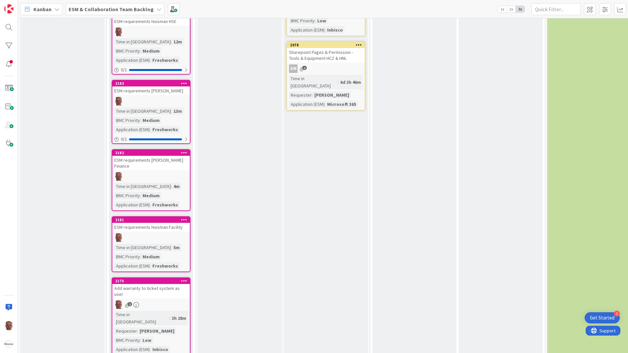
click at [167, 183] on div "Time in Column : 4m BMC Priority : Medium Application (ESM) : Freshworks" at bounding box center [151, 196] width 74 height 26
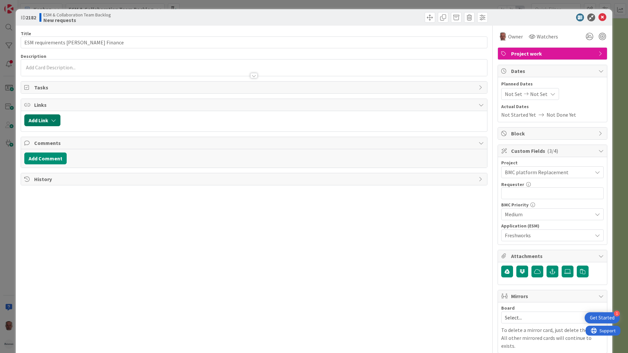
click at [49, 119] on button "Add Link" at bounding box center [42, 120] width 36 height 12
click at [98, 145] on div "Existing" at bounding box center [97, 145] width 46 height 11
drag, startPoint x: 98, startPoint y: 145, endPoint x: 74, endPoint y: 162, distance: 29.4
click at [74, 162] on span "Current Board" at bounding box center [68, 160] width 74 height 9
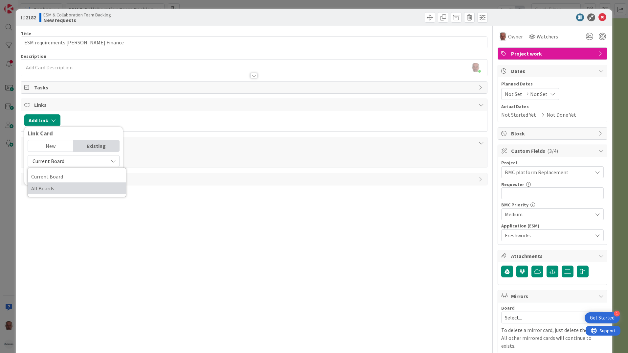
click at [72, 193] on span "All Boards" at bounding box center [76, 188] width 91 height 10
click at [71, 176] on input "text" at bounding box center [74, 176] width 92 height 12
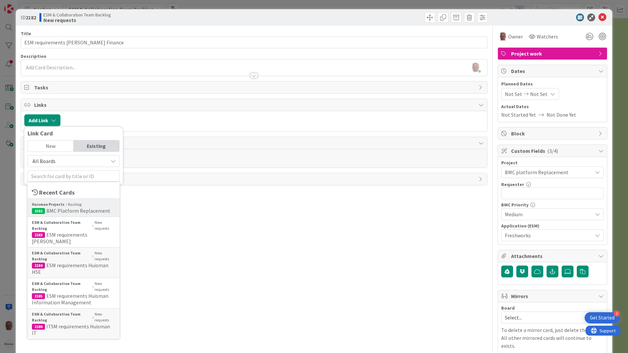
click at [65, 207] on div "Huisman Projects Backlog" at bounding box center [73, 204] width 83 height 6
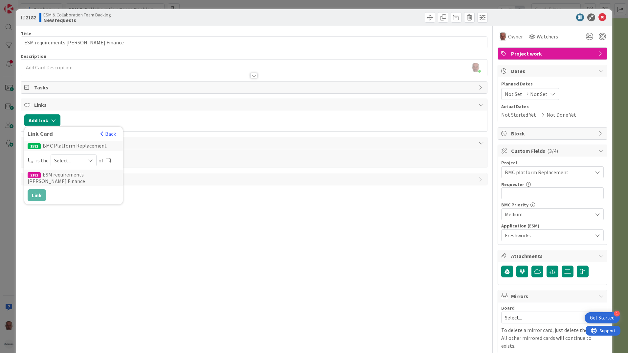
click at [75, 160] on span "Select..." at bounding box center [68, 160] width 28 height 9
click at [75, 175] on span "parent" at bounding box center [108, 176] width 74 height 10
click at [37, 194] on button "Link" at bounding box center [37, 195] width 18 height 12
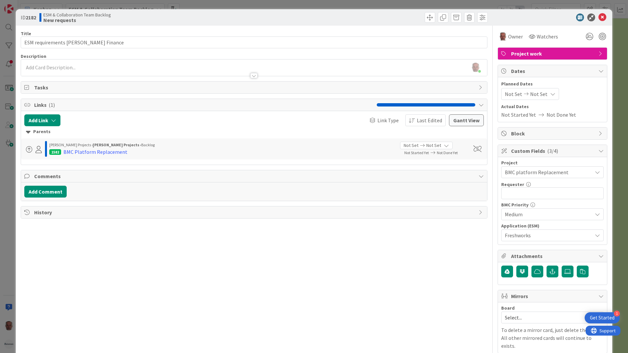
click at [9, 192] on div "ID 2182 ESM & Collaboration Team Backlog New requests Title 32 / 128 ESM requir…" at bounding box center [314, 176] width 628 height 353
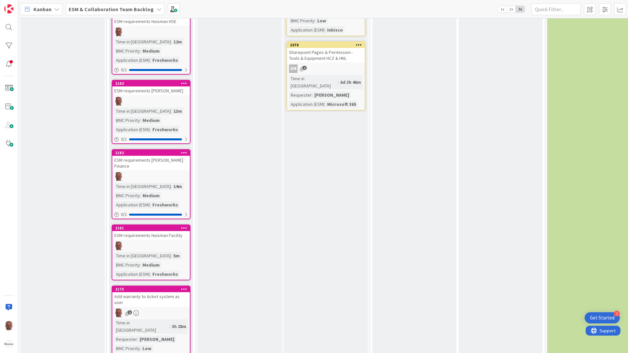
click at [171, 241] on div at bounding box center [151, 245] width 78 height 9
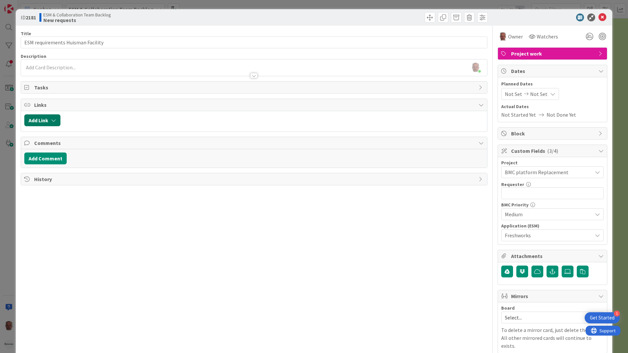
click at [52, 119] on icon "button" at bounding box center [53, 120] width 5 height 5
click at [70, 161] on span "Current Board" at bounding box center [68, 160] width 74 height 9
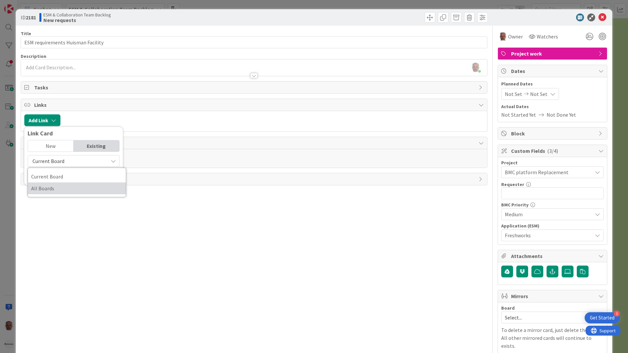
click at [53, 189] on span "All Boards" at bounding box center [76, 188] width 91 height 10
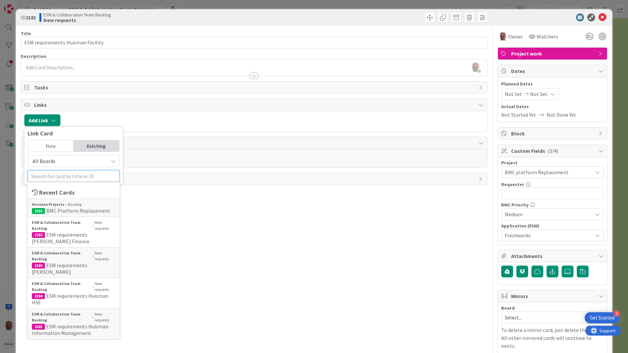
click at [71, 173] on input "text" at bounding box center [74, 176] width 92 height 12
click at [58, 207] on span "BMC Platform Replacement" at bounding box center [78, 210] width 64 height 7
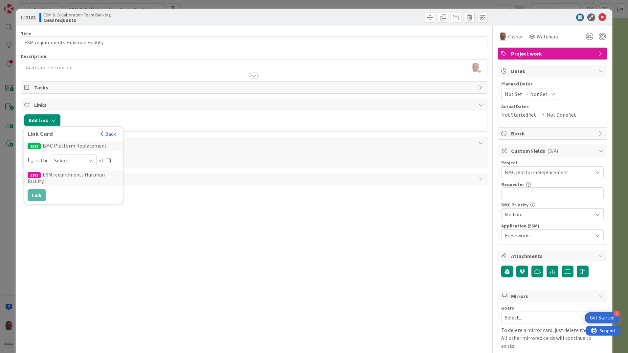
click at [89, 159] on icon at bounding box center [90, 160] width 5 height 5
click at [76, 175] on span "parent" at bounding box center [108, 176] width 74 height 10
click at [35, 194] on button "Link" at bounding box center [37, 195] width 18 height 12
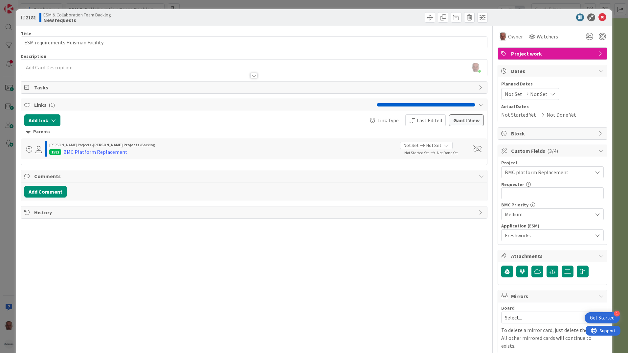
click at [5, 235] on div "ID 2181 ESM & Collaboration Team Backlog New requests Title 33 / 128 ESM requir…" at bounding box center [314, 176] width 628 height 353
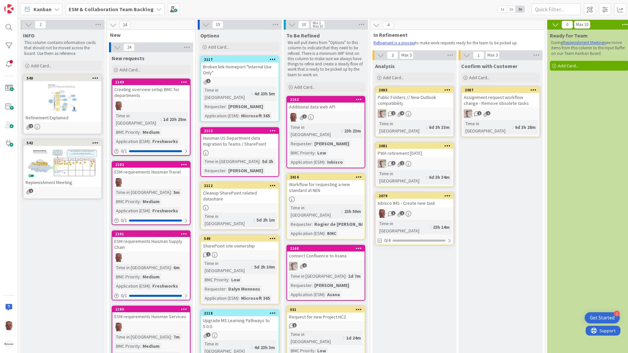
click at [126, 7] on b "ESM & Collaboration Team Backlog" at bounding box center [111, 9] width 85 height 7
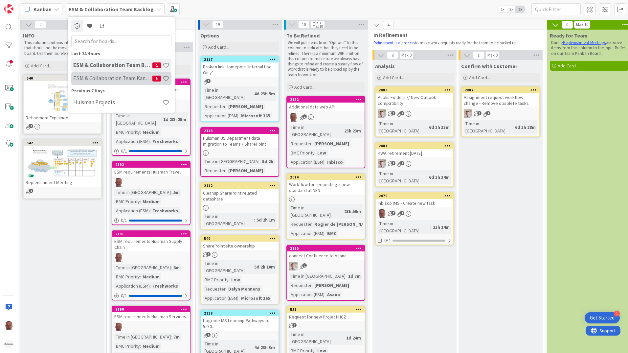
click at [119, 77] on h4 "ESM & Collaboration Team Kanban" at bounding box center [112, 78] width 79 height 7
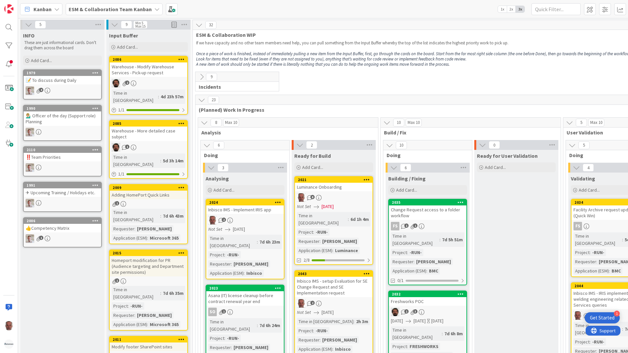
click at [249, 207] on div "Inbisco IMS - Implement IRIS app" at bounding box center [245, 209] width 78 height 9
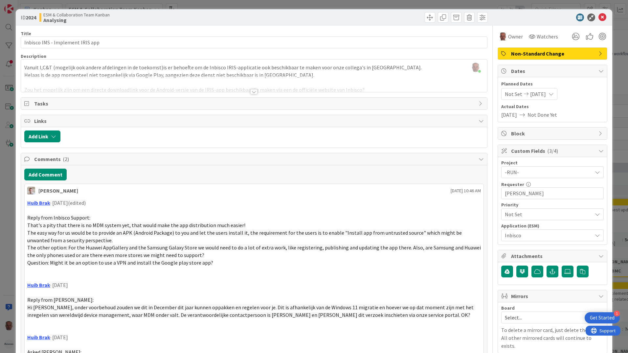
click at [29, 212] on p at bounding box center [254, 211] width 454 height 8
click at [599, 16] on icon at bounding box center [603, 17] width 8 height 8
